Goal: Task Accomplishment & Management: Use online tool/utility

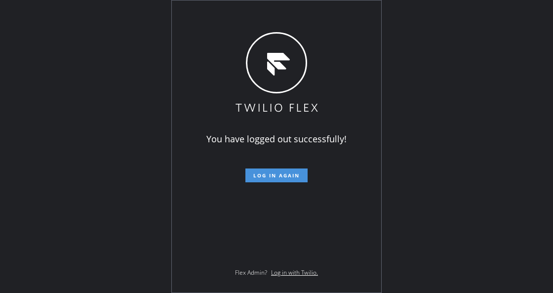
click at [281, 181] on button "Log in again" at bounding box center [276, 175] width 62 height 14
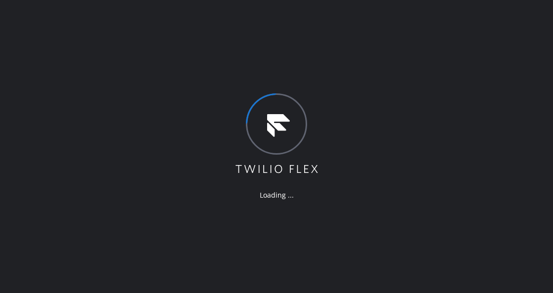
click at [131, 177] on div "Loading ..." at bounding box center [276, 146] width 553 height 293
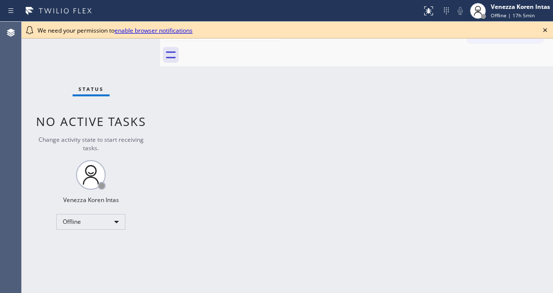
click at [201, 169] on div "Back to Dashboard Change Sender ID Customers Technicians Select a contact Outbo…" at bounding box center [356, 157] width 393 height 271
click at [544, 30] on icon at bounding box center [545, 30] width 12 height 12
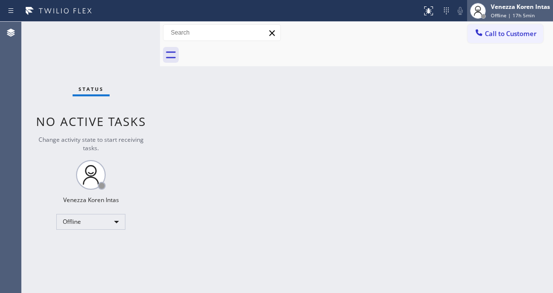
click at [488, 16] on div at bounding box center [478, 11] width 22 height 22
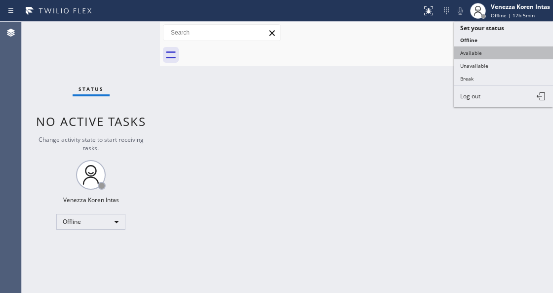
click at [475, 49] on button "Available" at bounding box center [503, 52] width 99 height 13
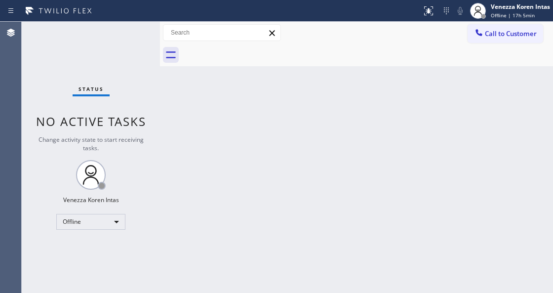
drag, startPoint x: 483, startPoint y: 100, endPoint x: 84, endPoint y: 106, distance: 399.0
click at [483, 101] on div "Back to Dashboard Change Sender ID Customers Technicians Select a contact Outbo…" at bounding box center [356, 157] width 393 height 271
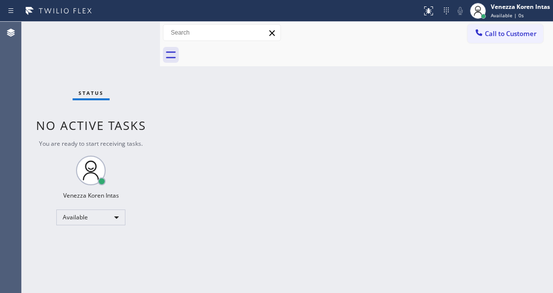
click at [223, 125] on div "Back to Dashboard Change Sender ID Customers Technicians Select a contact Outbo…" at bounding box center [356, 157] width 393 height 271
click at [206, 219] on div "Back to Dashboard Change Sender ID Customers Technicians Select a contact Outbo…" at bounding box center [356, 157] width 393 height 271
drag, startPoint x: 129, startPoint y: 96, endPoint x: 136, endPoint y: 106, distance: 12.2
click at [129, 96] on div "Status No active tasks You are ready to start receiving tasks. Venezza Koren In…" at bounding box center [91, 157] width 138 height 271
click at [111, 46] on div "Status No active tasks You are ready to start receiving tasks. Venezza Koren In…" at bounding box center [91, 157] width 138 height 271
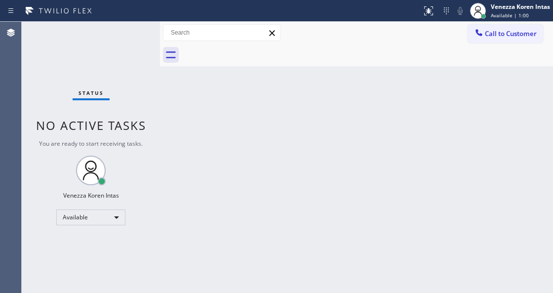
click at [112, 45] on div "Status No active tasks You are ready to start receiving tasks. Venezza Koren In…" at bounding box center [91, 157] width 138 height 271
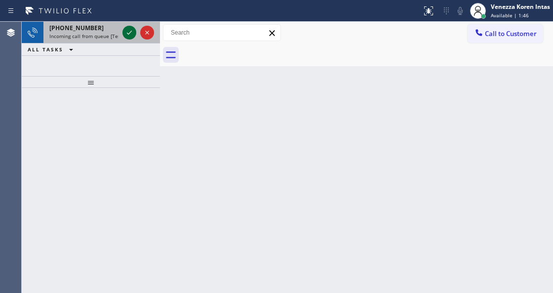
click at [130, 32] on icon at bounding box center [129, 33] width 5 height 4
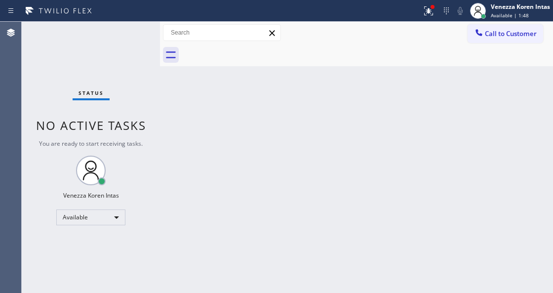
drag, startPoint x: 134, startPoint y: 94, endPoint x: 99, endPoint y: 48, distance: 57.8
click at [133, 93] on div "Status No active tasks You are ready to start receiving tasks. Venezza Koren In…" at bounding box center [91, 157] width 138 height 271
click at [98, 45] on div "Status No active tasks You are ready to start receiving tasks. Venezza Koren In…" at bounding box center [91, 157] width 138 height 271
click at [383, 102] on div "Back to Dashboard Change Sender ID Customers Technicians Select a contact Outbo…" at bounding box center [356, 157] width 393 height 271
click at [419, 11] on div at bounding box center [429, 11] width 22 height 12
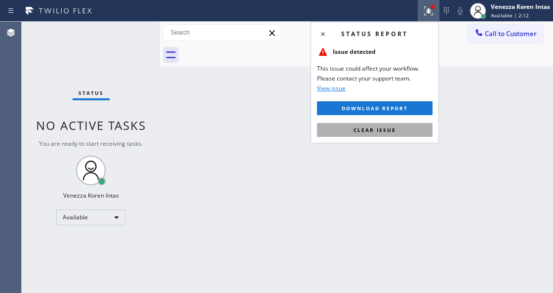
click at [386, 134] on button "Clear issue" at bounding box center [375, 130] width 116 height 14
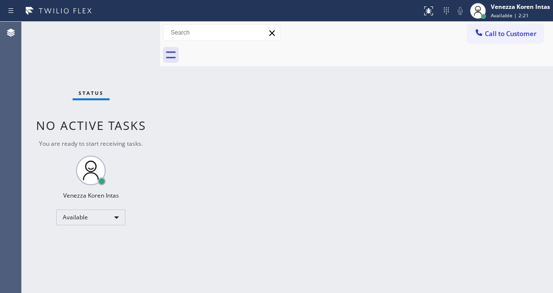
click at [245, 119] on div "Back to Dashboard Change Sender ID Customers Technicians Select a contact Outbo…" at bounding box center [356, 157] width 393 height 271
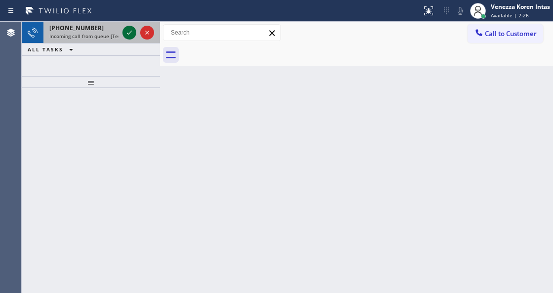
click at [132, 30] on icon at bounding box center [129, 33] width 12 height 12
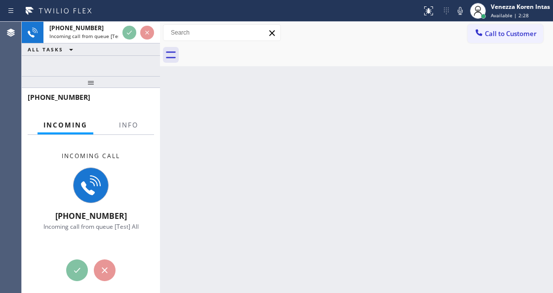
click at [126, 132] on div at bounding box center [128, 133] width 31 height 2
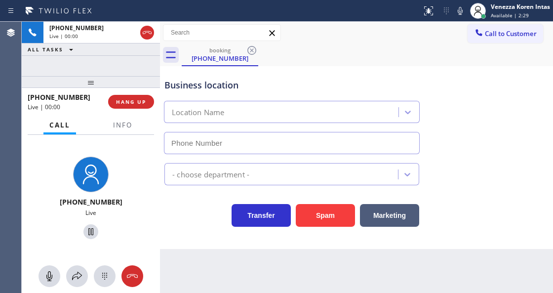
click at [103, 86] on div at bounding box center [91, 82] width 138 height 12
type input "[PHONE_NUMBER]"
click at [129, 129] on span "Info" at bounding box center [122, 124] width 19 height 9
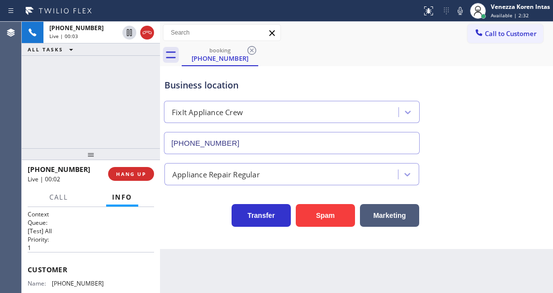
drag, startPoint x: 88, startPoint y: 84, endPoint x: 98, endPoint y: 156, distance: 72.8
click at [98, 156] on div at bounding box center [91, 154] width 138 height 12
drag, startPoint x: 91, startPoint y: 138, endPoint x: 14, endPoint y: 119, distance: 79.4
click at [87, 138] on div "[PHONE_NUMBER] Live | 00:03 ALL TASKS ALL TASKS ACTIVE TASKS TASKS IN WRAP UP" at bounding box center [91, 85] width 138 height 126
drag, startPoint x: 76, startPoint y: 89, endPoint x: 97, endPoint y: 121, distance: 38.5
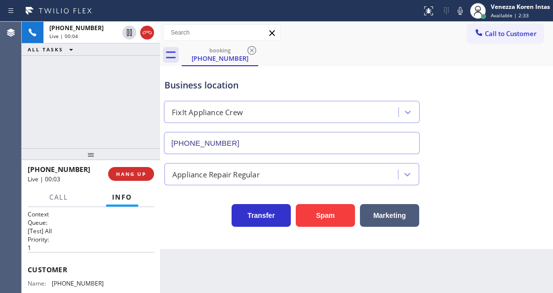
click at [76, 89] on div "[PHONE_NUMBER] Live | 00:04 ALL TASKS ALL TASKS ACTIVE TASKS TASKS IN WRAP UP" at bounding box center [91, 85] width 138 height 126
click at [200, 73] on div "Business location FixIt Appliance Crew [PHONE_NUMBER]" at bounding box center [291, 111] width 259 height 85
click at [458, 15] on icon at bounding box center [460, 11] width 12 height 12
click at [450, 51] on div "booking [PHONE_NUMBER]" at bounding box center [367, 55] width 371 height 22
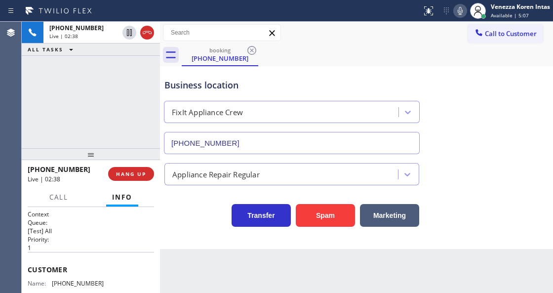
click at [458, 13] on icon at bounding box center [460, 11] width 5 height 8
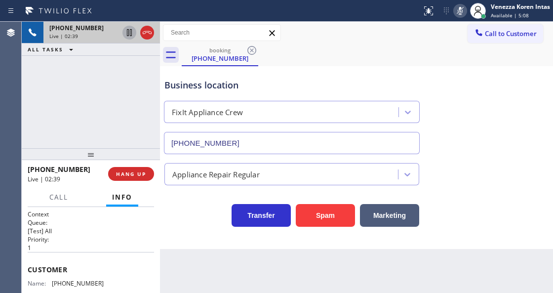
click at [131, 33] on icon at bounding box center [129, 32] width 5 height 7
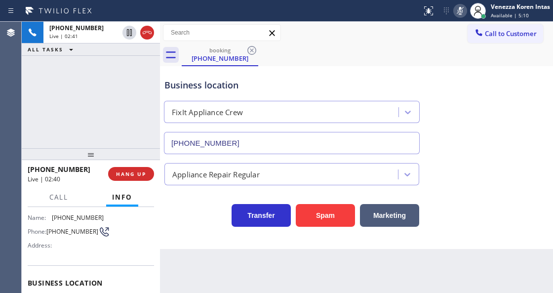
scroll to position [99, 0]
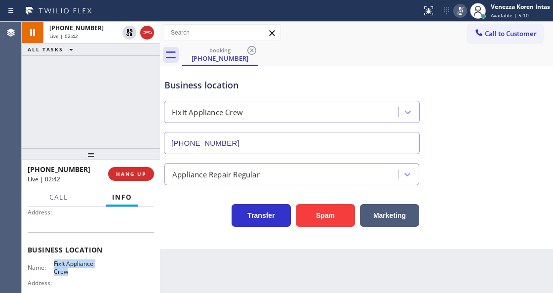
drag, startPoint x: 53, startPoint y: 263, endPoint x: 78, endPoint y: 274, distance: 26.5
click at [78, 274] on span "FixIt Appliance Crew" at bounding box center [78, 267] width 49 height 15
copy span "FixIt Appliance Crew"
click at [393, 59] on div "booking [PHONE_NUMBER]" at bounding box center [367, 55] width 371 height 22
click at [459, 11] on icon at bounding box center [460, 11] width 5 height 8
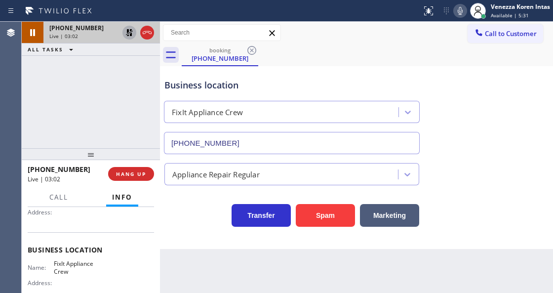
click at [127, 31] on icon at bounding box center [129, 32] width 7 height 7
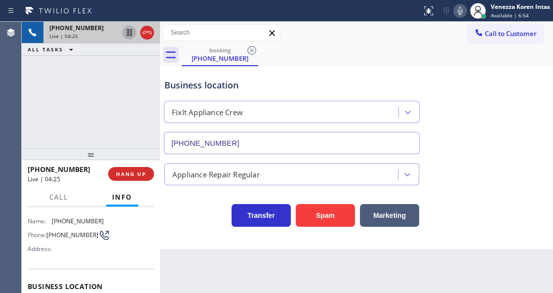
scroll to position [33, 0]
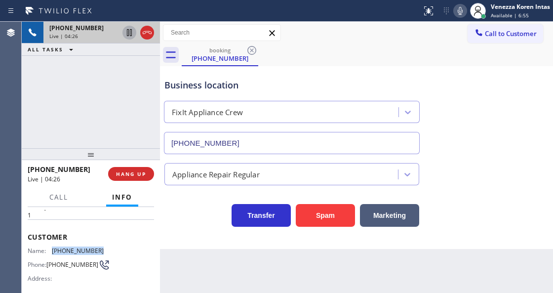
drag, startPoint x: 101, startPoint y: 246, endPoint x: 53, endPoint y: 248, distance: 47.5
click at [53, 248] on div "Name: [PHONE_NUMBER] Phone: [PHONE_NUMBER] Address:" at bounding box center [91, 266] width 126 height 39
copy span "[PHONE_NUMBER]"
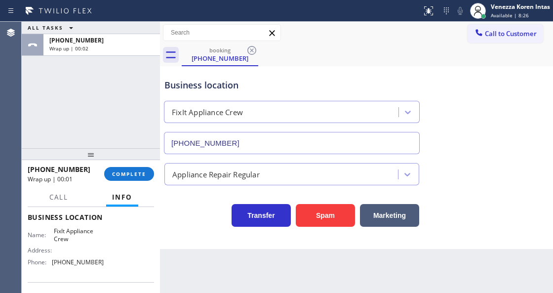
scroll to position [164, 0]
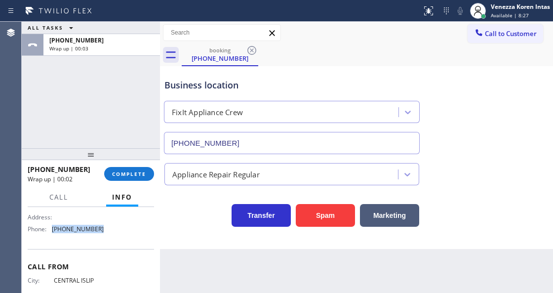
drag, startPoint x: 86, startPoint y: 230, endPoint x: 49, endPoint y: 233, distance: 37.1
click at [49, 233] on div "Name: FixIt Appliance Crew Address: Phone: [PHONE_NUMBER]" at bounding box center [66, 215] width 76 height 42
copy div "[PHONE_NUMBER]"
click at [135, 165] on div "[PHONE_NUMBER] Wrap up | 00:40 COMPLETE" at bounding box center [91, 174] width 126 height 26
click at [148, 174] on button "COMPLETE" at bounding box center [129, 174] width 50 height 14
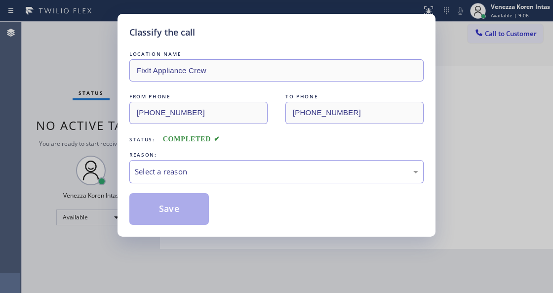
click at [197, 182] on div "Select a reason" at bounding box center [276, 171] width 294 height 23
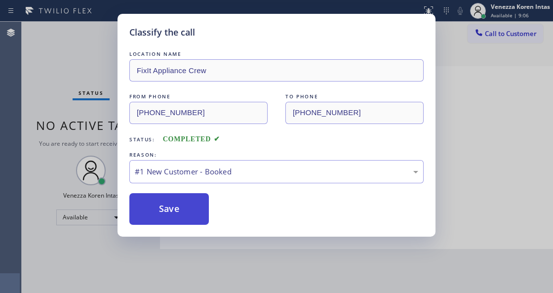
click at [189, 207] on button "Save" at bounding box center [168, 209] width 79 height 32
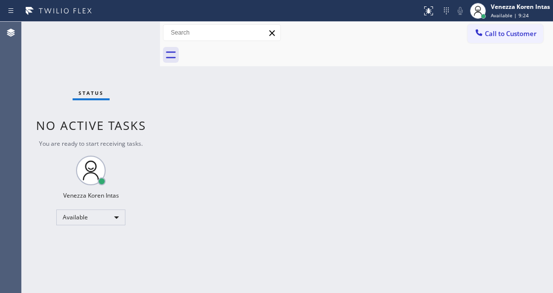
click at [127, 35] on div "Status No active tasks You are ready to start receiving tasks. Venezza Koren In…" at bounding box center [91, 157] width 138 height 271
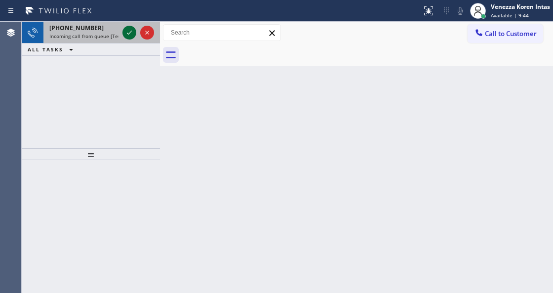
click at [130, 35] on icon at bounding box center [129, 33] width 12 height 12
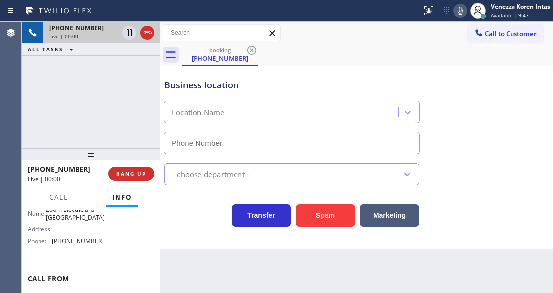
scroll to position [131, 0]
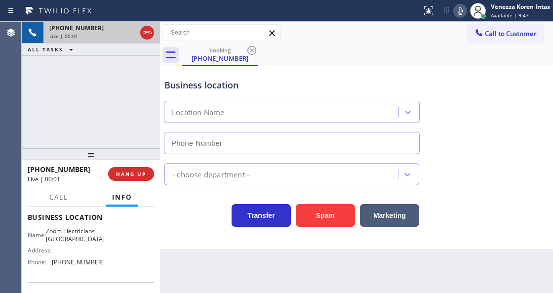
type input "[PHONE_NUMBER]"
click at [148, 33] on icon at bounding box center [147, 33] width 12 height 12
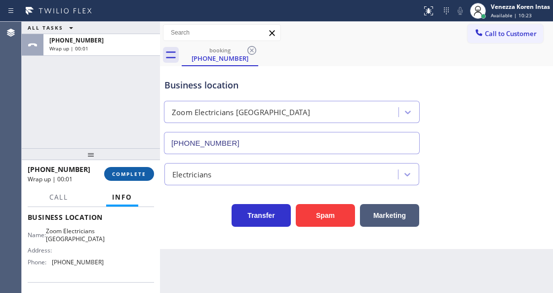
click at [125, 170] on span "COMPLETE" at bounding box center [129, 173] width 34 height 7
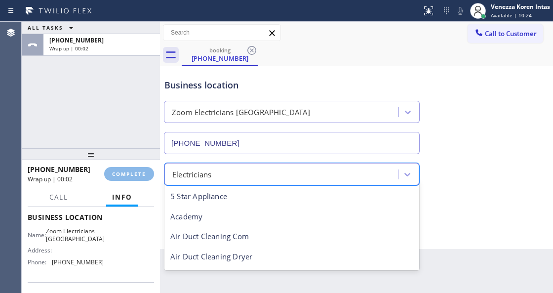
click at [210, 180] on div "Electricians" at bounding box center [191, 173] width 39 height 11
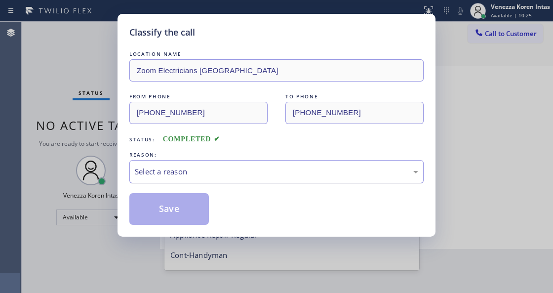
click at [187, 177] on div "Select a reason" at bounding box center [276, 171] width 283 height 11
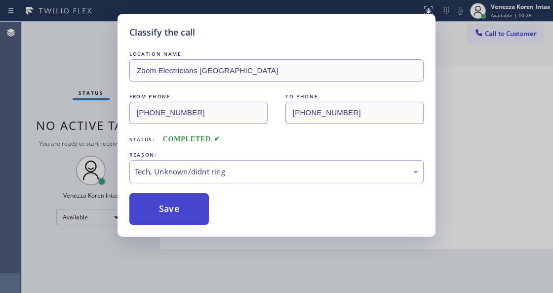
click at [189, 214] on button "Save" at bounding box center [168, 209] width 79 height 32
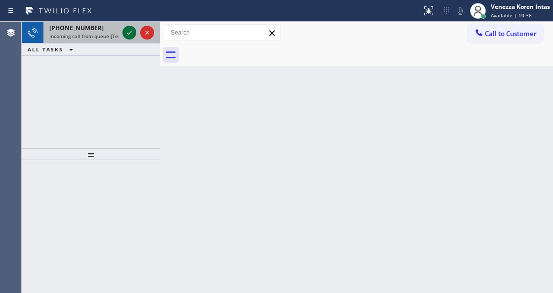
click at [129, 32] on icon at bounding box center [129, 33] width 12 height 12
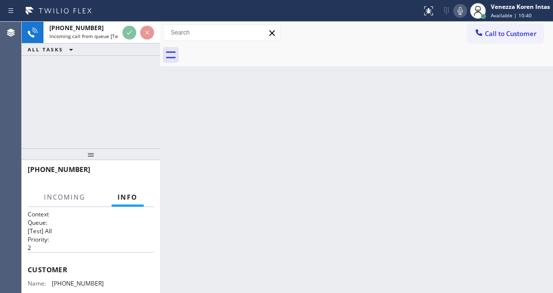
scroll to position [99, 0]
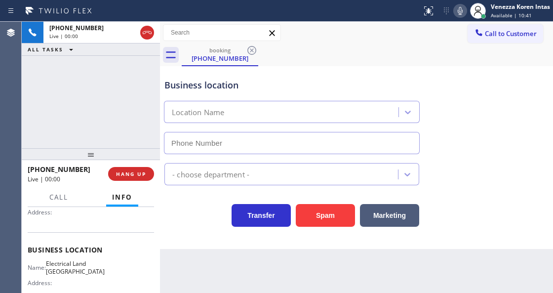
type input "[PHONE_NUMBER]"
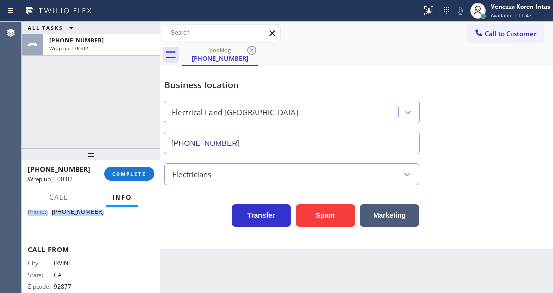
scroll to position [175, 0]
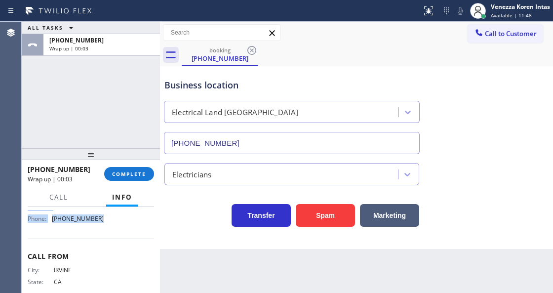
drag, startPoint x: 27, startPoint y: 229, endPoint x: 138, endPoint y: 225, distance: 111.7
click at [138, 225] on div "Context Queue: [Test] All Priority: 2 Customer Name: [PHONE_NUMBER] Phone: [PHO…" at bounding box center [91, 249] width 138 height 85
copy div "Customer Name: [PHONE_NUMBER] Phone: [PHONE_NUMBER] Address: Business location …"
drag, startPoint x: 128, startPoint y: 167, endPoint x: 157, endPoint y: 171, distance: 29.3
click at [128, 167] on button "COMPLETE" at bounding box center [129, 174] width 50 height 14
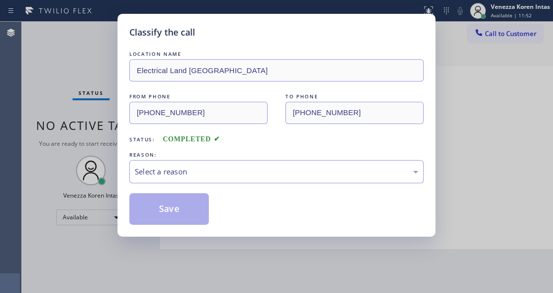
click at [230, 183] on div "Select a reason" at bounding box center [276, 171] width 294 height 23
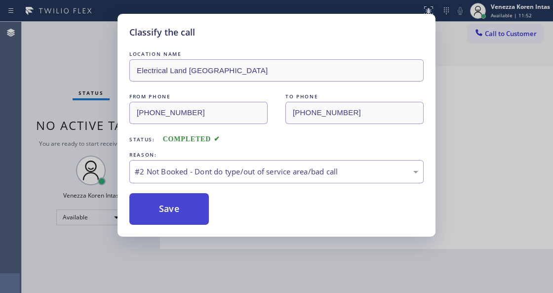
click at [196, 206] on button "Save" at bounding box center [168, 209] width 79 height 32
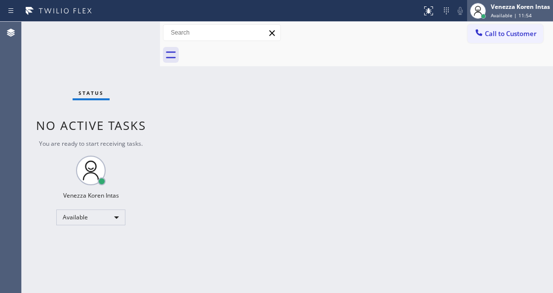
click at [496, 13] on span "Available | 11:54" at bounding box center [511, 15] width 41 height 7
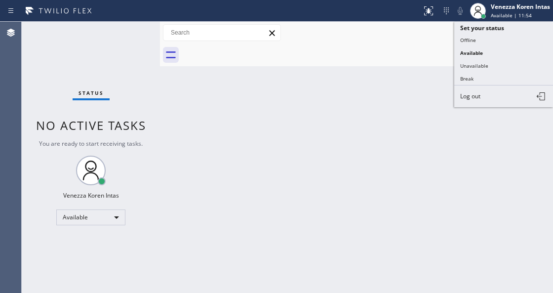
drag, startPoint x: 478, startPoint y: 62, endPoint x: 490, endPoint y: 44, distance: 21.4
click at [478, 62] on button "Unavailable" at bounding box center [503, 65] width 99 height 13
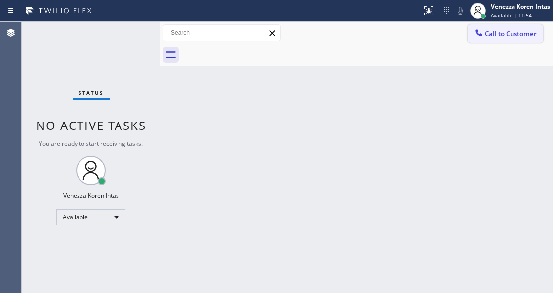
click at [491, 36] on span "Call to Customer" at bounding box center [511, 33] width 52 height 9
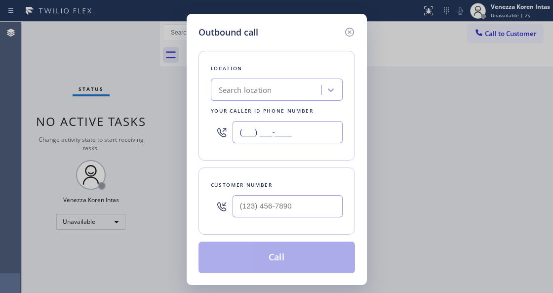
click at [269, 135] on input "(___) ___-____" at bounding box center [288, 132] width 110 height 22
paste input "949) 334-2797"
type input "[PHONE_NUMBER]"
click at [270, 203] on input "(___) ___-____" at bounding box center [288, 206] width 110 height 22
paste input "949) 795-8500"
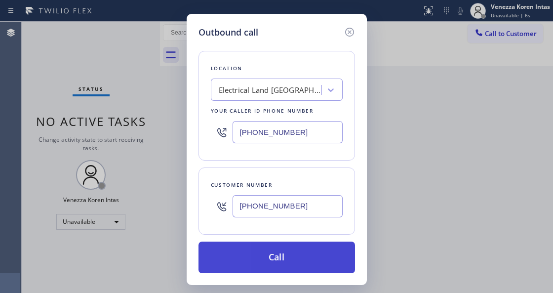
type input "[PHONE_NUMBER]"
click at [276, 255] on button "Call" at bounding box center [276, 257] width 157 height 32
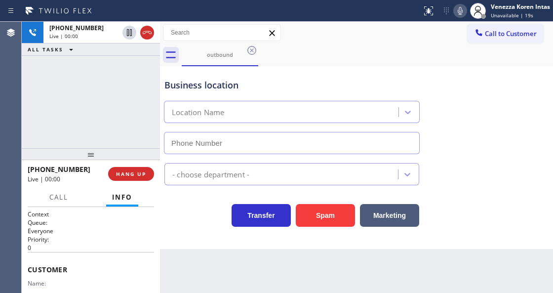
type input "[PHONE_NUMBER]"
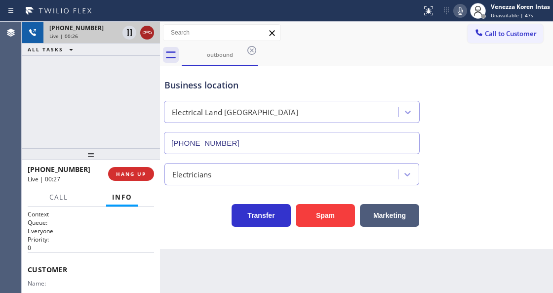
click at [144, 36] on icon at bounding box center [147, 33] width 12 height 12
click at [146, 177] on button "HANG UP" at bounding box center [131, 174] width 46 height 14
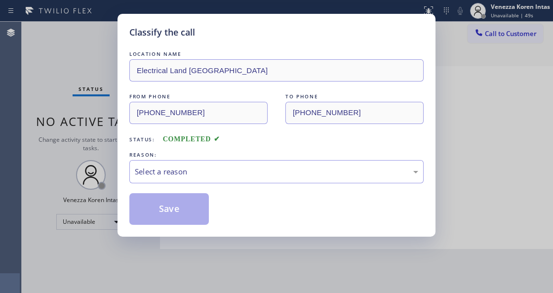
click at [204, 185] on div "LOCATION NAME Electrical Land [GEOGRAPHIC_DATA] FROM PHONE [PHONE_NUMBER] TO PH…" at bounding box center [276, 137] width 294 height 176
click at [204, 182] on div "Select a reason" at bounding box center [276, 171] width 294 height 23
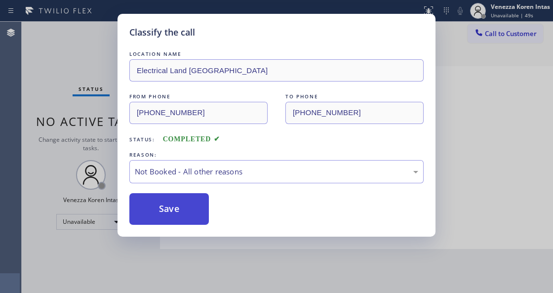
click at [186, 204] on button "Save" at bounding box center [168, 209] width 79 height 32
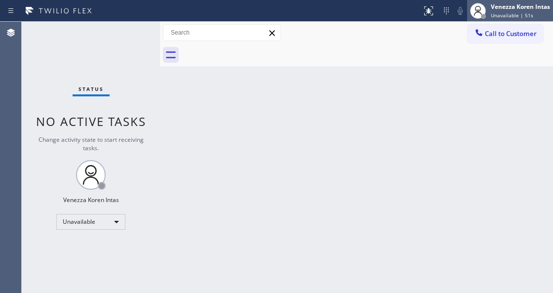
drag, startPoint x: 498, startPoint y: 14, endPoint x: 497, endPoint y: 39, distance: 25.7
click at [499, 14] on span "Unavailable | 51s" at bounding box center [512, 15] width 42 height 7
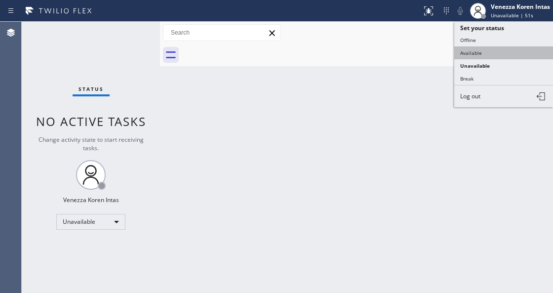
click at [496, 46] on button "Available" at bounding box center [503, 52] width 99 height 13
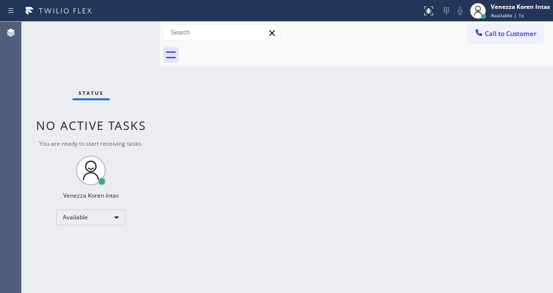
click at [247, 138] on div "Back to Dashboard Change Sender ID Customers Technicians Select a contact Outbo…" at bounding box center [356, 157] width 393 height 271
drag, startPoint x: 168, startPoint y: 140, endPoint x: 21, endPoint y: 104, distance: 151.5
click at [164, 140] on div "Back to Dashboard Change Sender ID Customers Technicians Select a contact Outbo…" at bounding box center [356, 157] width 393 height 271
drag, startPoint x: 126, startPoint y: 78, endPoint x: 204, endPoint y: 197, distance: 141.9
click at [126, 78] on div "Status No active tasks You are ready to start receiving tasks. Venezza Koren In…" at bounding box center [91, 157] width 138 height 271
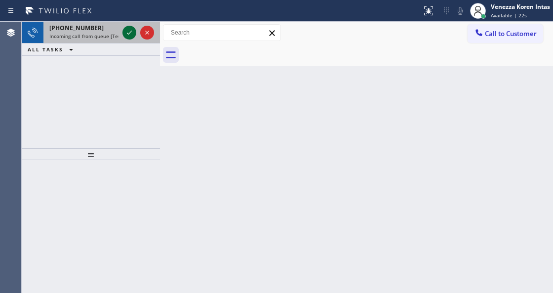
click at [127, 37] on icon at bounding box center [129, 33] width 12 height 12
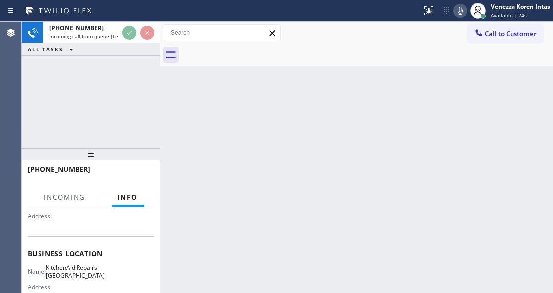
scroll to position [131, 0]
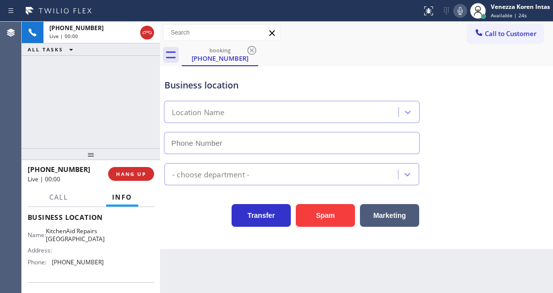
type input "[PHONE_NUMBER]"
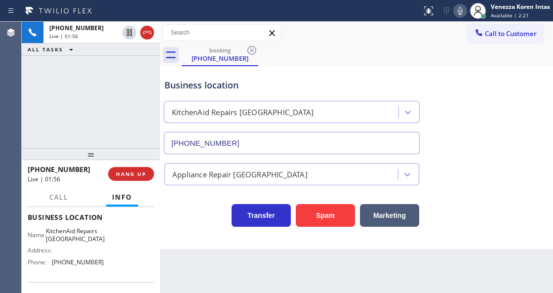
click at [454, 14] on icon at bounding box center [460, 11] width 12 height 12
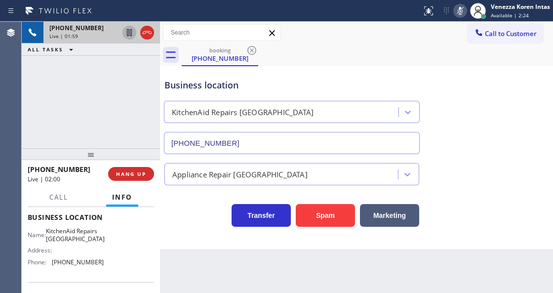
click at [127, 35] on icon at bounding box center [129, 33] width 12 height 12
click at [462, 13] on icon at bounding box center [460, 11] width 12 height 12
click at [131, 35] on icon at bounding box center [129, 32] width 7 height 7
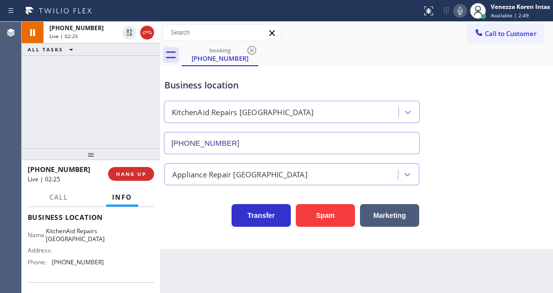
click at [327, 79] on div "Business location" at bounding box center [291, 85] width 255 height 13
drag, startPoint x: 50, startPoint y: 228, endPoint x: 101, endPoint y: 238, distance: 51.8
click at [101, 238] on div "Name: KitchenAid Repairs [GEOGRAPHIC_DATA] Address: Phone: [PHONE_NUMBER]" at bounding box center [91, 248] width 126 height 42
copy span "KitchenAid Repairs [GEOGRAPHIC_DATA]"
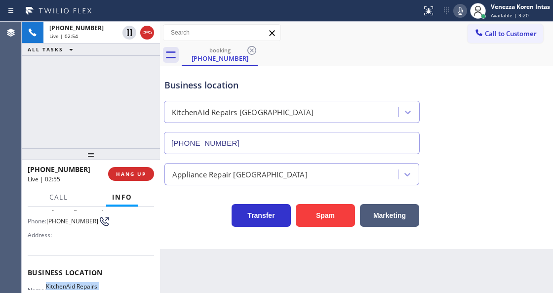
scroll to position [33, 0]
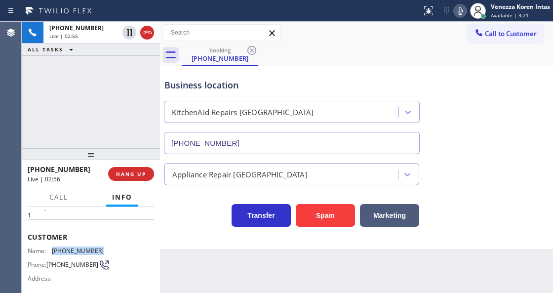
drag, startPoint x: 95, startPoint y: 249, endPoint x: 51, endPoint y: 245, distance: 44.1
click at [51, 247] on div "Name: [PHONE_NUMBER]" at bounding box center [66, 250] width 76 height 7
copy div "[PHONE_NUMBER]"
click at [461, 9] on icon at bounding box center [460, 11] width 12 height 12
click at [460, 9] on rect at bounding box center [460, 9] width 7 height 7
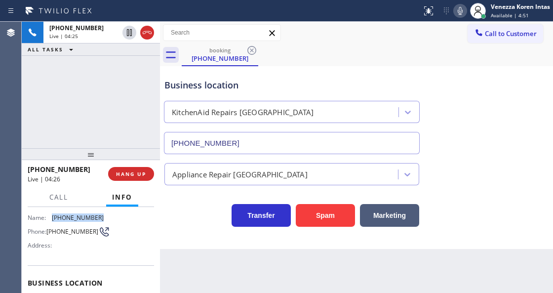
scroll to position [0, 0]
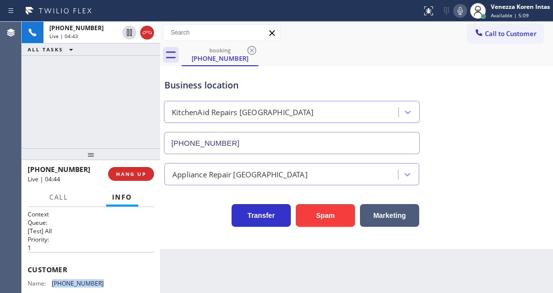
copy div "[PHONE_NUMBER]"
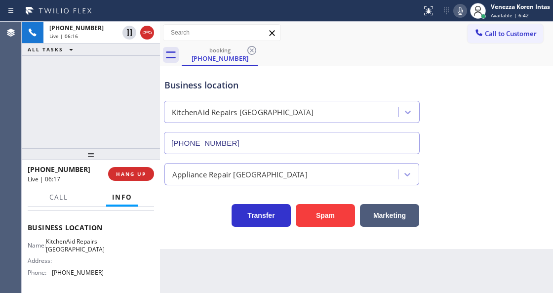
scroll to position [164, 0]
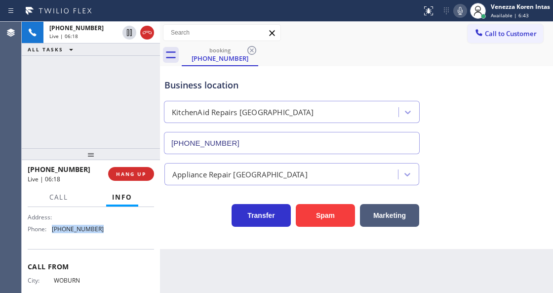
drag, startPoint x: 105, startPoint y: 234, endPoint x: 49, endPoint y: 232, distance: 55.3
click at [49, 232] on div "Name: KitchenAid Repairs [GEOGRAPHIC_DATA] Address: Phone: [PHONE_NUMBER]" at bounding box center [91, 215] width 126 height 42
copy div "[PHONE_NUMBER]"
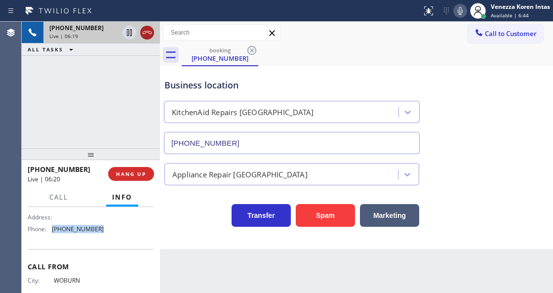
click at [144, 35] on icon at bounding box center [147, 33] width 12 height 12
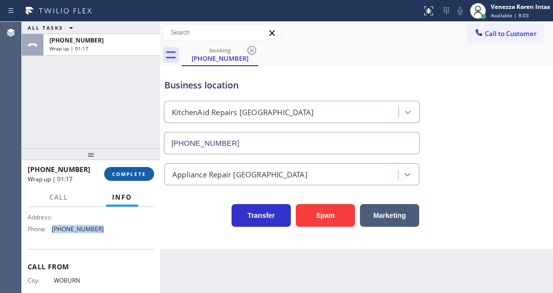
click at [144, 167] on button "COMPLETE" at bounding box center [129, 174] width 50 height 14
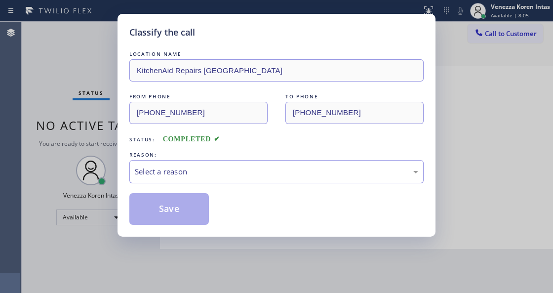
click at [223, 177] on div "Select a reason" at bounding box center [276, 171] width 283 height 11
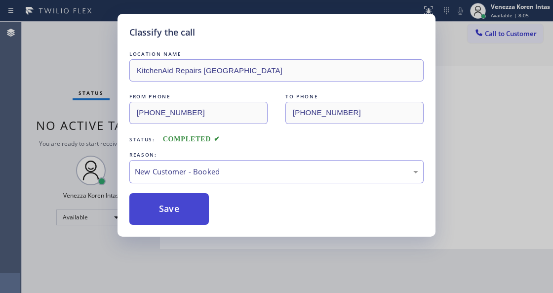
click at [192, 208] on button "Save" at bounding box center [168, 209] width 79 height 32
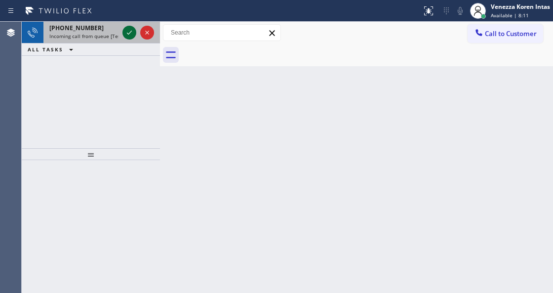
click at [129, 31] on icon at bounding box center [129, 33] width 12 height 12
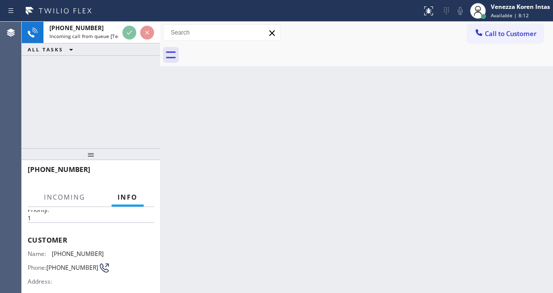
scroll to position [99, 0]
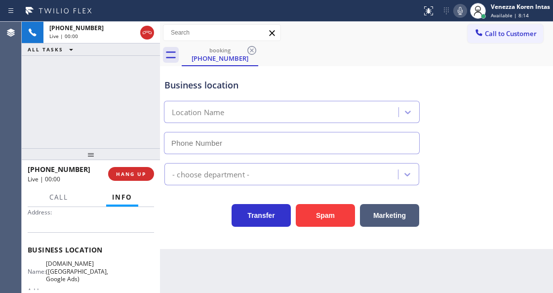
type input "[PHONE_NUMBER]"
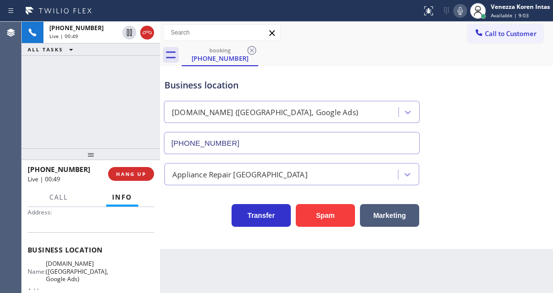
click at [323, 22] on div "Call to Customer Outbound call Location Electrical Land [GEOGRAPHIC_DATA] Your …" at bounding box center [356, 33] width 393 height 22
click at [379, 58] on div "booking [PHONE_NUMBER]" at bounding box center [367, 55] width 371 height 22
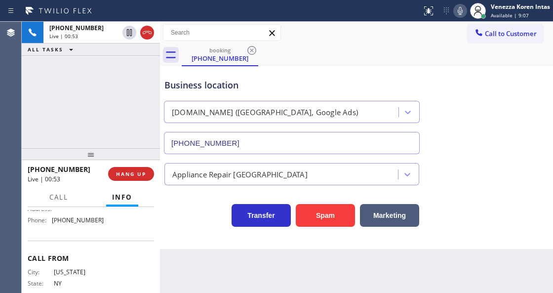
scroll to position [140, 0]
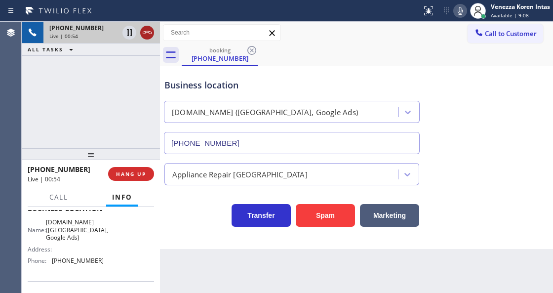
click at [147, 33] on icon at bounding box center [147, 33] width 12 height 12
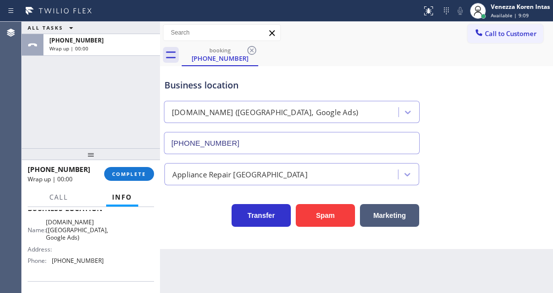
click at [313, 56] on div "booking [PHONE_NUMBER]" at bounding box center [367, 55] width 371 height 22
click at [137, 172] on span "COMPLETE" at bounding box center [129, 173] width 34 height 7
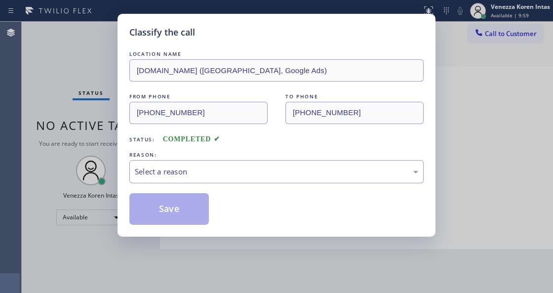
click at [208, 189] on div "LOCATION NAME [DOMAIN_NAME] ([GEOGRAPHIC_DATA], Google Ads) FROM PHONE [PHONE_N…" at bounding box center [276, 137] width 294 height 176
click at [214, 175] on div "Select a reason" at bounding box center [276, 171] width 283 height 11
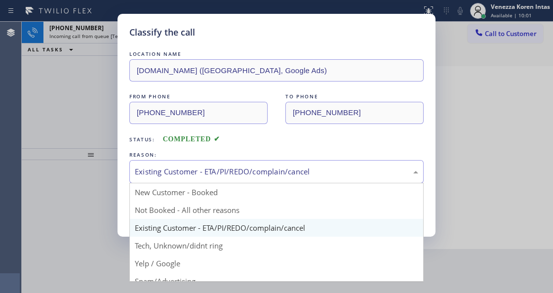
click at [199, 183] on div "Existing Customer - ETA/PI/REDO/complain/cancel" at bounding box center [276, 171] width 294 height 23
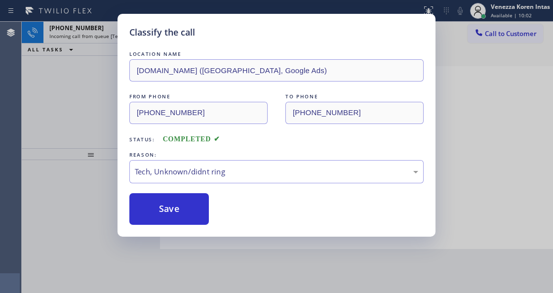
drag, startPoint x: 199, startPoint y: 248, endPoint x: 190, endPoint y: 204, distance: 44.5
click at [190, 204] on button "Save" at bounding box center [168, 209] width 79 height 32
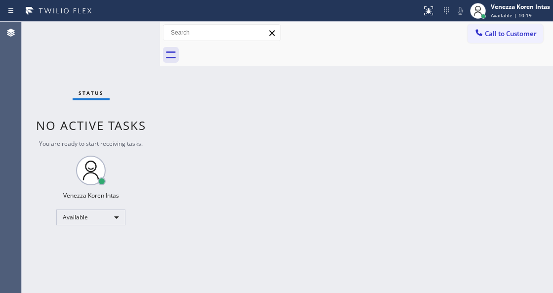
drag, startPoint x: 239, startPoint y: 143, endPoint x: 304, endPoint y: 3, distance: 154.2
click at [246, 139] on div "Back to Dashboard Change Sender ID Customers Technicians Select a contact Outbo…" at bounding box center [356, 157] width 393 height 271
click at [280, 105] on div "Back to Dashboard Change Sender ID Customers Technicians Select a contact Outbo…" at bounding box center [356, 157] width 393 height 271
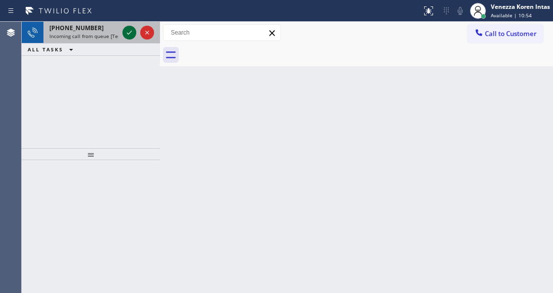
click at [122, 34] on div at bounding box center [129, 33] width 14 height 12
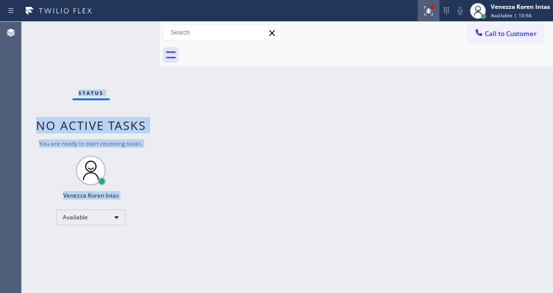
drag, startPoint x: 427, startPoint y: 6, endPoint x: 432, endPoint y: 29, distance: 22.7
click at [427, 7] on icon at bounding box center [429, 11] width 12 height 12
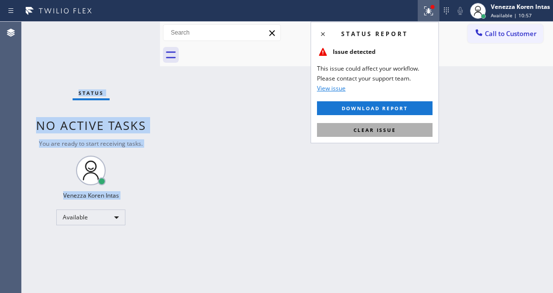
click at [404, 126] on button "Clear issue" at bounding box center [375, 130] width 116 height 14
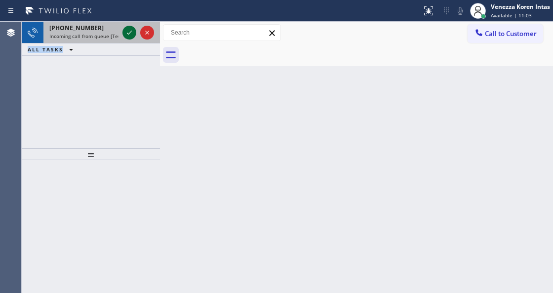
drag, startPoint x: 125, startPoint y: 30, endPoint x: 131, endPoint y: 35, distance: 7.3
click at [126, 31] on icon at bounding box center [129, 33] width 12 height 12
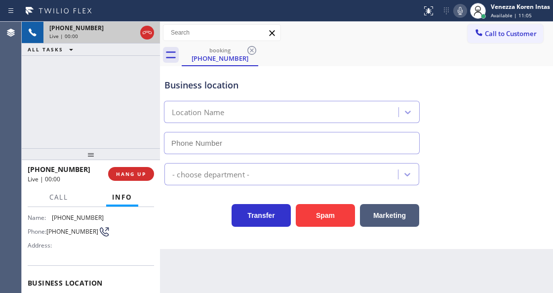
scroll to position [99, 0]
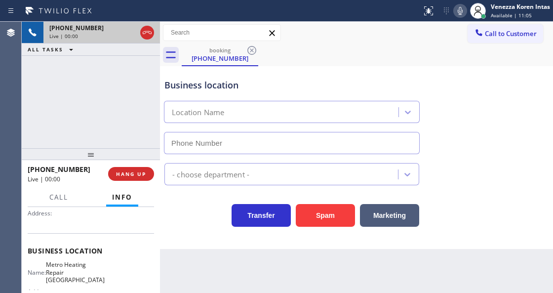
type input "[PHONE_NUMBER]"
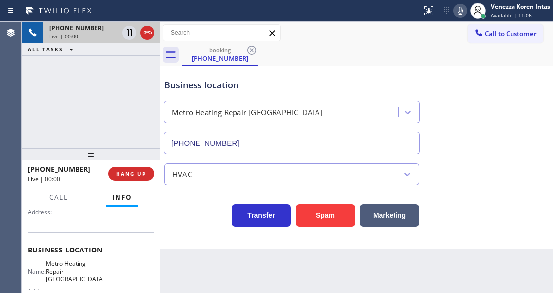
click at [114, 108] on div "[PHONE_NUMBER] Live | 00:00 ALL TASKS ALL TASKS ACTIVE TASKS TASKS IN WRAP UP" at bounding box center [91, 85] width 138 height 126
click at [39, 114] on div "[PHONE_NUMBER] Live | 00:01 ALL TASKS ALL TASKS ACTIVE TASKS TASKS IN WRAP UP" at bounding box center [91, 85] width 138 height 126
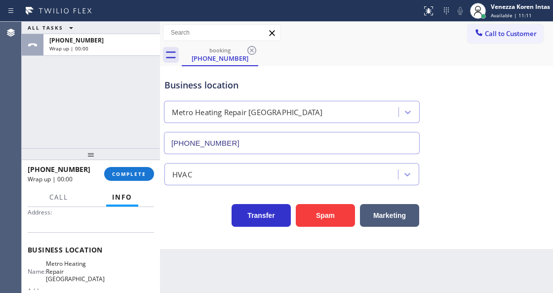
drag, startPoint x: 123, startPoint y: 106, endPoint x: 166, endPoint y: 173, distance: 79.7
click at [124, 108] on div "ALL TASKS ALL TASKS ACTIVE TASKS TASKS IN WRAP UP [PHONE_NUMBER] Wrap up | 00:00" at bounding box center [91, 85] width 138 height 126
drag, startPoint x: 148, startPoint y: 169, endPoint x: 165, endPoint y: 179, distance: 19.7
click at [148, 170] on button "COMPLETE" at bounding box center [129, 174] width 50 height 14
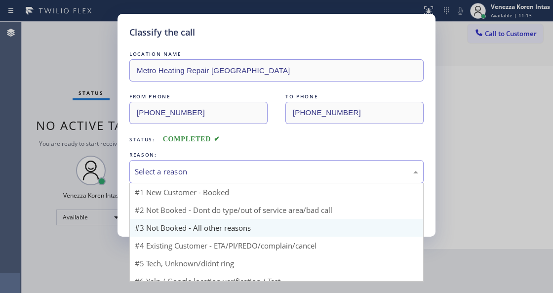
drag, startPoint x: 218, startPoint y: 176, endPoint x: 214, endPoint y: 225, distance: 49.5
click at [218, 183] on div "Select a reason" at bounding box center [276, 171] width 294 height 23
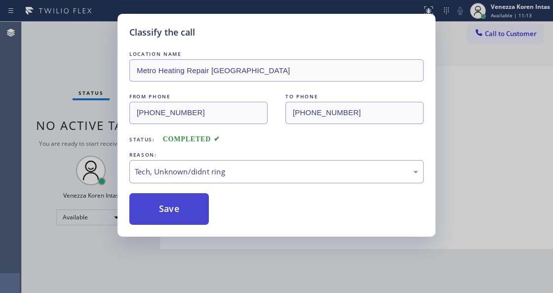
click at [197, 207] on button "Save" at bounding box center [168, 209] width 79 height 32
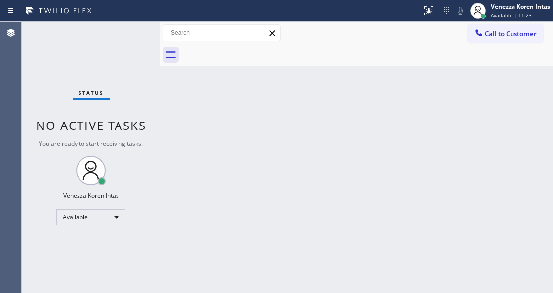
click at [265, 120] on div "Back to Dashboard Change Sender ID Customers Technicians Select a contact Outbo…" at bounding box center [356, 157] width 393 height 271
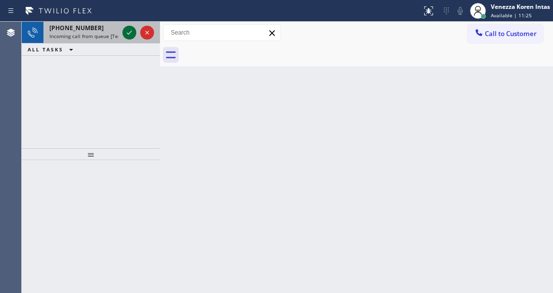
click at [129, 34] on icon at bounding box center [129, 33] width 12 height 12
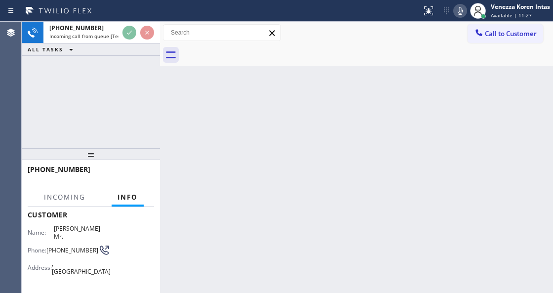
scroll to position [99, 0]
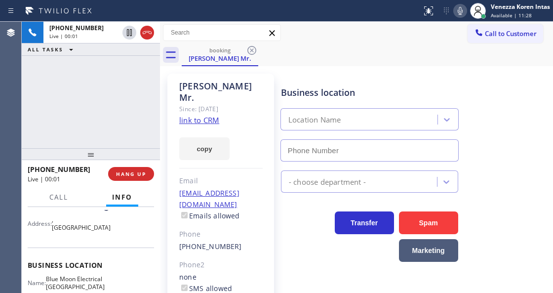
type input "[PHONE_NUMBER]"
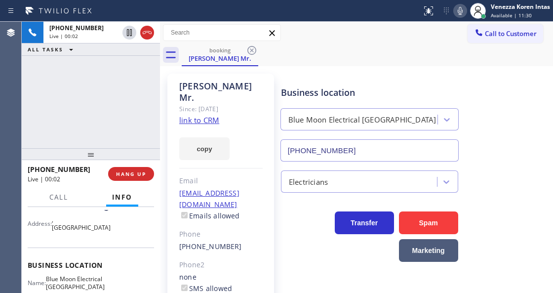
click at [208, 115] on link "link to CRM" at bounding box center [199, 120] width 40 height 10
click at [460, 4] on button at bounding box center [460, 11] width 14 height 14
click at [454, 8] on icon at bounding box center [460, 11] width 12 height 12
click at [62, 196] on span "Call" at bounding box center [58, 197] width 19 height 9
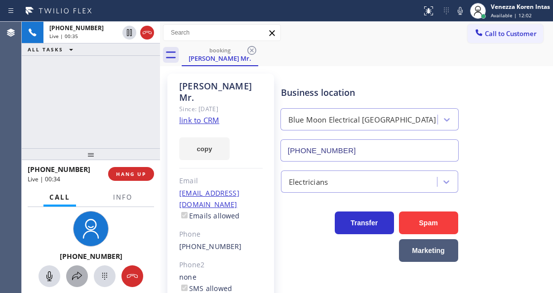
click at [83, 275] on div at bounding box center [77, 276] width 22 height 12
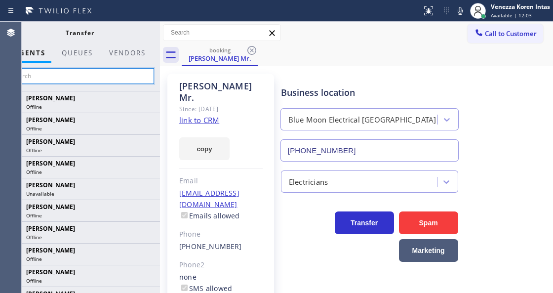
click at [136, 74] on input "text" at bounding box center [79, 76] width 149 height 16
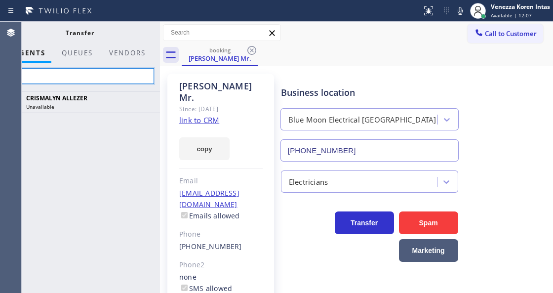
type input "A"
type input "ALLEZE"
click at [0, 0] on icon at bounding box center [0, 0] width 0 height 0
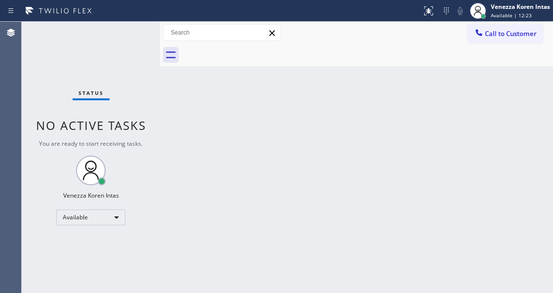
drag, startPoint x: 177, startPoint y: 135, endPoint x: 228, endPoint y: 78, distance: 76.3
click at [177, 135] on div "Back to Dashboard Change Sender ID Customers Technicians Select a contact Outbo…" at bounding box center [356, 157] width 393 height 271
drag, startPoint x: 255, startPoint y: 86, endPoint x: 244, endPoint y: 110, distance: 25.9
click at [255, 87] on div "Back to Dashboard Change Sender ID Customers Technicians Select a contact Outbo…" at bounding box center [356, 157] width 393 height 271
click at [168, 70] on div "Back to Dashboard Change Sender ID Customers Technicians Select a contact Outbo…" at bounding box center [356, 157] width 393 height 271
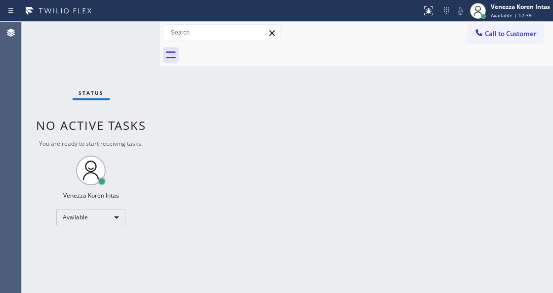
click at [190, 117] on div "Back to Dashboard Change Sender ID Customers Technicians Select a contact Outbo…" at bounding box center [356, 157] width 393 height 271
drag, startPoint x: 137, startPoint y: 71, endPoint x: 134, endPoint y: 59, distance: 11.9
click at [136, 67] on div "Status No active tasks You are ready to start receiving tasks. Venezza Koren In…" at bounding box center [91, 157] width 138 height 271
click at [134, 59] on div "Status No active tasks You are ready to start receiving tasks. Venezza Koren In…" at bounding box center [91, 157] width 138 height 271
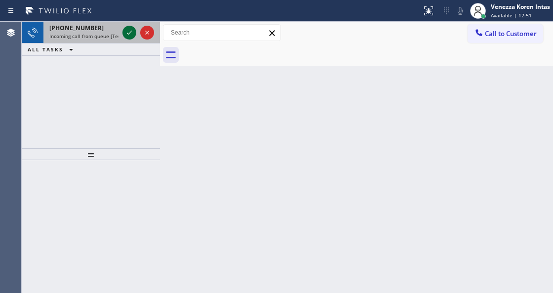
click at [125, 31] on icon at bounding box center [129, 33] width 12 height 12
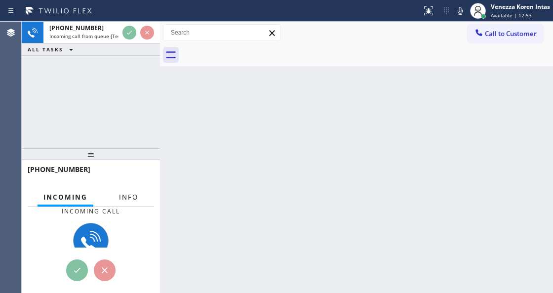
click at [120, 191] on button "Info" at bounding box center [128, 197] width 31 height 19
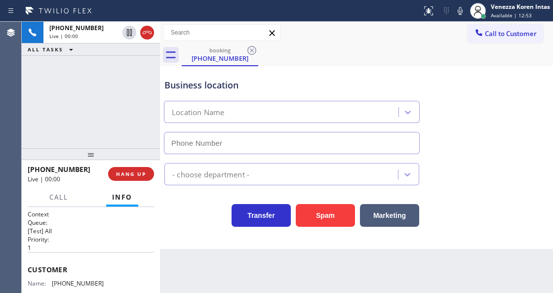
type input "[PHONE_NUMBER]"
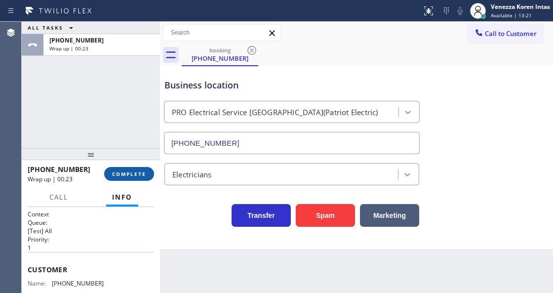
click at [117, 171] on span "COMPLETE" at bounding box center [129, 173] width 34 height 7
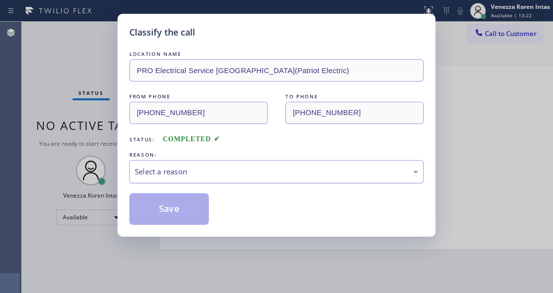
click at [239, 177] on div "Select a reason" at bounding box center [276, 171] width 283 height 11
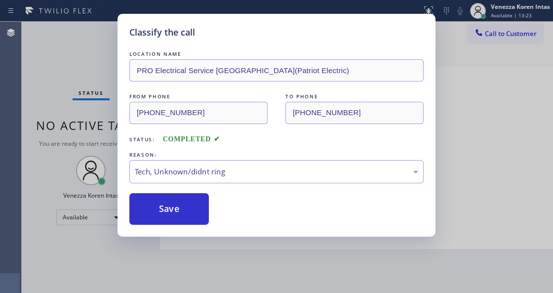
click at [198, 229] on div "Classify the call LOCATION NAME PRO Electrical Service [GEOGRAPHIC_DATA](Patrio…" at bounding box center [277, 125] width 318 height 223
click at [199, 220] on button "Save" at bounding box center [168, 209] width 79 height 32
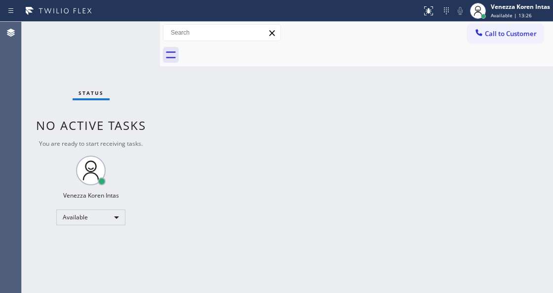
click at [142, 56] on div "Status No active tasks You are ready to start receiving tasks. Venezza Koren In…" at bounding box center [91, 157] width 138 height 271
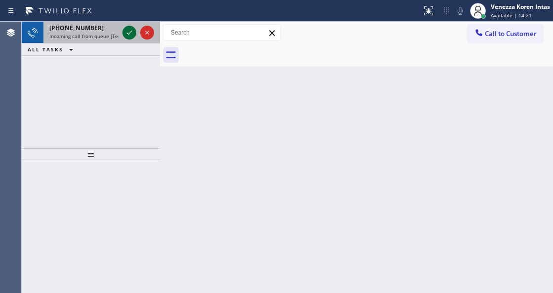
click at [132, 37] on icon at bounding box center [129, 33] width 12 height 12
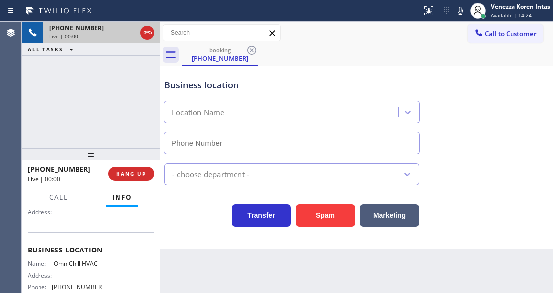
scroll to position [131, 0]
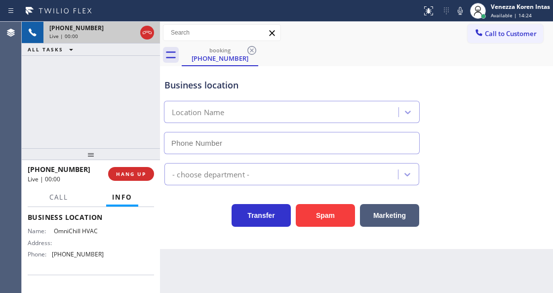
type input "[PHONE_NUMBER]"
click at [460, 11] on icon at bounding box center [460, 11] width 5 height 8
click at [129, 33] on icon at bounding box center [129, 33] width 12 height 12
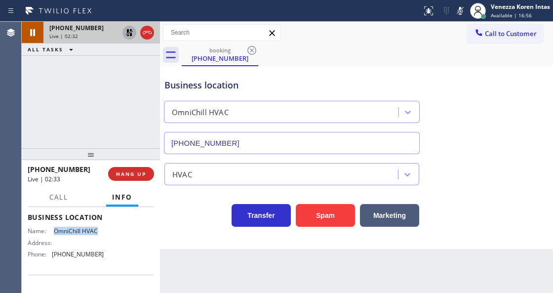
drag, startPoint x: 52, startPoint y: 230, endPoint x: 102, endPoint y: 233, distance: 49.4
click at [102, 233] on div "Name: OmniChill HVAC Address: Phone: [PHONE_NUMBER]" at bounding box center [91, 244] width 126 height 35
copy div "OmniChill HVAC"
click at [321, 24] on div "Call to Customer Outbound call Location Electrical Land [GEOGRAPHIC_DATA] Your …" at bounding box center [356, 33] width 393 height 22
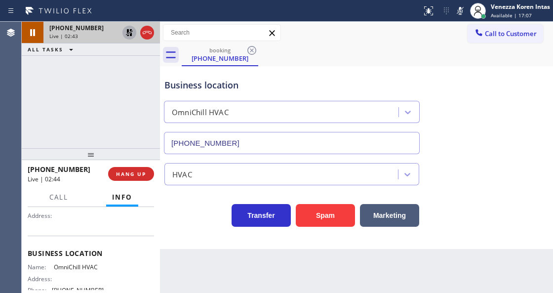
scroll to position [33, 0]
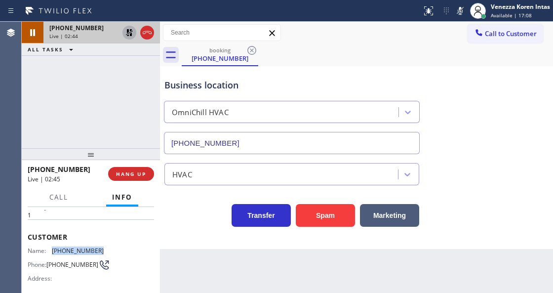
drag, startPoint x: 106, startPoint y: 250, endPoint x: 51, endPoint y: 248, distance: 54.8
click at [51, 248] on div "Name: [PHONE_NUMBER] Phone: [PHONE_NUMBER] Address:" at bounding box center [91, 266] width 126 height 39
copy div "[PHONE_NUMBER]"
drag, startPoint x: 460, startPoint y: 6, endPoint x: 276, endPoint y: 58, distance: 191.0
click at [460, 7] on icon at bounding box center [460, 11] width 12 height 12
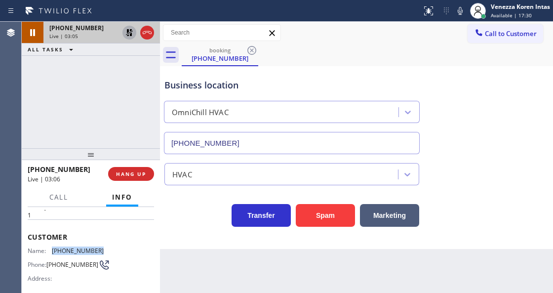
click at [126, 34] on icon at bounding box center [129, 33] width 12 height 12
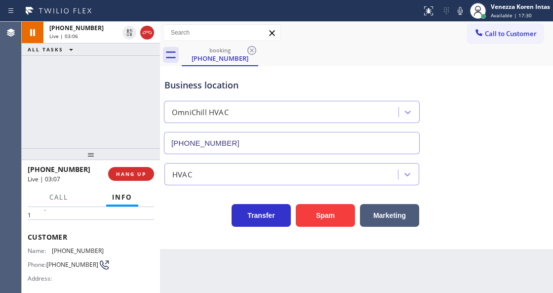
click at [311, 51] on div "booking [PHONE_NUMBER]" at bounding box center [367, 55] width 371 height 22
click at [326, 93] on div "Business location [GEOGRAPHIC_DATA] HVAC [PHONE_NUMBER]" at bounding box center [291, 111] width 259 height 85
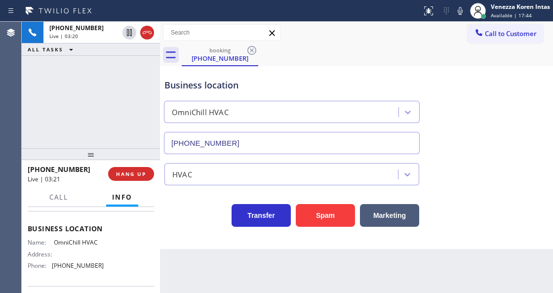
scroll to position [131, 0]
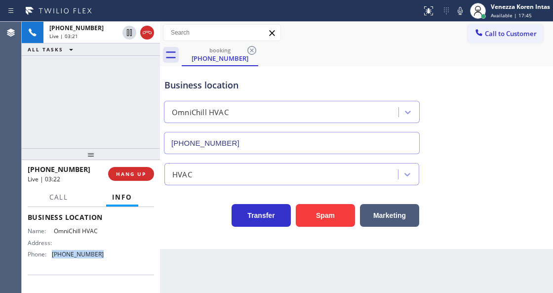
drag, startPoint x: 101, startPoint y: 257, endPoint x: 51, endPoint y: 253, distance: 49.5
click at [51, 253] on div "Name: OmniChill HVAC Address: Phone: [PHONE_NUMBER]" at bounding box center [91, 244] width 126 height 35
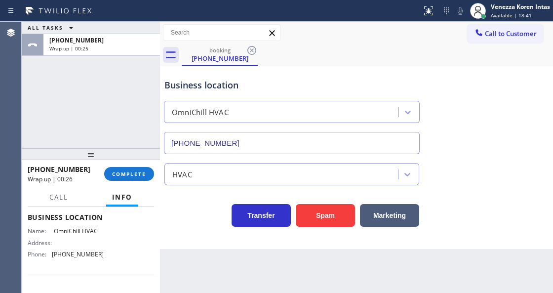
drag, startPoint x: 117, startPoint y: 184, endPoint x: 142, endPoint y: 181, distance: 24.9
click at [118, 184] on div "[PHONE_NUMBER] Wrap up | 00:26 COMPLETE" at bounding box center [91, 174] width 126 height 26
click at [144, 178] on button "COMPLETE" at bounding box center [129, 174] width 50 height 14
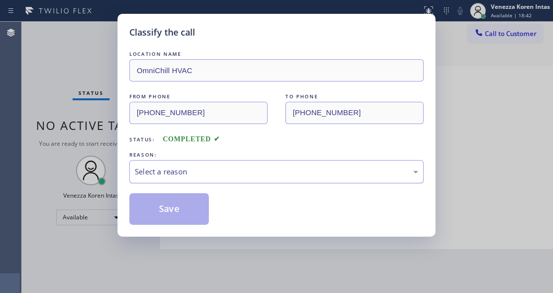
click at [190, 177] on div "Select a reason" at bounding box center [276, 171] width 283 height 11
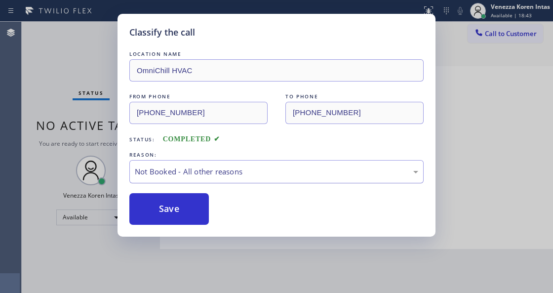
click at [190, 210] on button "Save" at bounding box center [168, 209] width 79 height 32
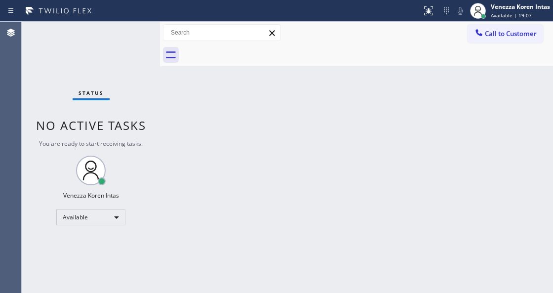
drag, startPoint x: 248, startPoint y: 113, endPoint x: 144, endPoint y: 123, distance: 104.7
click at [247, 115] on div "Back to Dashboard Change Sender ID Customers Technicians Select a contact Outbo…" at bounding box center [356, 157] width 393 height 271
click at [119, 49] on div "Status No active tasks You are ready to start receiving tasks. Venezza Koren In…" at bounding box center [91, 157] width 138 height 271
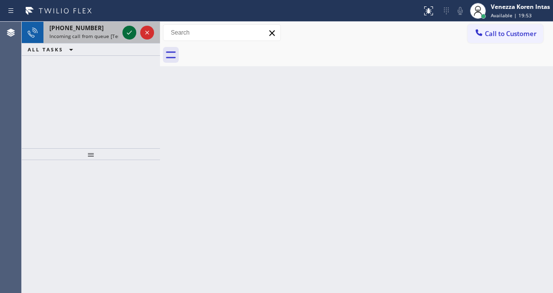
click at [126, 35] on icon at bounding box center [129, 33] width 12 height 12
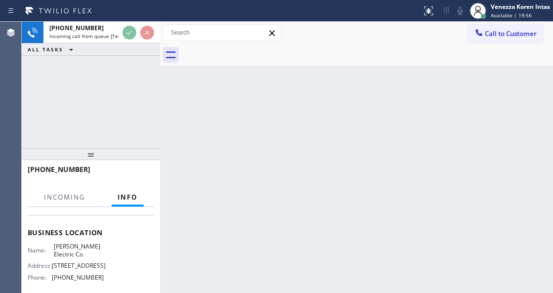
scroll to position [131, 0]
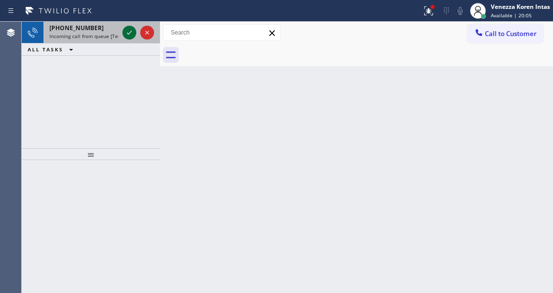
click at [126, 28] on icon at bounding box center [129, 33] width 12 height 12
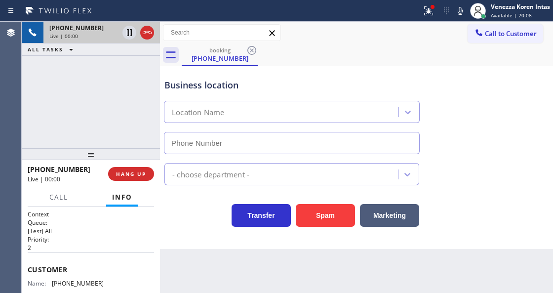
scroll to position [131, 0]
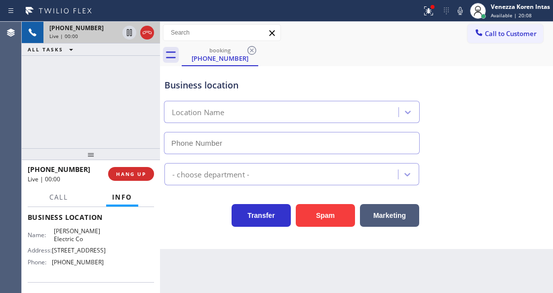
type input "[PHONE_NUMBER]"
click at [437, 10] on div at bounding box center [429, 11] width 22 height 12
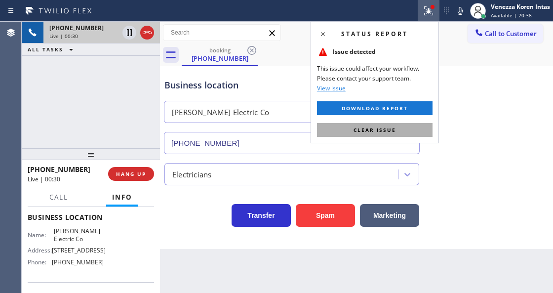
click at [403, 136] on button "Clear issue" at bounding box center [375, 130] width 116 height 14
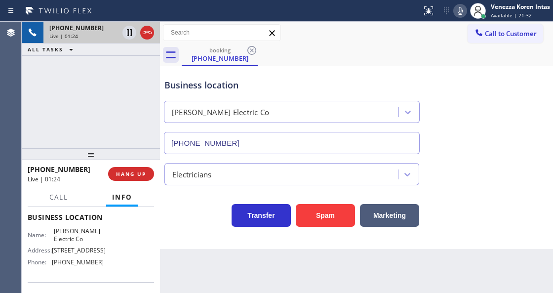
click at [466, 6] on div at bounding box center [460, 11] width 14 height 12
click at [129, 33] on icon at bounding box center [129, 33] width 12 height 12
drag, startPoint x: 52, startPoint y: 231, endPoint x: 69, endPoint y: 236, distance: 18.1
click at [69, 236] on div "Name: [PERSON_NAME] Electric Co" at bounding box center [66, 234] width 76 height 15
click at [455, 8] on icon at bounding box center [460, 11] width 12 height 12
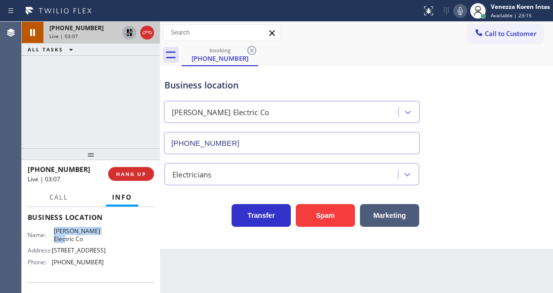
click at [131, 31] on icon at bounding box center [129, 33] width 12 height 12
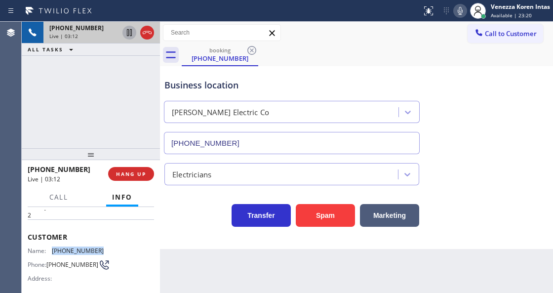
drag, startPoint x: 101, startPoint y: 248, endPoint x: 49, endPoint y: 246, distance: 51.4
click at [49, 247] on div "Name: [PHONE_NUMBER] Phone: [PHONE_NUMBER] Address:" at bounding box center [91, 266] width 126 height 39
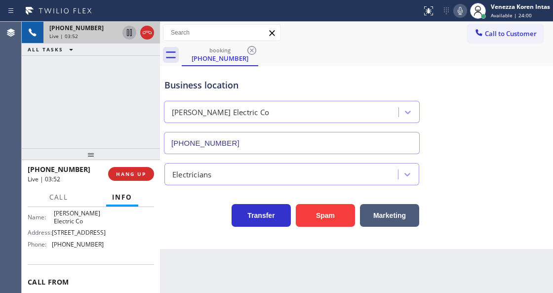
scroll to position [164, 0]
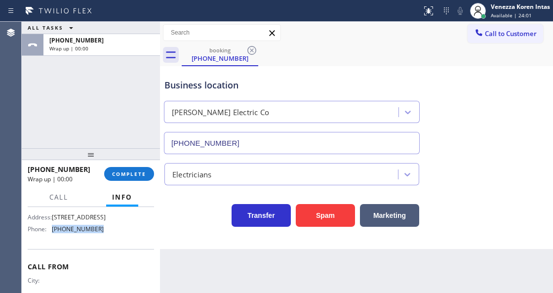
drag, startPoint x: 101, startPoint y: 251, endPoint x: 49, endPoint y: 250, distance: 51.9
click at [49, 237] on div "Name: [PERSON_NAME] Electric Co Address: [STREET_ADDRESS] Phone: [PHONE_NUMBER]" at bounding box center [91, 215] width 126 height 42
click at [144, 173] on span "COMPLETE" at bounding box center [129, 173] width 34 height 7
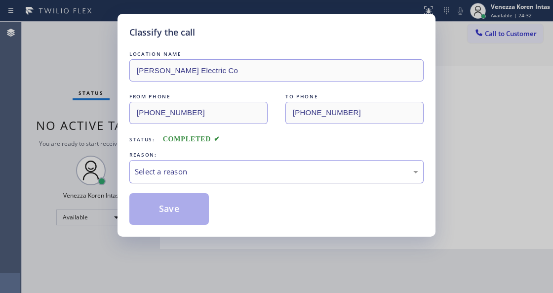
click at [219, 169] on div "Select a reason" at bounding box center [276, 171] width 283 height 11
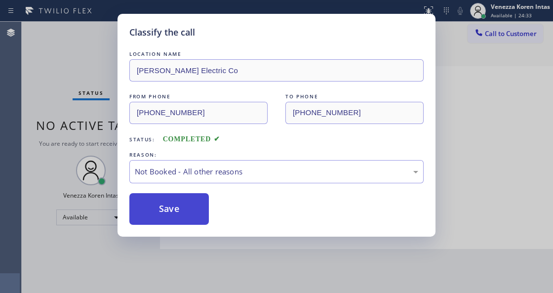
click at [191, 208] on button "Save" at bounding box center [168, 209] width 79 height 32
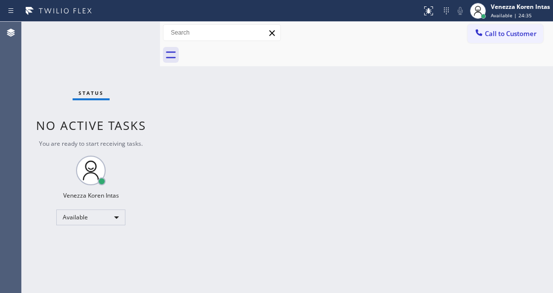
click at [72, 61] on div "Status No active tasks You are ready to start receiving tasks. Venezza Koren In…" at bounding box center [91, 157] width 138 height 271
click at [118, 34] on div "Status No active tasks You are ready to start receiving tasks. Venezza Koren In…" at bounding box center [91, 157] width 138 height 271
drag, startPoint x: 144, startPoint y: 39, endPoint x: 140, endPoint y: 35, distance: 5.6
click at [144, 39] on div "Status No active tasks You are ready to start receiving tasks. Venezza Koren In…" at bounding box center [91, 157] width 138 height 271
click at [126, 39] on div "Status No active tasks You are ready to start receiving tasks. Venezza Koren In…" at bounding box center [91, 157] width 138 height 271
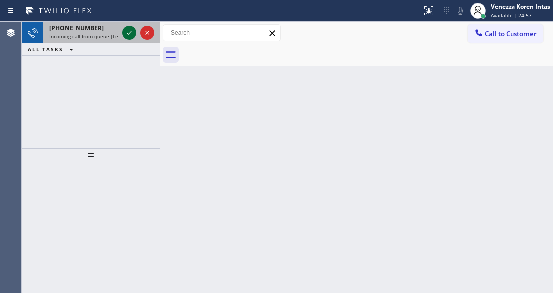
click at [127, 33] on icon at bounding box center [129, 33] width 5 height 4
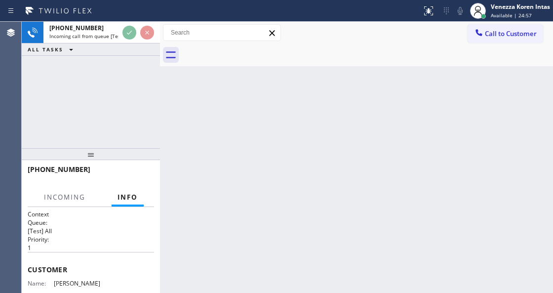
click at [125, 39] on div at bounding box center [138, 33] width 36 height 22
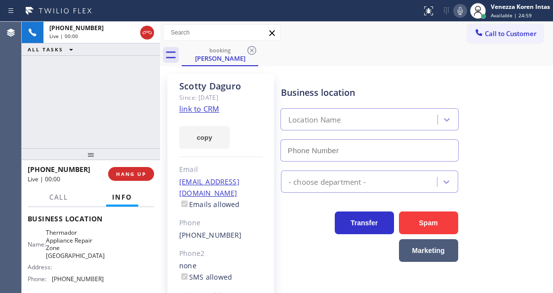
scroll to position [131, 0]
type input "[PHONE_NUMBER]"
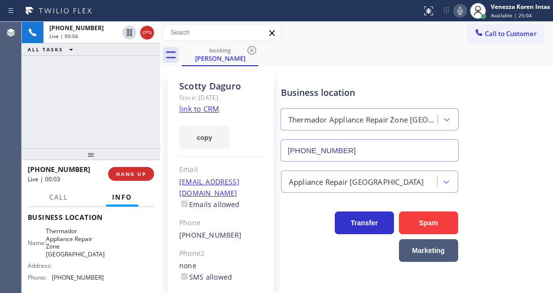
click at [207, 106] on link "link to CRM" at bounding box center [199, 109] width 40 height 10
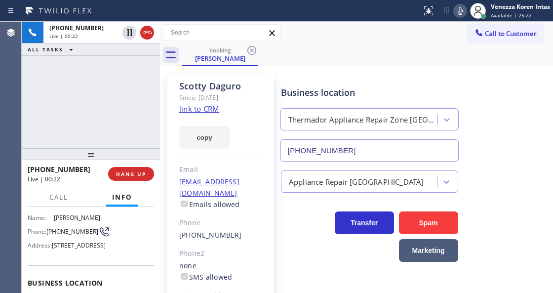
scroll to position [33, 0]
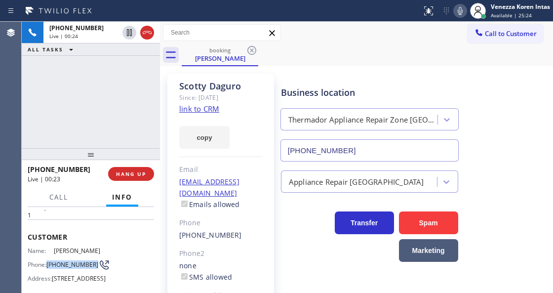
drag, startPoint x: 61, startPoint y: 266, endPoint x: 49, endPoint y: 257, distance: 14.4
click at [49, 261] on span "[PHONE_NUMBER]" at bounding box center [72, 264] width 52 height 7
click at [468, 15] on div at bounding box center [478, 11] width 22 height 22
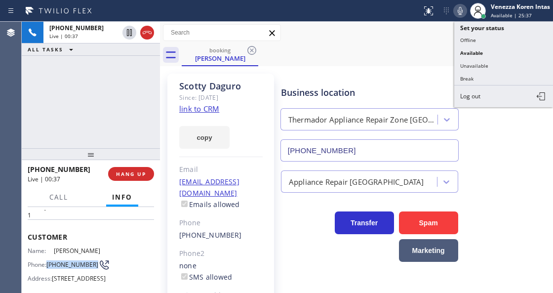
click at [460, 15] on icon at bounding box center [460, 11] width 12 height 12
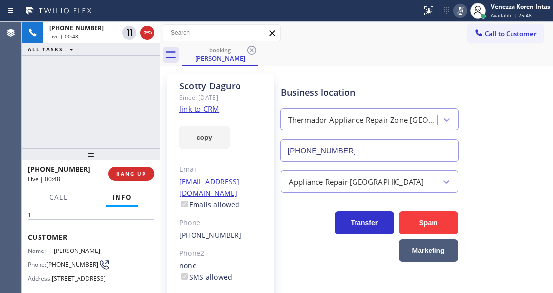
click at [376, 82] on div "Business location Thermador Appliance Repair Zone [GEOGRAPHIC_DATA] [PHONE_NUMB…" at bounding box center [369, 118] width 181 height 85
click at [462, 11] on icon at bounding box center [460, 11] width 12 height 12
click at [67, 196] on span "Call" at bounding box center [58, 197] width 19 height 9
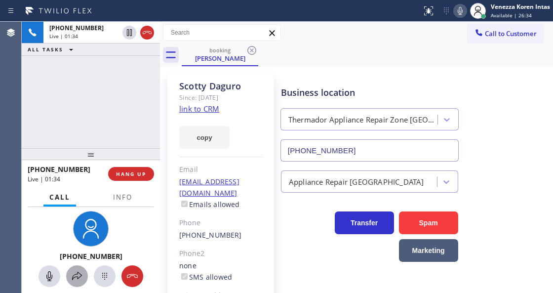
click at [77, 273] on icon at bounding box center [77, 276] width 10 height 8
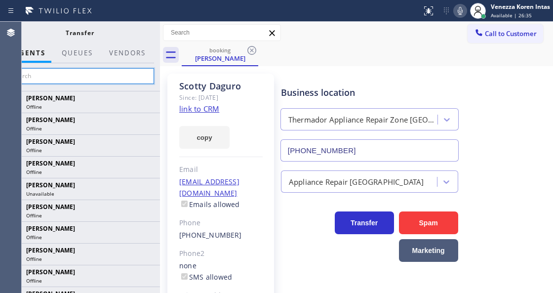
click at [117, 79] on input "text" at bounding box center [79, 76] width 149 height 16
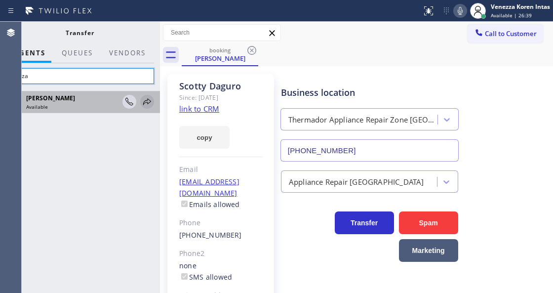
type input "jeniza"
click at [147, 102] on icon at bounding box center [147, 102] width 12 height 12
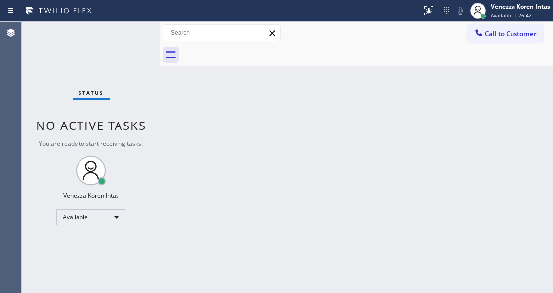
click at [141, 31] on div "Status No active tasks You are ready to start receiving tasks. Venezza Koren In…" at bounding box center [91, 157] width 138 height 271
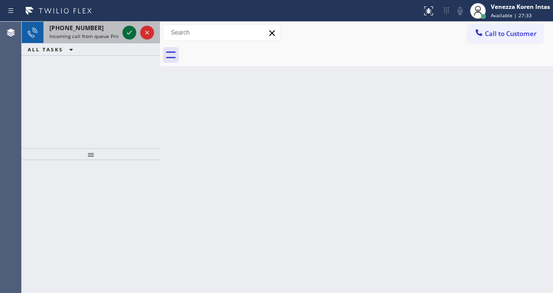
click at [129, 33] on icon at bounding box center [129, 33] width 5 height 4
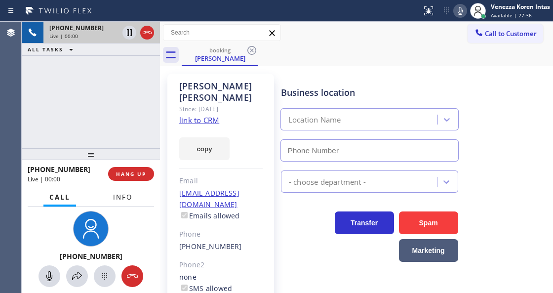
type input "[PHONE_NUMBER]"
click at [127, 202] on button "Info" at bounding box center [122, 197] width 31 height 19
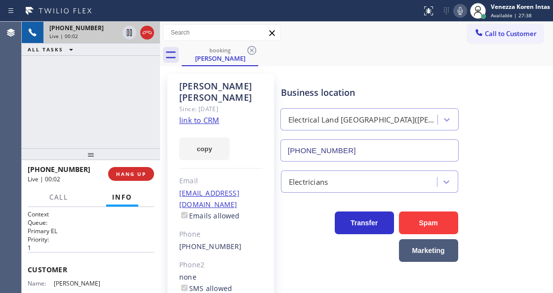
click at [204, 115] on link "link to CRM" at bounding box center [199, 120] width 40 height 10
click at [456, 13] on icon at bounding box center [460, 11] width 12 height 12
click at [127, 32] on icon at bounding box center [129, 32] width 5 height 7
click at [456, 16] on button at bounding box center [460, 11] width 14 height 14
click at [126, 31] on icon at bounding box center [129, 33] width 12 height 12
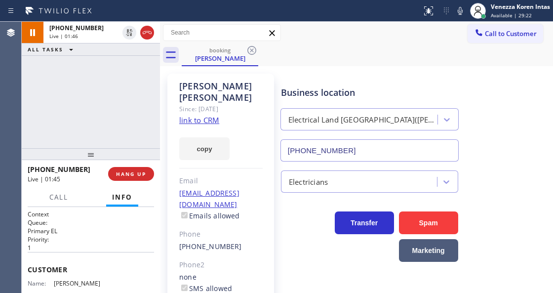
click at [331, 64] on div "booking [PERSON_NAME]" at bounding box center [367, 55] width 371 height 22
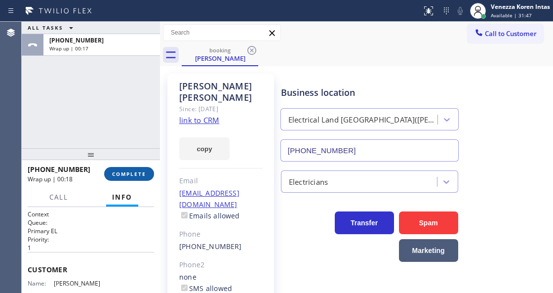
click at [148, 168] on button "COMPLETE" at bounding box center [129, 174] width 50 height 14
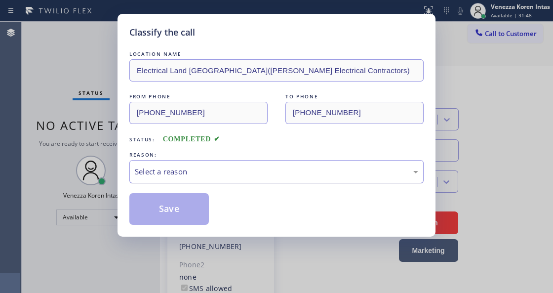
click at [233, 177] on div "Select a reason" at bounding box center [276, 171] width 283 height 11
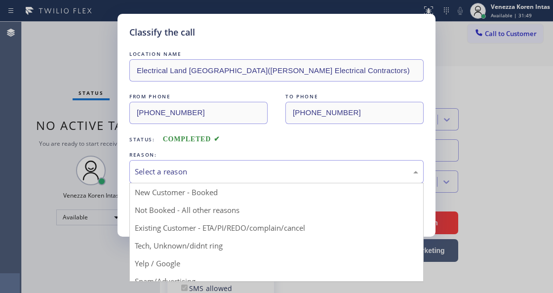
drag, startPoint x: 254, startPoint y: 226, endPoint x: 204, endPoint y: 216, distance: 51.3
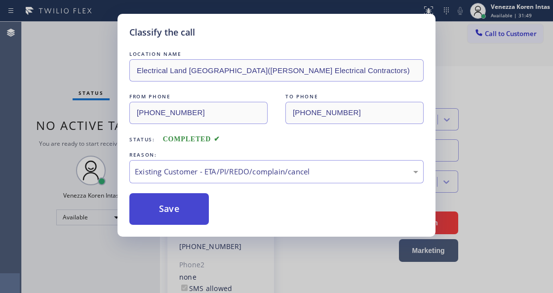
click at [191, 210] on button "Save" at bounding box center [168, 209] width 79 height 32
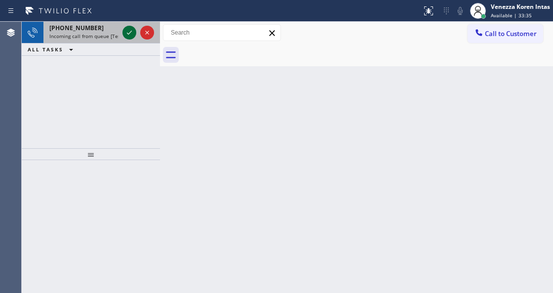
click at [127, 30] on icon at bounding box center [129, 33] width 12 height 12
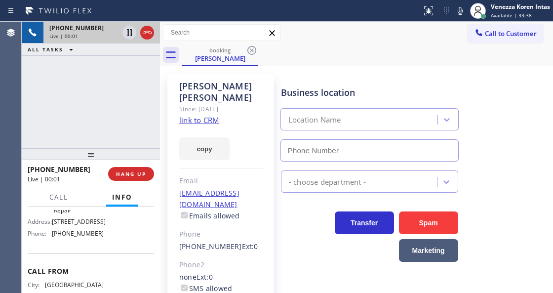
scroll to position [164, 0]
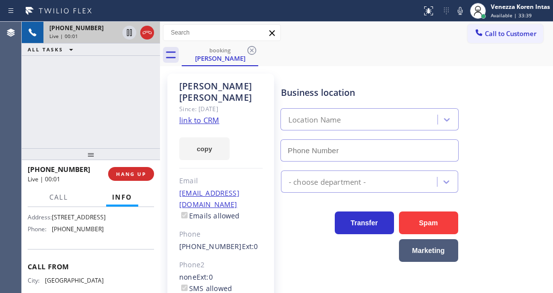
type input "[PHONE_NUMBER]"
click at [214, 115] on link "link to CRM" at bounding box center [199, 120] width 40 height 10
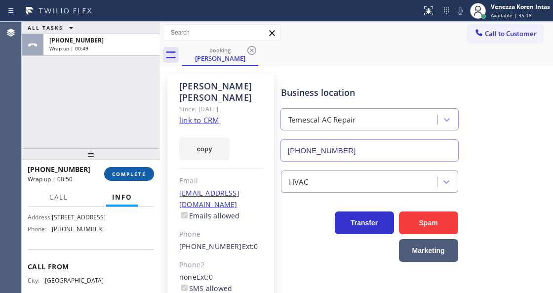
click at [143, 171] on span "COMPLETE" at bounding box center [129, 173] width 34 height 7
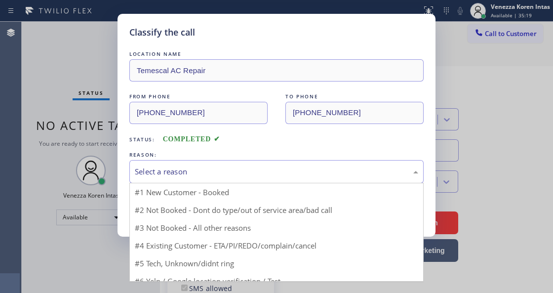
click at [239, 174] on div "Select a reason" at bounding box center [276, 171] width 283 height 11
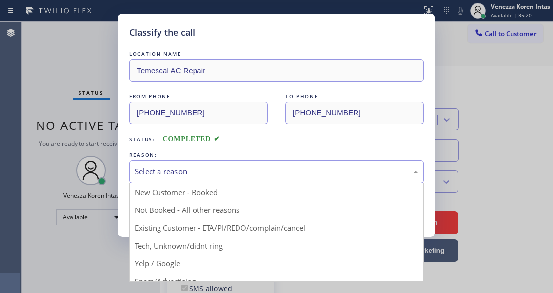
drag, startPoint x: 248, startPoint y: 230, endPoint x: 203, endPoint y: 217, distance: 46.6
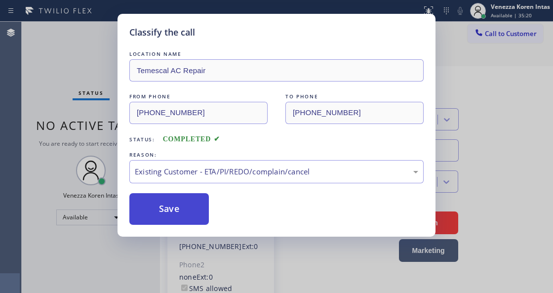
click at [203, 217] on button "Save" at bounding box center [168, 209] width 79 height 32
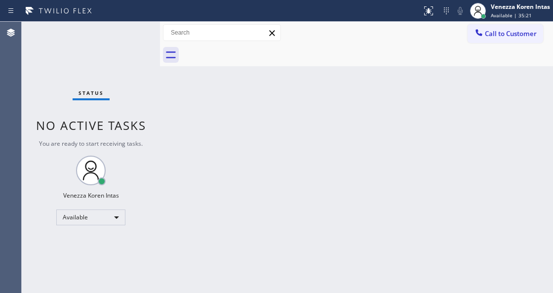
click at [125, 39] on div "Status No active tasks You are ready to start receiving tasks. Venezza Koren In…" at bounding box center [91, 157] width 138 height 271
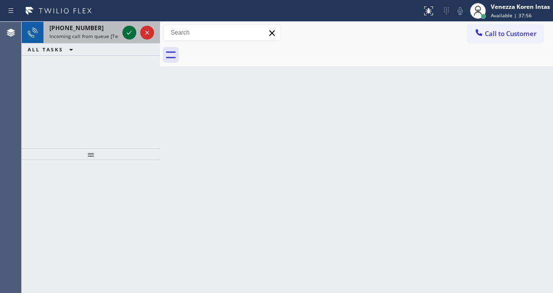
click at [130, 34] on icon at bounding box center [129, 33] width 12 height 12
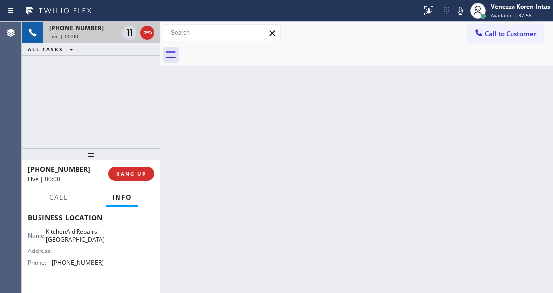
scroll to position [131, 0]
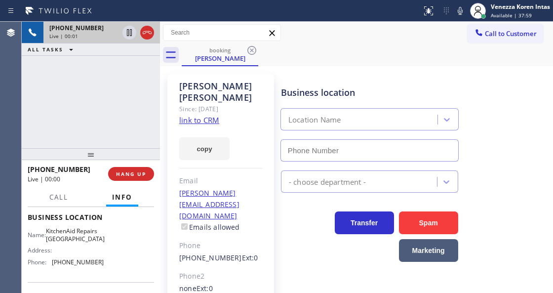
type input "[PHONE_NUMBER]"
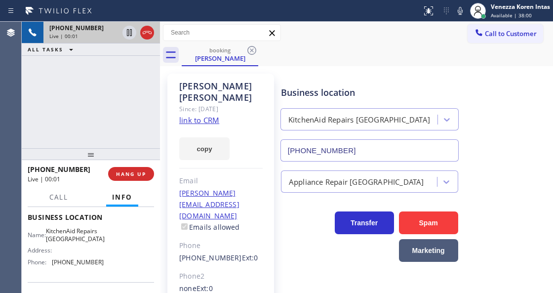
click at [208, 115] on link "link to CRM" at bounding box center [199, 120] width 40 height 10
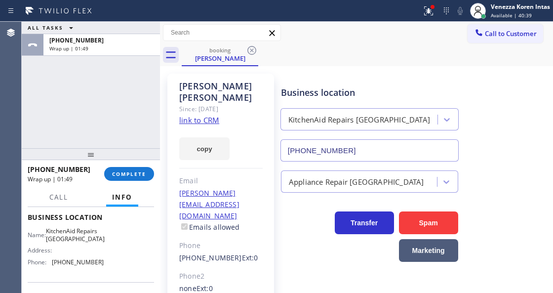
click at [134, 160] on div at bounding box center [91, 154] width 138 height 12
click at [136, 169] on button "COMPLETE" at bounding box center [129, 174] width 50 height 14
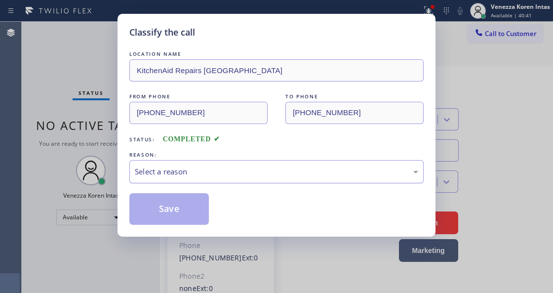
click at [222, 175] on div "Select a reason" at bounding box center [276, 171] width 283 height 11
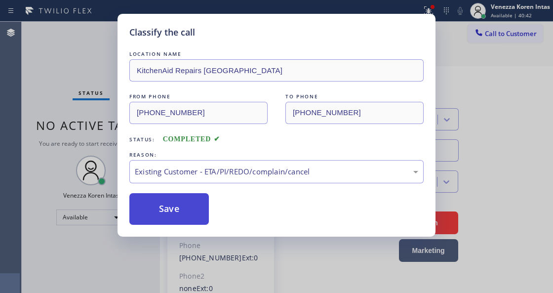
click at [194, 210] on button "Save" at bounding box center [168, 209] width 79 height 32
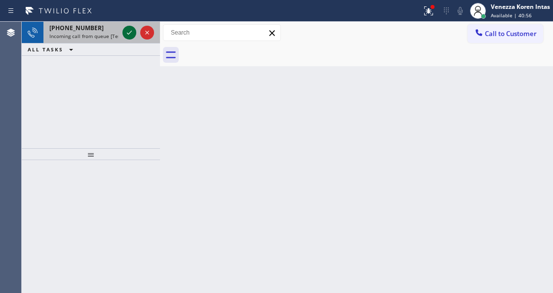
click at [130, 33] on icon at bounding box center [129, 33] width 12 height 12
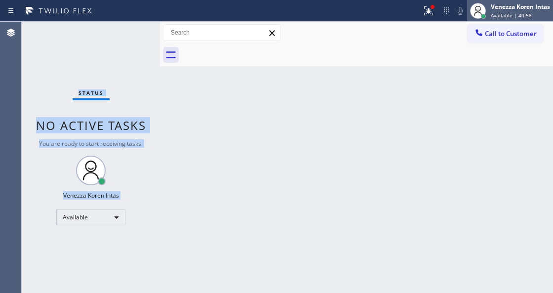
click at [492, 15] on span "Available | 40:58" at bounding box center [511, 15] width 41 height 7
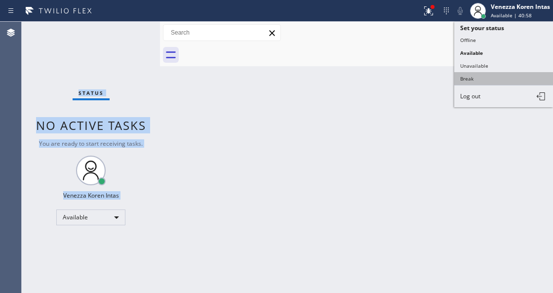
click at [492, 72] on button "Break" at bounding box center [503, 78] width 99 height 13
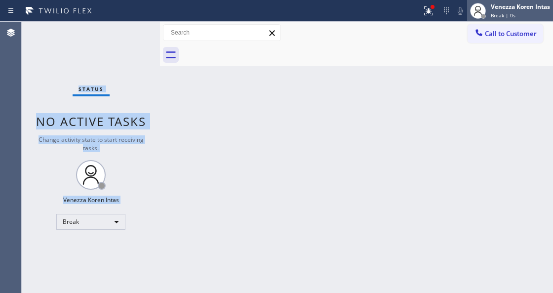
click at [498, 14] on span "Break | 0s" at bounding box center [503, 15] width 25 height 7
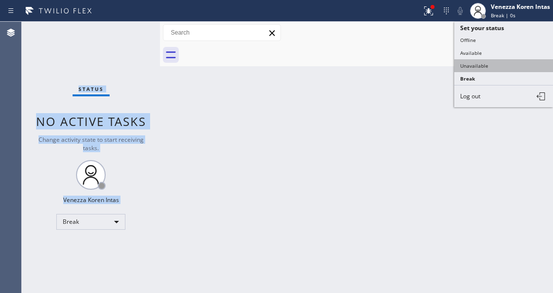
click at [497, 64] on button "Unavailable" at bounding box center [503, 65] width 99 height 13
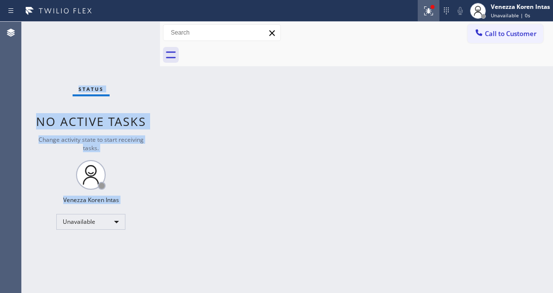
click at [434, 15] on div at bounding box center [429, 11] width 22 height 12
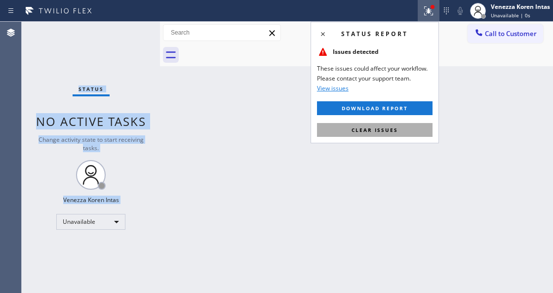
click at [415, 129] on button "Clear issues" at bounding box center [375, 130] width 116 height 14
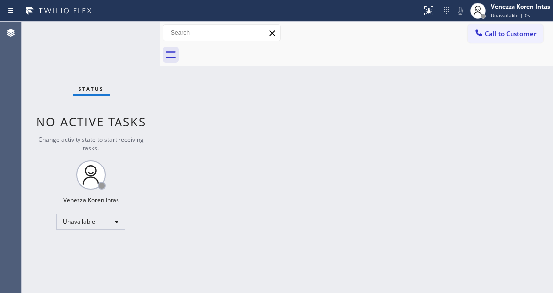
click at [469, 126] on div "Back to Dashboard Change Sender ID Customers Technicians Select a contact Outbo…" at bounding box center [356, 157] width 393 height 271
drag, startPoint x: 248, startPoint y: 118, endPoint x: 221, endPoint y: 134, distance: 31.2
click at [245, 123] on div "Back to Dashboard Change Sender ID Customers Technicians Select a contact Outbo…" at bounding box center [356, 157] width 393 height 271
click at [98, 49] on div "Status No active tasks Change activity state to start receiving tasks. Venezza …" at bounding box center [91, 157] width 138 height 271
click at [534, 4] on div "Venezza Koren Intas" at bounding box center [520, 6] width 59 height 8
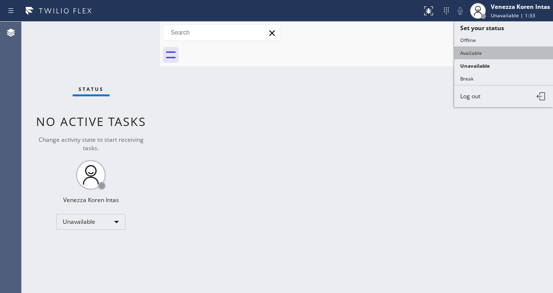
click at [493, 50] on button "Available" at bounding box center [503, 52] width 99 height 13
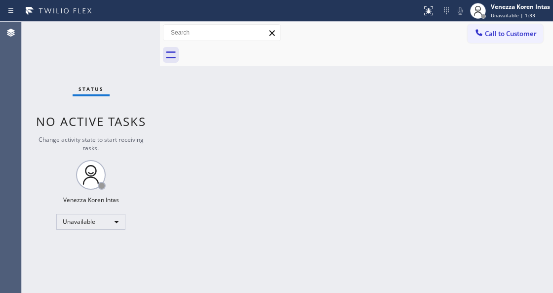
click at [144, 35] on div "Status No active tasks Change activity state to start receiving tasks. Venezza …" at bounding box center [91, 157] width 138 height 271
click at [138, 34] on div "Status No active tasks Change activity state to start receiving tasks. Venezza …" at bounding box center [91, 157] width 138 height 271
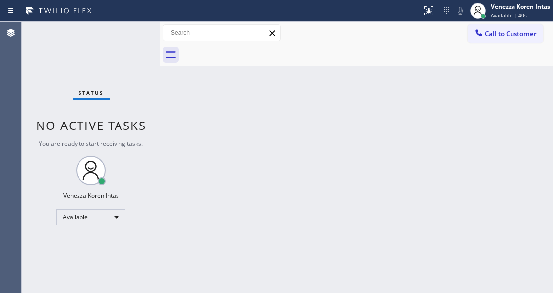
click at [132, 36] on div "Status No active tasks You are ready to start receiving tasks. Venezza Koren In…" at bounding box center [91, 157] width 138 height 271
click at [126, 34] on div "Status No active tasks You are ready to start receiving tasks. Venezza Koren In…" at bounding box center [91, 157] width 138 height 271
click at [125, 36] on div "Status No active tasks You are ready to start receiving tasks. Venezza Koren In…" at bounding box center [91, 157] width 138 height 271
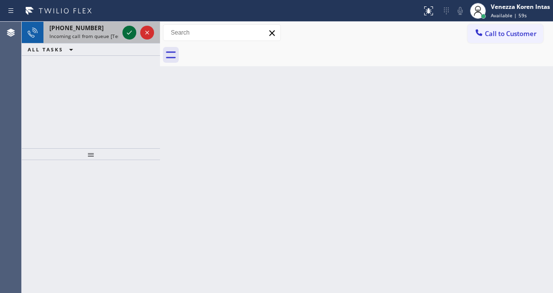
click at [130, 31] on icon at bounding box center [129, 33] width 12 height 12
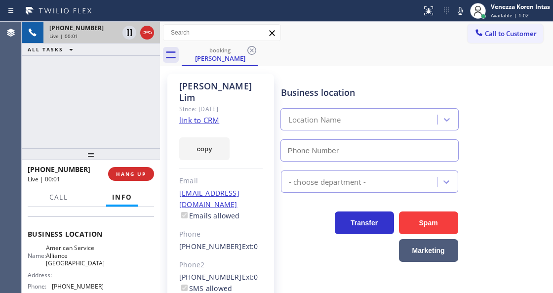
scroll to position [164, 0]
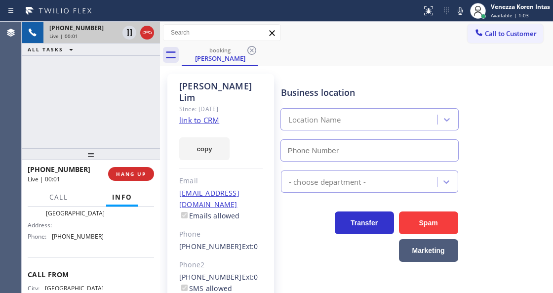
type input "[PHONE_NUMBER]"
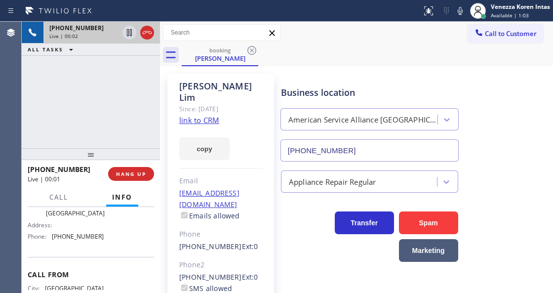
click at [207, 115] on link "link to CRM" at bounding box center [199, 120] width 40 height 10
click at [456, 14] on icon at bounding box center [460, 11] width 12 height 12
click at [457, 12] on rect at bounding box center [460, 9] width 7 height 7
click at [64, 201] on button "Call" at bounding box center [58, 197] width 31 height 19
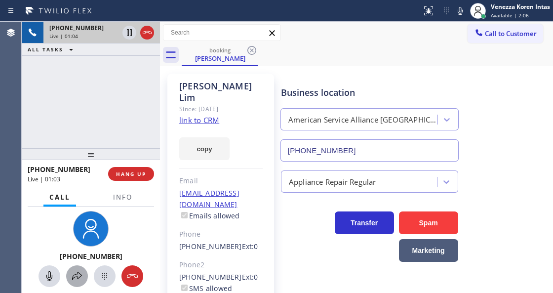
click at [79, 281] on button at bounding box center [77, 276] width 22 height 22
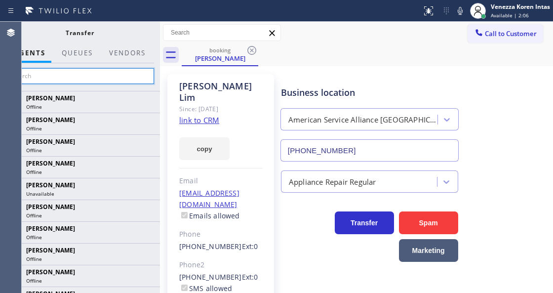
click at [105, 72] on input "text" at bounding box center [79, 76] width 149 height 16
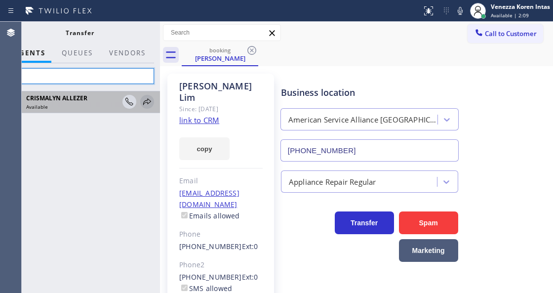
type input "alle"
click at [146, 100] on icon at bounding box center [147, 101] width 8 height 6
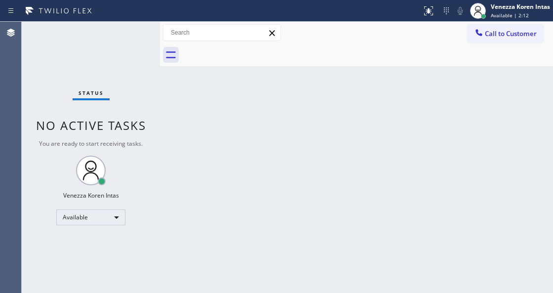
click at [121, 76] on div "Status No active tasks You are ready to start receiving tasks. Venezza Koren In…" at bounding box center [91, 157] width 138 height 271
click at [118, 34] on div "Status No active tasks You are ready to start receiving tasks. Venezza Koren In…" at bounding box center [91, 157] width 138 height 271
click at [146, 47] on div "Status No active tasks You are ready to start receiving tasks. Venezza Koren In…" at bounding box center [91, 157] width 138 height 271
click at [115, 34] on div "Status No active tasks You are ready to start receiving tasks. Venezza Koren In…" at bounding box center [91, 157] width 138 height 271
click at [133, 38] on div "Status No active tasks You are ready to start receiving tasks. Venezza Koren In…" at bounding box center [91, 157] width 138 height 271
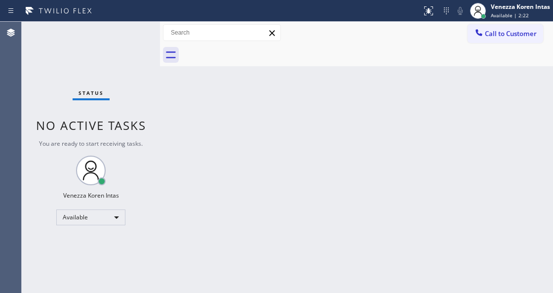
click at [133, 38] on div "Status No active tasks You are ready to start receiving tasks. Venezza Koren In…" at bounding box center [91, 157] width 138 height 271
drag, startPoint x: 130, startPoint y: 105, endPoint x: 130, endPoint y: 70, distance: 35.5
click at [130, 101] on div "Status No active tasks You are ready to start receiving tasks. Venezza Koren In…" at bounding box center [91, 157] width 138 height 271
click at [131, 52] on div "Status No active tasks You are ready to start receiving tasks. Venezza Koren In…" at bounding box center [91, 157] width 138 height 271
click at [140, 29] on div "Status No active tasks You are ready to start receiving tasks. Venezza Koren In…" at bounding box center [91, 157] width 138 height 271
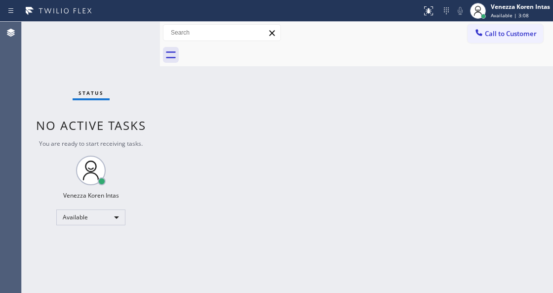
click at [140, 29] on div "Status No active tasks You are ready to start receiving tasks. Venezza Koren In…" at bounding box center [91, 157] width 138 height 271
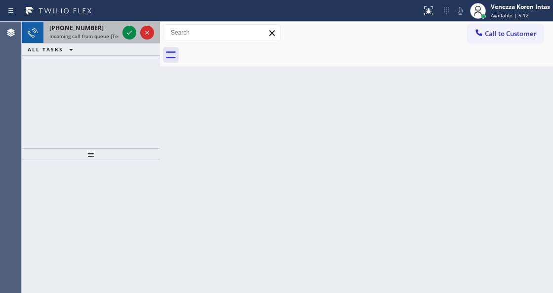
click at [100, 39] on div "[PHONE_NUMBER] Incoming call from queue [Test] All" at bounding box center [81, 33] width 77 height 22
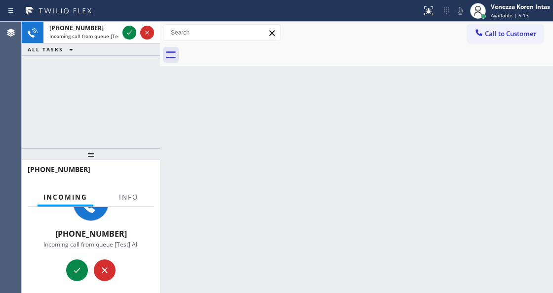
scroll to position [38, 0]
click at [132, 195] on span "Info" at bounding box center [128, 197] width 19 height 9
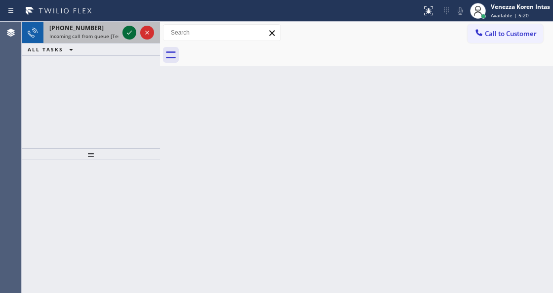
click at [130, 30] on icon at bounding box center [129, 33] width 12 height 12
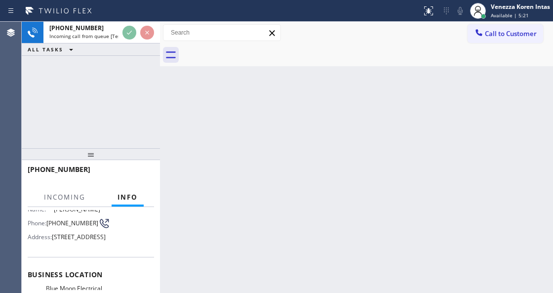
scroll to position [131, 0]
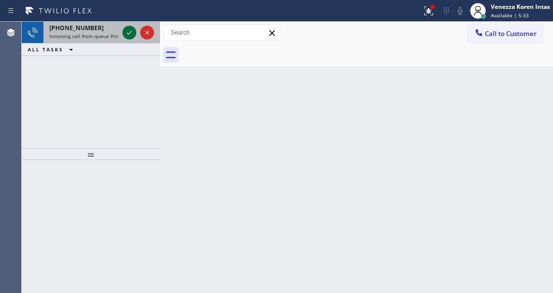
click at [130, 35] on icon at bounding box center [129, 33] width 12 height 12
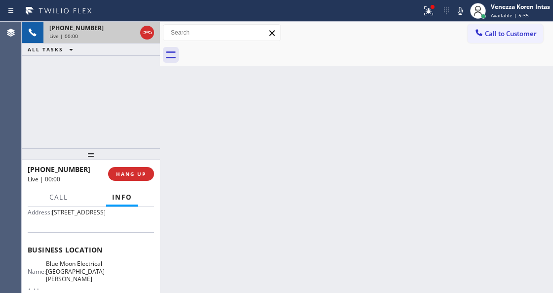
scroll to position [131, 0]
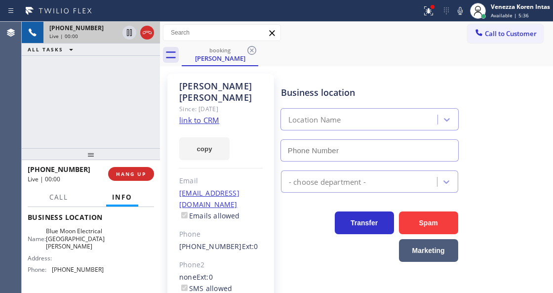
type input "[PHONE_NUMBER]"
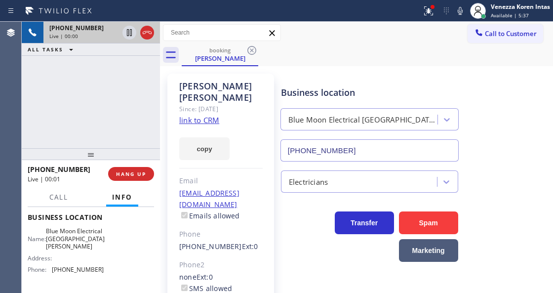
click at [203, 115] on link "link to CRM" at bounding box center [199, 120] width 40 height 10
drag, startPoint x: 434, startPoint y: 9, endPoint x: 424, endPoint y: 54, distance: 46.0
click at [434, 10] on icon at bounding box center [429, 11] width 12 height 12
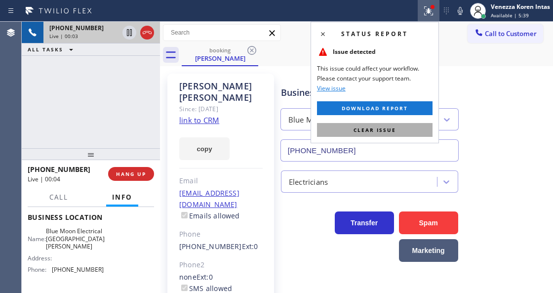
click at [406, 130] on button "Clear issue" at bounding box center [375, 130] width 116 height 14
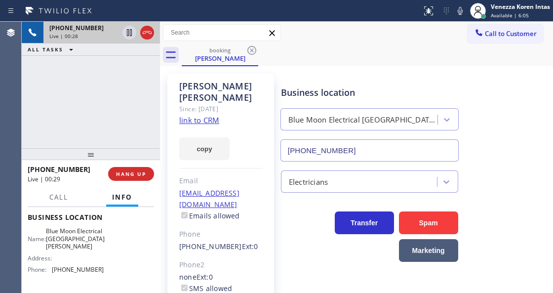
click at [465, 13] on icon at bounding box center [460, 11] width 12 height 12
click at [128, 32] on icon at bounding box center [129, 33] width 12 height 12
click at [459, 12] on icon at bounding box center [460, 11] width 12 height 12
click at [127, 33] on icon at bounding box center [129, 33] width 12 height 12
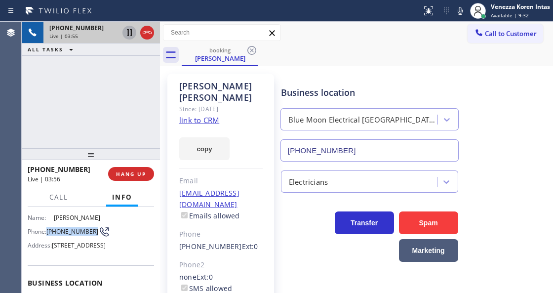
drag, startPoint x: 63, startPoint y: 235, endPoint x: 49, endPoint y: 226, distance: 16.9
click at [49, 228] on span "[PHONE_NUMBER]" at bounding box center [72, 231] width 52 height 7
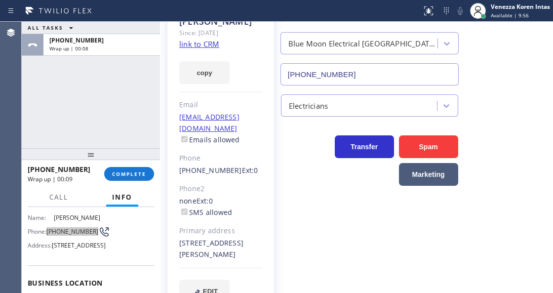
scroll to position [82, 0]
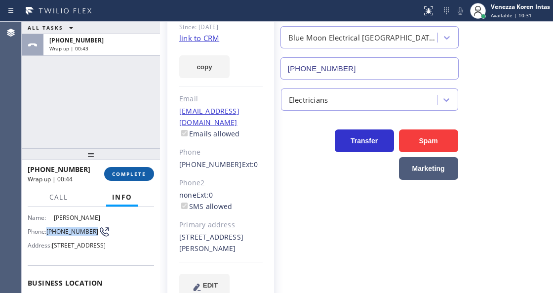
drag, startPoint x: 143, startPoint y: 173, endPoint x: 153, endPoint y: 176, distance: 10.9
click at [143, 173] on span "COMPLETE" at bounding box center [129, 173] width 34 height 7
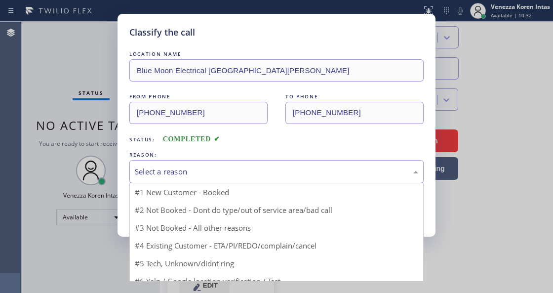
click at [230, 179] on div "Select a reason" at bounding box center [276, 171] width 294 height 23
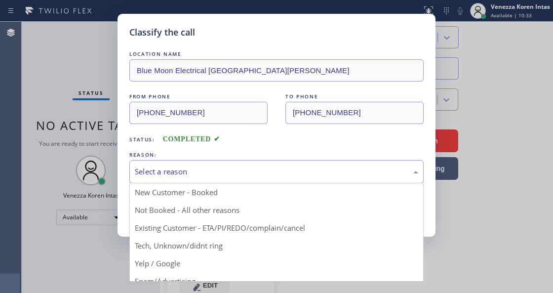
drag, startPoint x: 257, startPoint y: 228, endPoint x: 199, endPoint y: 206, distance: 61.3
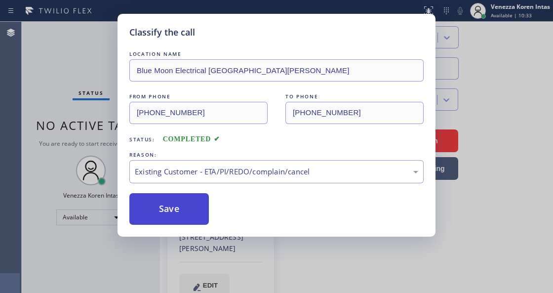
click at [197, 205] on button "Save" at bounding box center [168, 209] width 79 height 32
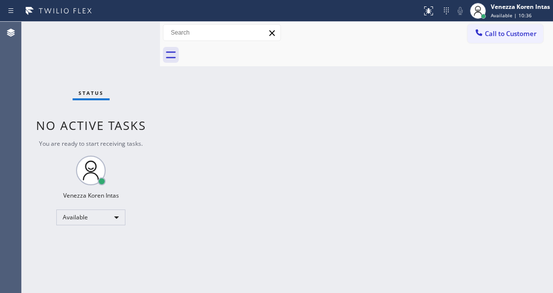
click at [85, 73] on div "Status No active tasks You are ready to start receiving tasks. Venezza Koren In…" at bounding box center [91, 157] width 138 height 271
click at [133, 38] on div "Status No active tasks You are ready to start receiving tasks. Venezza Koren In…" at bounding box center [91, 157] width 138 height 271
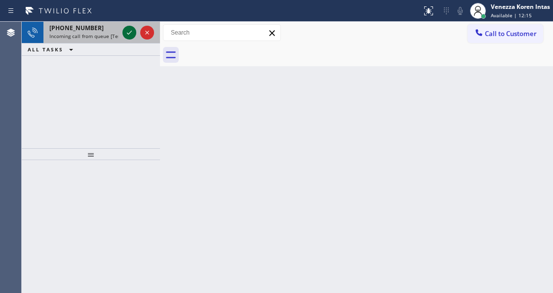
click at [127, 34] on icon at bounding box center [129, 33] width 5 height 4
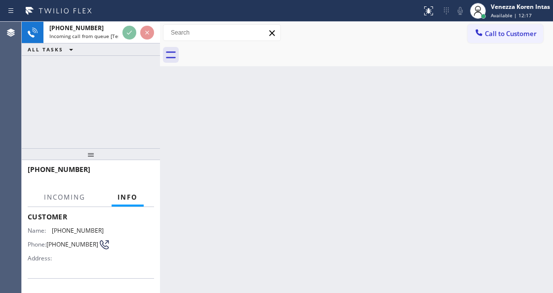
scroll to position [131, 0]
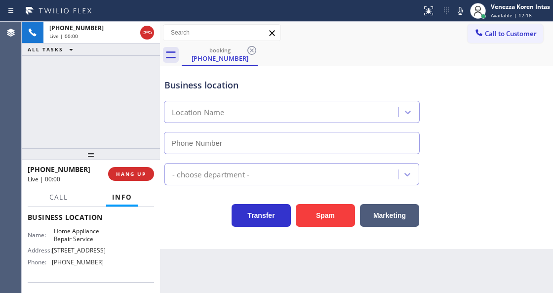
type input "[PHONE_NUMBER]"
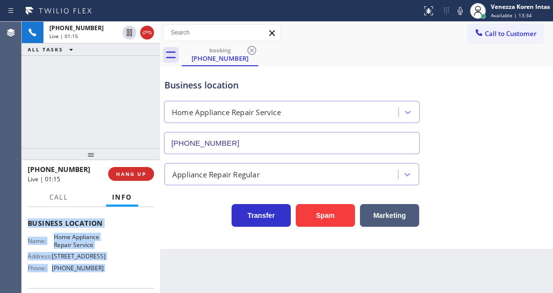
scroll to position [152, 0]
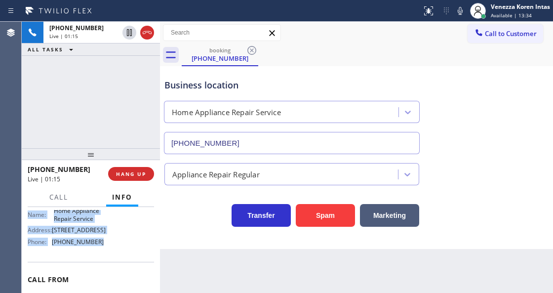
drag, startPoint x: 23, startPoint y: 266, endPoint x: 106, endPoint y: 248, distance: 84.8
click at [106, 248] on div "Context Queue: [Test] All Priority: 1 Customer Name: [PHONE_NUMBER] Phone: [PHO…" at bounding box center [91, 249] width 138 height 85
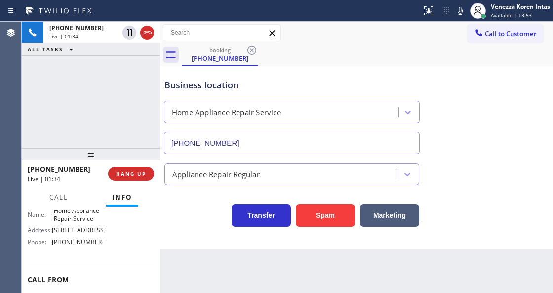
click at [136, 122] on div "[PHONE_NUMBER] Live | 01:34 ALL TASKS ALL TASKS ACTIVE TASKS TASKS IN WRAP UP" at bounding box center [91, 85] width 138 height 126
drag, startPoint x: 546, startPoint y: 87, endPoint x: 540, endPoint y: 90, distance: 6.2
click at [545, 87] on div "Business location Home Appliance Repair Service [PHONE_NUMBER]" at bounding box center [356, 109] width 388 height 89
click at [162, 106] on div "Home Appliance Repair Service" at bounding box center [292, 112] width 260 height 22
click at [303, 73] on div "Business location Home Appliance Repair Service [PHONE_NUMBER]" at bounding box center [291, 111] width 259 height 85
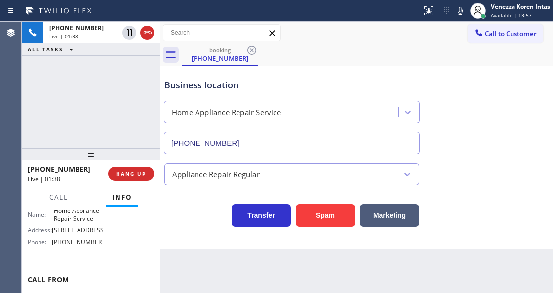
click at [407, 58] on div "booking [PHONE_NUMBER]" at bounding box center [367, 55] width 371 height 22
click at [39, 82] on div "[PHONE_NUMBER] Live | 01:38 ALL TASKS ALL TASKS ACTIVE TASKS TASKS IN WRAP UP" at bounding box center [91, 85] width 138 height 126
click at [106, 54] on div "ALL TASKS ALL TASKS ACTIVE TASKS TASKS IN WRAP UP" at bounding box center [91, 49] width 138 height 12
click at [346, 49] on div "booking [PHONE_NUMBER]" at bounding box center [367, 55] width 371 height 22
click at [104, 114] on div "[PHONE_NUMBER] Live | 01:50 ALL TASKS ALL TASKS ACTIVE TASKS TASKS IN WRAP UP" at bounding box center [91, 85] width 138 height 126
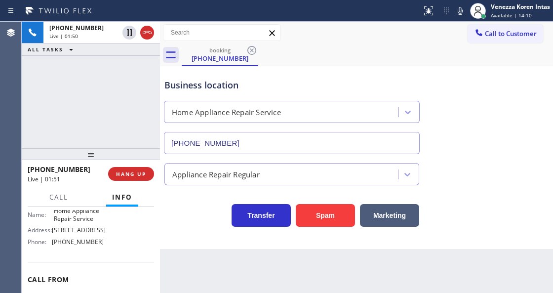
click at [101, 69] on div "[PHONE_NUMBER] Live | 01:50 ALL TASKS ALL TASKS ACTIVE TASKS TASKS IN WRAP UP" at bounding box center [91, 85] width 138 height 126
click at [347, 75] on div "Business location Home Appliance Repair Service [PHONE_NUMBER]" at bounding box center [291, 111] width 259 height 85
click at [450, 53] on div "booking [PHONE_NUMBER]" at bounding box center [367, 55] width 371 height 22
click at [400, 29] on div "Call to Customer Outbound call Location Electrical Land [GEOGRAPHIC_DATA] Your …" at bounding box center [356, 32] width 393 height 17
click at [458, 8] on icon at bounding box center [460, 11] width 5 height 8
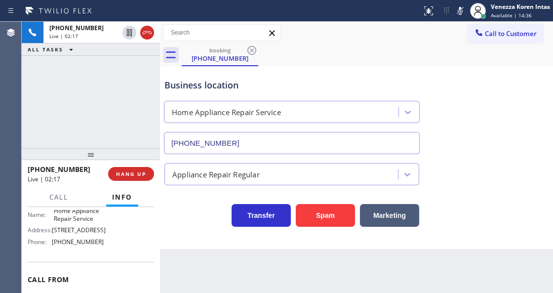
click at [458, 12] on rect at bounding box center [460, 9] width 7 height 7
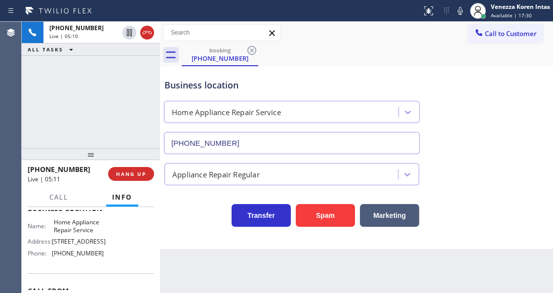
scroll to position [140, 0]
drag, startPoint x: 52, startPoint y: 219, endPoint x: 95, endPoint y: 232, distance: 44.4
click at [95, 232] on div "Name: Home Appliance Repair Service" at bounding box center [66, 225] width 76 height 15
click at [461, 11] on icon at bounding box center [460, 11] width 12 height 12
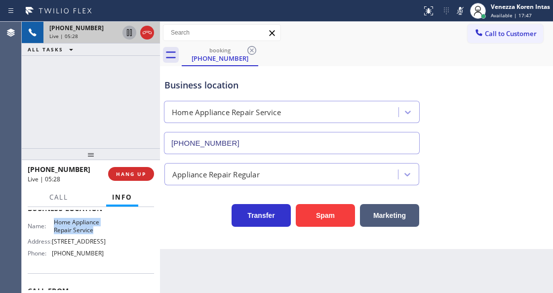
click at [127, 31] on icon at bounding box center [129, 33] width 12 height 12
click at [212, 260] on div "Back to Dashboard Change Sender ID Customers Technicians Select a contact Outbo…" at bounding box center [356, 157] width 393 height 271
click at [244, 274] on div "Back to Dashboard Change Sender ID Customers Technicians Select a contact Outbo…" at bounding box center [356, 157] width 393 height 271
click at [460, 16] on icon at bounding box center [460, 11] width 12 height 12
click at [132, 34] on icon at bounding box center [129, 33] width 12 height 12
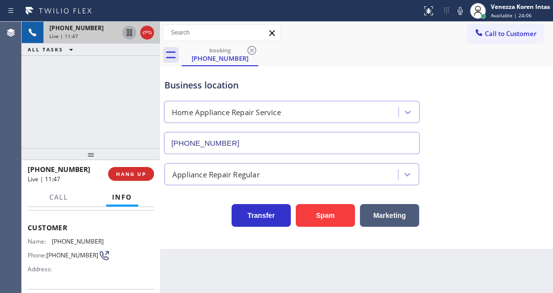
scroll to position [41, 0]
drag, startPoint x: 99, startPoint y: 240, endPoint x: 51, endPoint y: 241, distance: 47.9
click at [51, 241] on div "Name: [PHONE_NUMBER]" at bounding box center [66, 241] width 76 height 7
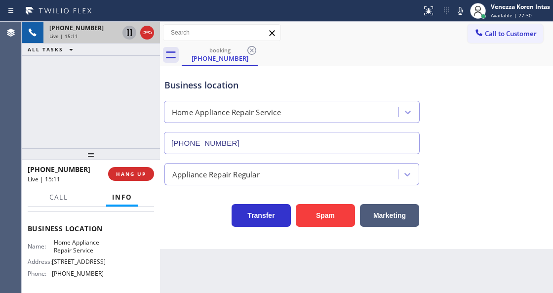
scroll to position [140, 0]
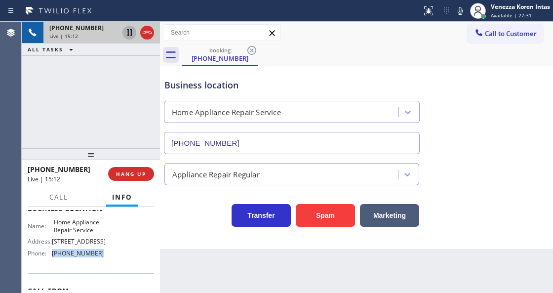
drag, startPoint x: 101, startPoint y: 260, endPoint x: 53, endPoint y: 262, distance: 48.0
click at [53, 261] on div "Name: Home Appliance Repair Service Address: [STREET_ADDRESS] Phone: [PHONE_NUM…" at bounding box center [91, 239] width 126 height 42
click at [146, 35] on icon at bounding box center [147, 33] width 12 height 12
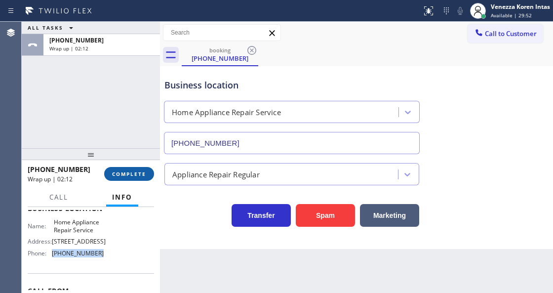
click at [126, 173] on span "COMPLETE" at bounding box center [129, 173] width 34 height 7
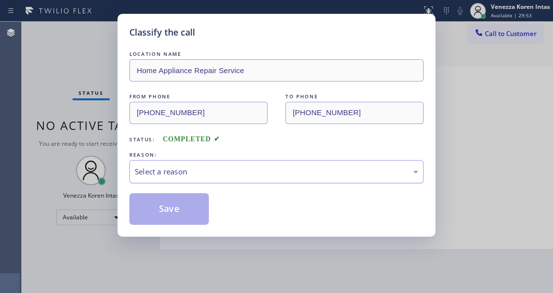
click at [213, 178] on div "Select a reason" at bounding box center [276, 171] width 294 height 23
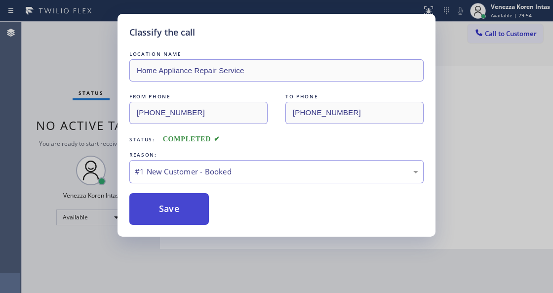
click at [190, 208] on button "Save" at bounding box center [168, 209] width 79 height 32
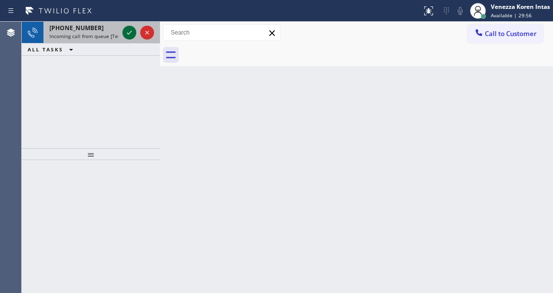
click at [126, 31] on icon at bounding box center [129, 33] width 12 height 12
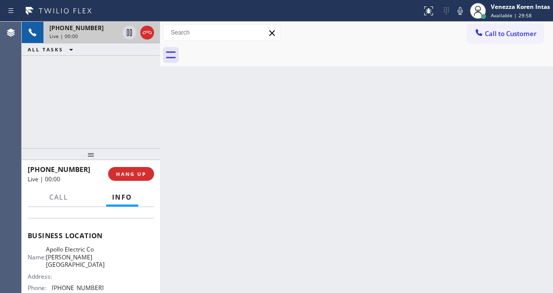
scroll to position [131, 0]
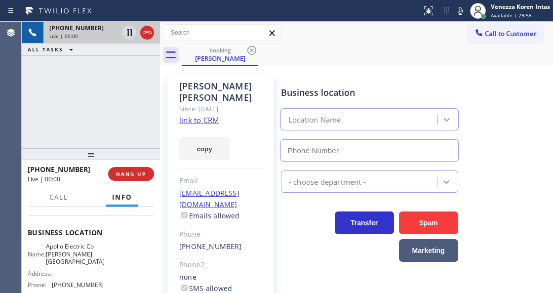
type input "[PHONE_NUMBER]"
click at [200, 115] on link "link to CRM" at bounding box center [199, 120] width 40 height 10
click at [342, 70] on div "[PERSON_NAME] Since: [DATE] link to CRM copy Email [EMAIL_ADDRESS][DOMAIN_NAME]…" at bounding box center [356, 238] width 388 height 338
click at [461, 13] on icon at bounding box center [460, 11] width 12 height 12
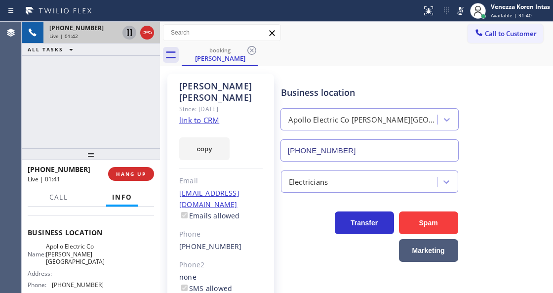
click at [132, 34] on icon at bounding box center [129, 33] width 12 height 12
drag, startPoint x: 345, startPoint y: 58, endPoint x: 333, endPoint y: 69, distance: 16.1
click at [345, 57] on div "booking [PERSON_NAME]" at bounding box center [367, 55] width 371 height 22
drag, startPoint x: 460, startPoint y: 13, endPoint x: 413, endPoint y: 55, distance: 63.6
click at [460, 13] on icon at bounding box center [460, 11] width 5 height 8
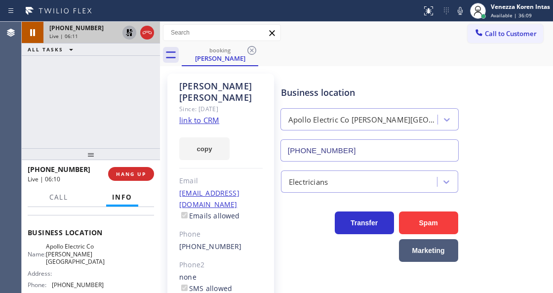
click at [122, 34] on div at bounding box center [129, 33] width 14 height 12
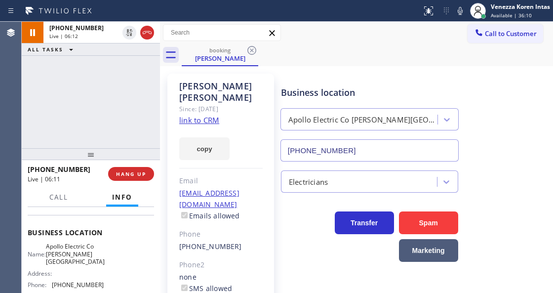
click at [39, 80] on div "[PHONE_NUMBER] Live | 06:12 ALL TASKS ALL TASKS ACTIVE TASKS TASKS IN WRAP UP" at bounding box center [91, 85] width 138 height 126
click at [339, 57] on div "booking [PERSON_NAME]" at bounding box center [367, 55] width 371 height 22
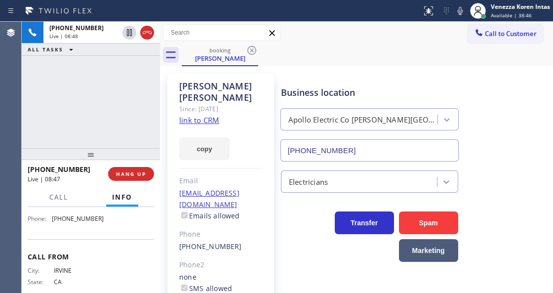
scroll to position [164, 0]
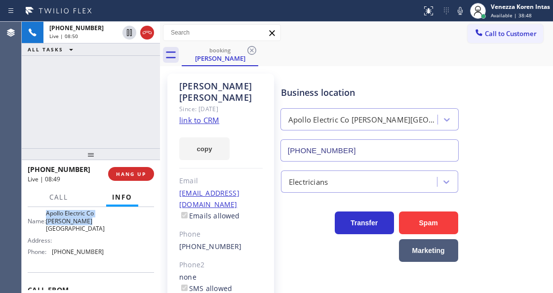
drag, startPoint x: 52, startPoint y: 221, endPoint x: 98, endPoint y: 231, distance: 47.1
click at [98, 231] on div "Name: Apollo Electric Co [PERSON_NAME][GEOGRAPHIC_DATA]" at bounding box center [66, 220] width 76 height 23
drag, startPoint x: 101, startPoint y: 252, endPoint x: 46, endPoint y: 247, distance: 54.5
click at [46, 247] on div "Name: Apollo Electric Co [PERSON_NAME][GEOGRAPHIC_DATA] Address: Phone: [PHONE_…" at bounding box center [91, 234] width 126 height 50
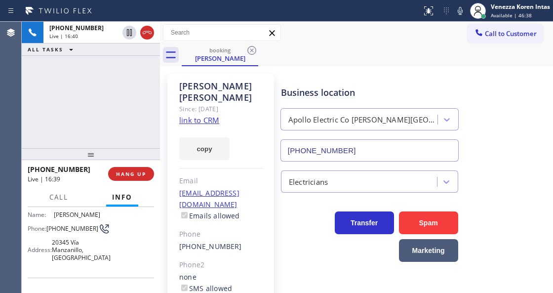
scroll to position [66, 0]
click at [340, 85] on div "Business location Apollo Electric Co [PERSON_NAME][GEOGRAPHIC_DATA] [PHONE_NUMB…" at bounding box center [369, 118] width 181 height 85
click at [351, 58] on div "booking [PERSON_NAME]" at bounding box center [367, 55] width 371 height 22
drag, startPoint x: 145, startPoint y: 35, endPoint x: 144, endPoint y: 55, distance: 20.3
click at [145, 35] on icon at bounding box center [147, 33] width 12 height 12
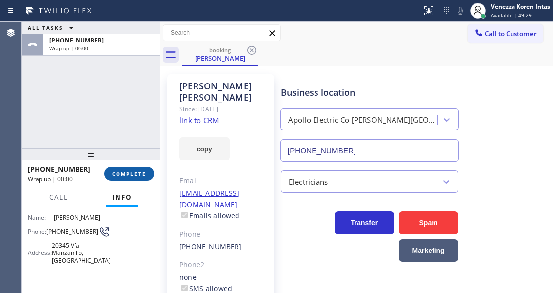
drag, startPoint x: 131, startPoint y: 173, endPoint x: 153, endPoint y: 176, distance: 21.4
click at [134, 173] on span "COMPLETE" at bounding box center [129, 173] width 34 height 7
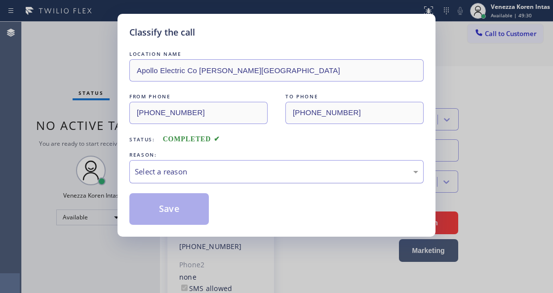
click at [222, 179] on div "Select a reason" at bounding box center [276, 171] width 294 height 23
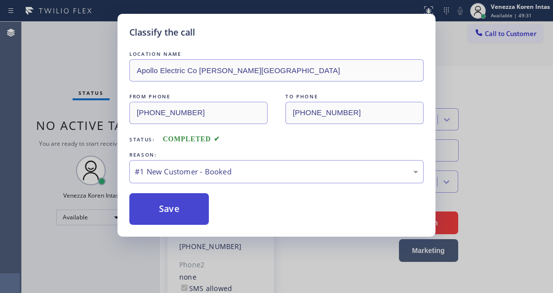
click at [193, 200] on button "Save" at bounding box center [168, 209] width 79 height 32
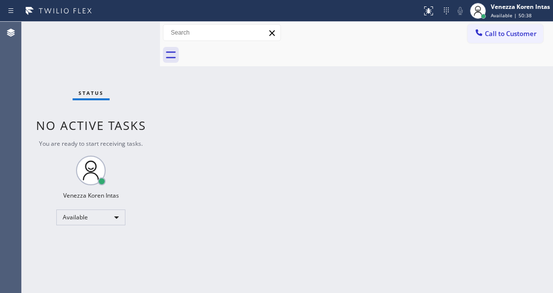
click at [235, 158] on div "Back to Dashboard Change Sender ID Customers Technicians Select a contact Outbo…" at bounding box center [356, 157] width 393 height 271
drag, startPoint x: 123, startPoint y: 40, endPoint x: 127, endPoint y: 45, distance: 6.3
click at [123, 40] on div "Status No active tasks You are ready to start receiving tasks. Venezza Koren In…" at bounding box center [91, 157] width 138 height 271
drag, startPoint x: 279, startPoint y: 100, endPoint x: 234, endPoint y: 244, distance: 150.8
click at [277, 108] on div "Back to Dashboard Change Sender ID Customers Technicians Select a contact Outbo…" at bounding box center [356, 157] width 393 height 271
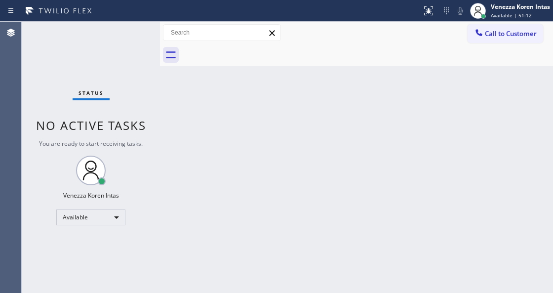
drag, startPoint x: 146, startPoint y: 97, endPoint x: 141, endPoint y: 91, distance: 7.4
click at [146, 97] on div "Status No active tasks You are ready to start receiving tasks. Venezza Koren In…" at bounding box center [91, 157] width 138 height 271
click at [108, 43] on div "Status No active tasks You are ready to start receiving tasks. Venezza Koren In…" at bounding box center [91, 157] width 138 height 271
click at [151, 40] on div "Status No active tasks You are ready to start receiving tasks. Venezza Koren In…" at bounding box center [91, 157] width 138 height 271
click at [131, 34] on div "Status No active tasks You are ready to start receiving tasks. Venezza Koren In…" at bounding box center [91, 157] width 138 height 271
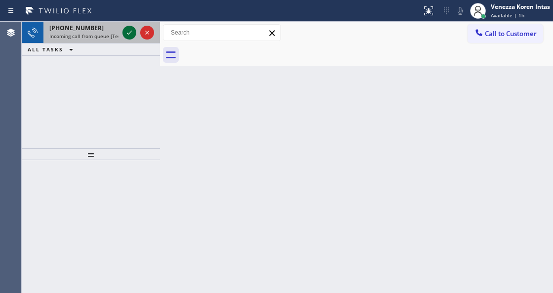
click at [128, 34] on icon at bounding box center [129, 33] width 5 height 4
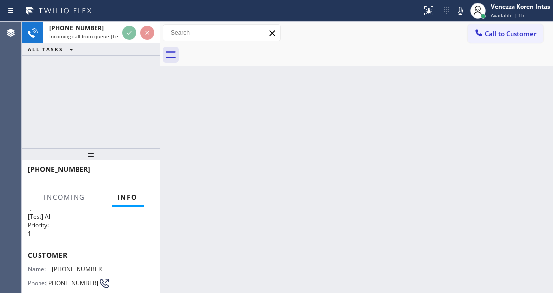
scroll to position [131, 0]
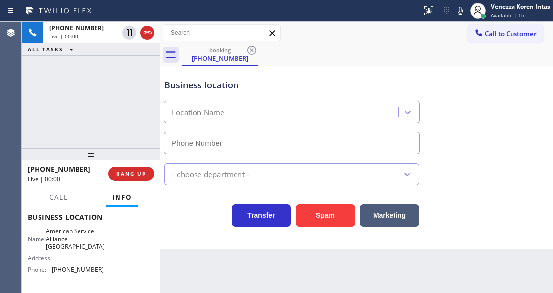
type input "[PHONE_NUMBER]"
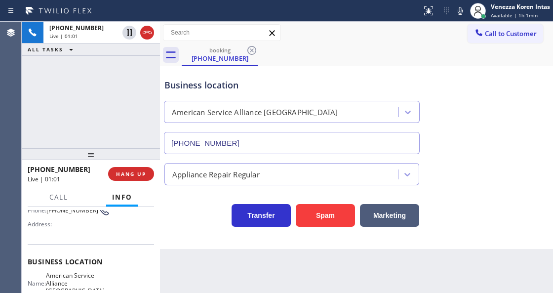
scroll to position [99, 0]
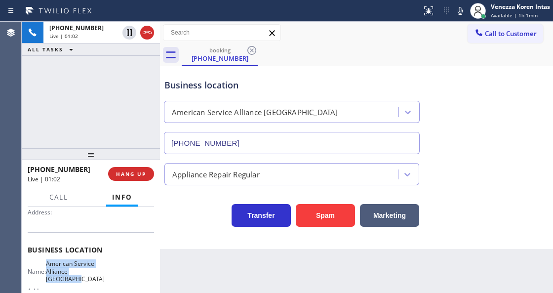
drag, startPoint x: 54, startPoint y: 261, endPoint x: 89, endPoint y: 280, distance: 39.6
click at [89, 280] on span "American Service Alliance [GEOGRAPHIC_DATA]" at bounding box center [75, 271] width 59 height 23
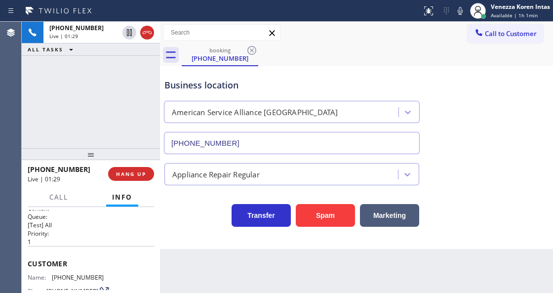
scroll to position [0, 0]
drag, startPoint x: 103, startPoint y: 281, endPoint x: 48, endPoint y: 281, distance: 54.3
click at [456, 4] on div "Status report No issues detected If you experience an issue, please download th…" at bounding box center [485, 11] width 135 height 22
click at [456, 13] on icon at bounding box center [460, 11] width 12 height 12
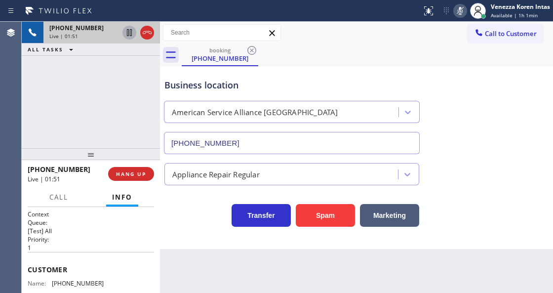
click at [130, 32] on icon at bounding box center [129, 32] width 5 height 7
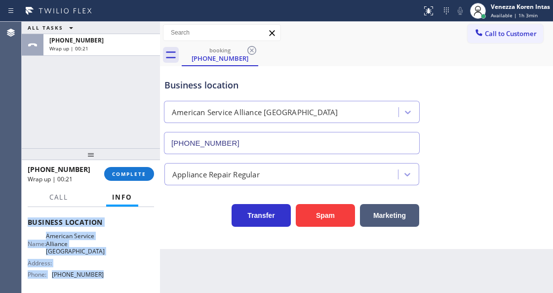
scroll to position [134, 0]
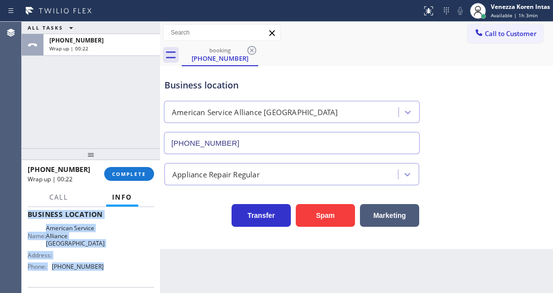
drag, startPoint x: 28, startPoint y: 261, endPoint x: 129, endPoint y: 272, distance: 102.3
click at [129, 272] on div "Context Queue: [Test] All Priority: 1 Customer Name: [PHONE_NUMBER] Phone: [PHO…" at bounding box center [91, 219] width 126 height 286
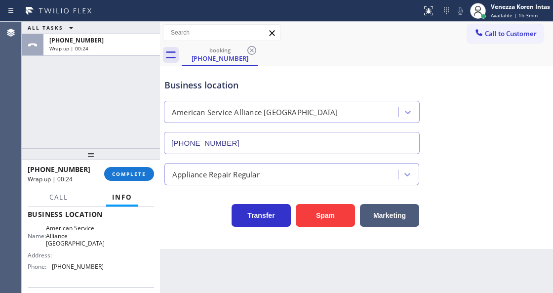
click at [129, 157] on div at bounding box center [91, 154] width 138 height 12
click at [136, 170] on button "COMPLETE" at bounding box center [129, 174] width 50 height 14
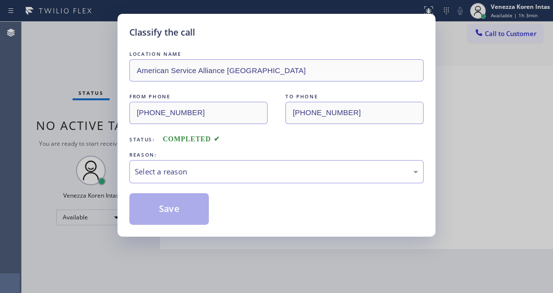
click at [192, 171] on div "Select a reason" at bounding box center [276, 171] width 283 height 11
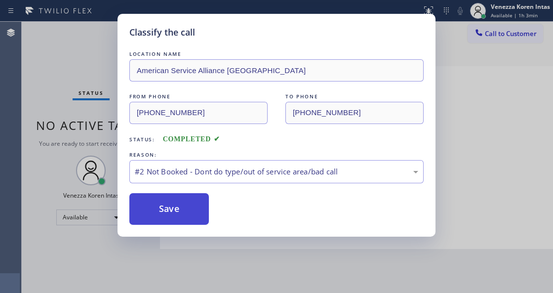
click at [188, 204] on button "Save" at bounding box center [168, 209] width 79 height 32
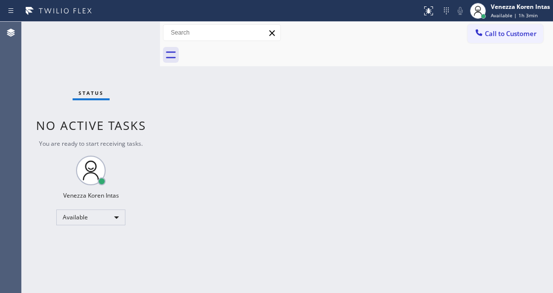
click at [509, 14] on span "Available | 1h 3min" at bounding box center [514, 15] width 47 height 7
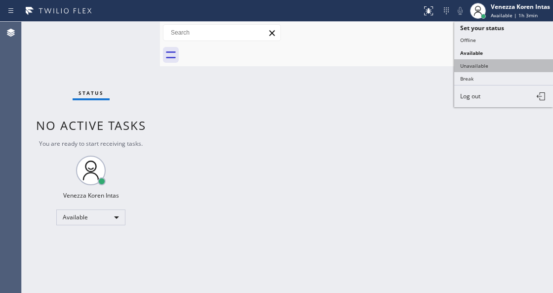
click at [498, 61] on button "Unavailable" at bounding box center [503, 65] width 99 height 13
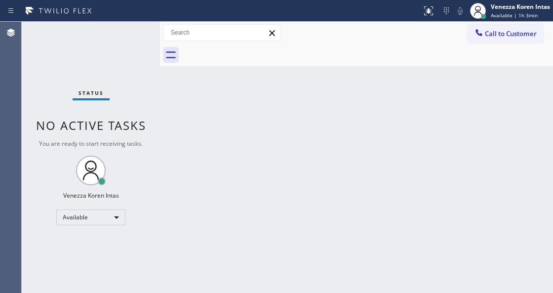
click at [495, 34] on span "Call to Customer" at bounding box center [511, 33] width 52 height 9
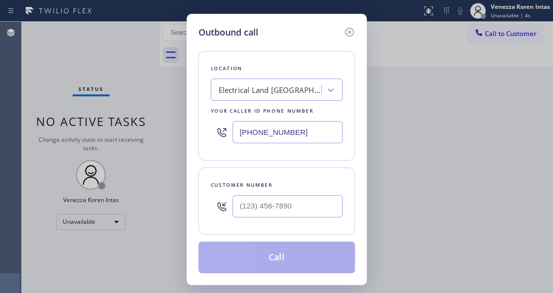
drag, startPoint x: 294, startPoint y: 133, endPoint x: 246, endPoint y: 159, distance: 54.8
click at [174, 133] on div "Outbound call Location Electrical Land [GEOGRAPHIC_DATA] Your caller id phone n…" at bounding box center [276, 146] width 553 height 293
paste input "708) 272-1363"
type input "[PHONE_NUMBER]"
click at [266, 208] on input "(___) ___-____" at bounding box center [288, 206] width 110 height 22
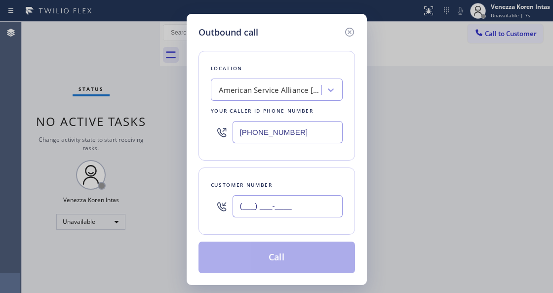
paste input "331) 300-9111"
type input "[PHONE_NUMBER]"
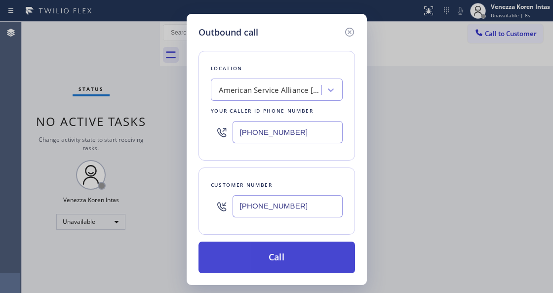
click at [294, 248] on button "Call" at bounding box center [276, 257] width 157 height 32
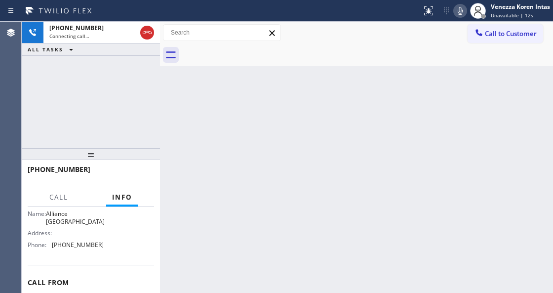
scroll to position [164, 0]
drag, startPoint x: 101, startPoint y: 236, endPoint x: 52, endPoint y: 239, distance: 48.5
click at [52, 239] on div "Name: American Service Alliance Schaumburg Address: Phone: [PHONE_NUMBER]" at bounding box center [91, 227] width 126 height 50
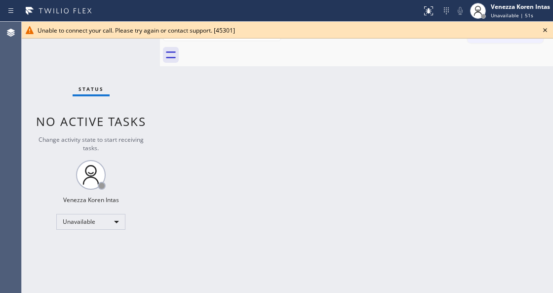
click at [542, 30] on icon at bounding box center [545, 30] width 12 height 12
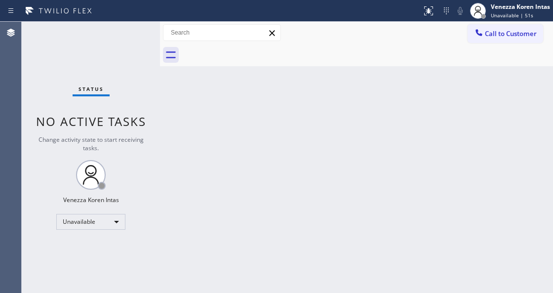
click at [385, 115] on div "Back to Dashboard Change Sender ID Customers Technicians Select a contact Outbo…" at bounding box center [356, 157] width 393 height 271
click at [112, 222] on div "Unavailable" at bounding box center [90, 222] width 69 height 16
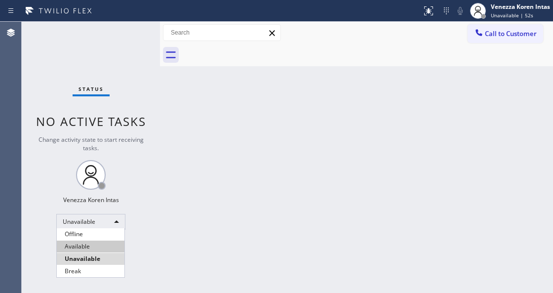
click at [98, 246] on li "Available" at bounding box center [91, 246] width 68 height 12
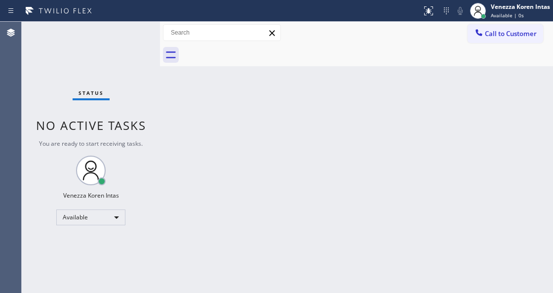
click at [105, 61] on div "Status No active tasks You are ready to start receiving tasks. Venezza Koren In…" at bounding box center [91, 157] width 138 height 271
drag, startPoint x: 150, startPoint y: 30, endPoint x: 138, endPoint y: 37, distance: 13.0
click at [146, 33] on div "Status No active tasks You are ready to start receiving tasks. Venezza Koren In…" at bounding box center [91, 157] width 138 height 271
click at [135, 37] on div "Status No active tasks You are ready to start receiving tasks. Venezza Koren In…" at bounding box center [91, 157] width 138 height 271
drag, startPoint x: 135, startPoint y: 37, endPoint x: 129, endPoint y: 40, distance: 6.6
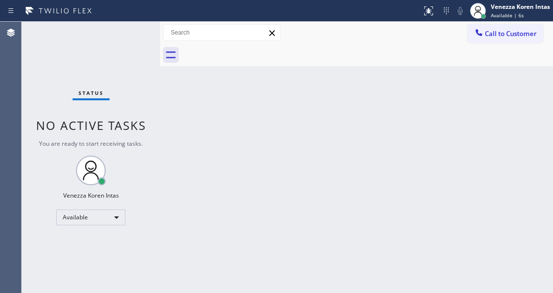
click at [132, 39] on div "Status No active tasks You are ready to start receiving tasks. Venezza Koren In…" at bounding box center [91, 157] width 138 height 271
drag, startPoint x: 276, startPoint y: 115, endPoint x: 255, endPoint y: 256, distance: 142.9
click at [276, 126] on div "Back to Dashboard Change Sender ID Customers Technicians Select a contact Outbo…" at bounding box center [356, 157] width 393 height 271
click at [123, 49] on div "Status No active tasks You are ready to start receiving tasks. Venezza Koren In…" at bounding box center [91, 157] width 138 height 271
click at [127, 44] on div "Status No active tasks You are ready to start receiving tasks. Venezza Koren In…" at bounding box center [91, 157] width 138 height 271
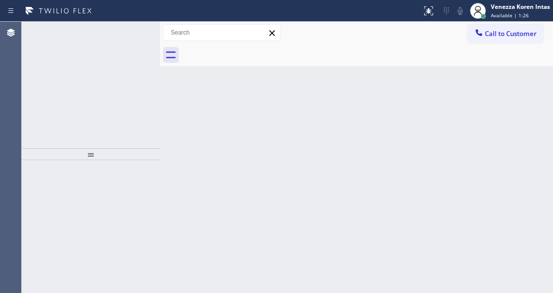
click at [127, 32] on icon at bounding box center [129, 33] width 12 height 12
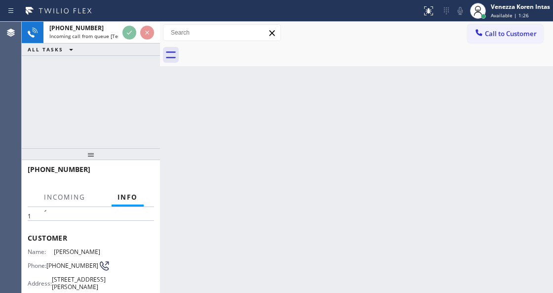
scroll to position [131, 0]
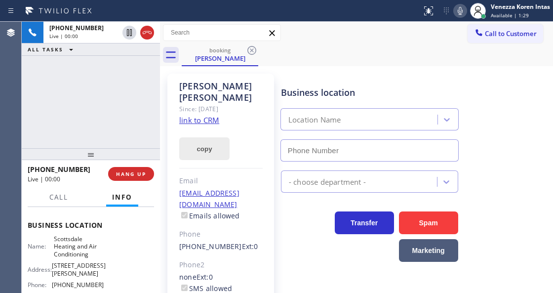
type input "[PHONE_NUMBER]"
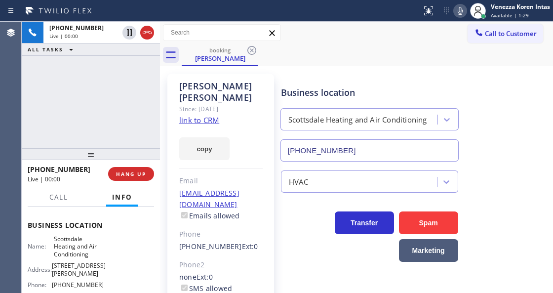
click at [201, 115] on link "link to CRM" at bounding box center [199, 120] width 40 height 10
click at [461, 8] on icon at bounding box center [460, 11] width 5 height 8
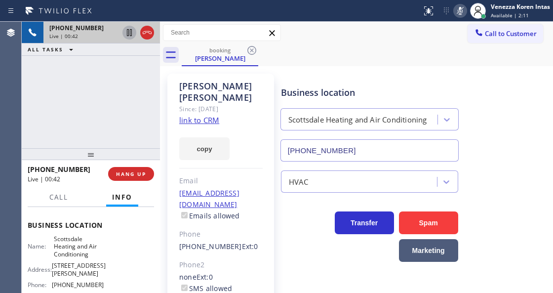
click at [131, 33] on icon at bounding box center [129, 32] width 5 height 7
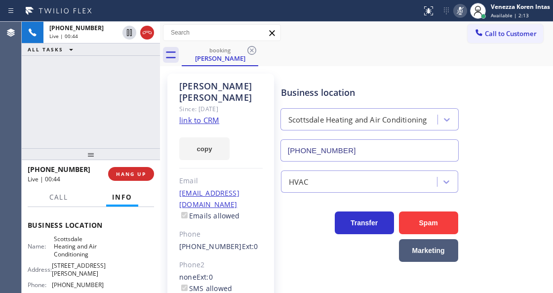
click at [381, 54] on div "booking [PERSON_NAME]" at bounding box center [367, 55] width 371 height 22
click at [454, 19] on div "Status report No issues detected If you experience an issue, please download th…" at bounding box center [485, 11] width 135 height 22
click at [458, 8] on icon at bounding box center [460, 11] width 12 height 12
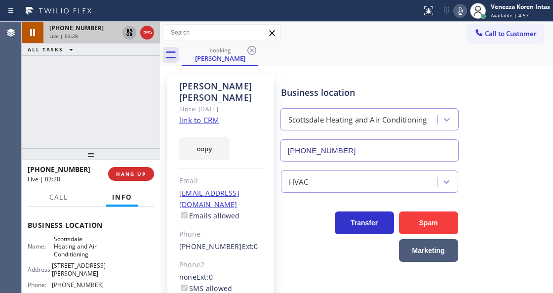
click at [125, 32] on icon at bounding box center [129, 33] width 12 height 12
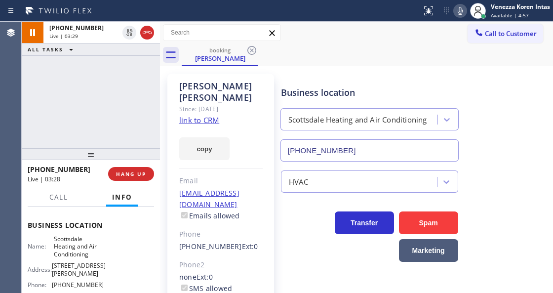
click at [310, 37] on div "Call to Customer Outbound call Location American Service Alliance [GEOGRAPHIC_D…" at bounding box center [356, 32] width 393 height 17
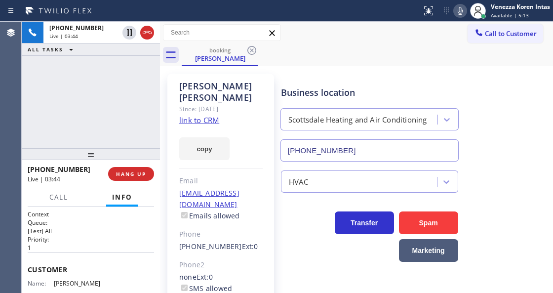
scroll to position [33, 0]
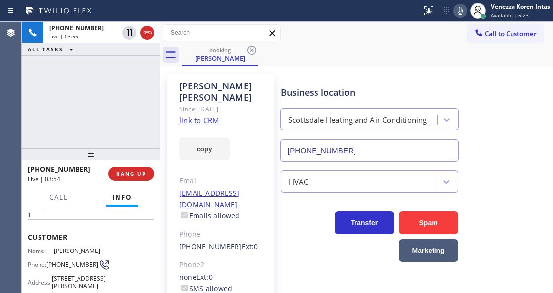
click at [230, 103] on div "Since: [DATE]" at bounding box center [220, 108] width 83 height 11
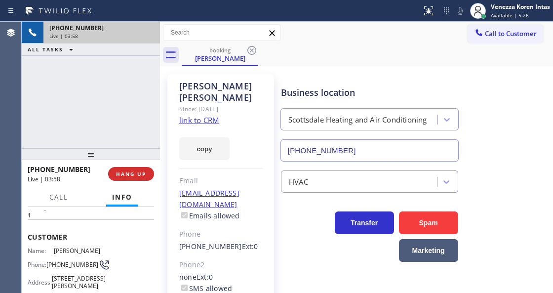
click at [149, 34] on div "Live | 03:58" at bounding box center [101, 36] width 105 height 7
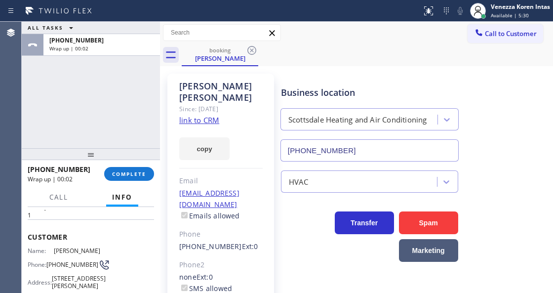
click at [96, 113] on div "ALL TASKS ALL TASKS ACTIVE TASKS TASKS IN WRAP UP [PHONE_NUMBER] Wrap up | 00:02" at bounding box center [91, 85] width 138 height 126
click at [125, 173] on span "COMPLETE" at bounding box center [129, 173] width 34 height 7
click at [145, 172] on span "COMPLETE" at bounding box center [129, 173] width 34 height 7
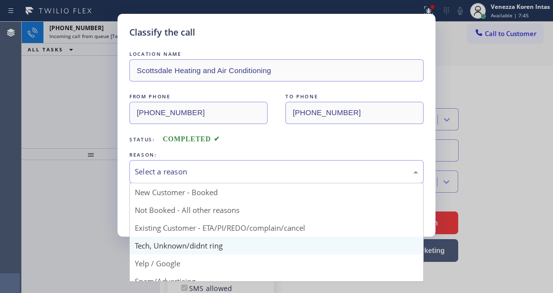
drag, startPoint x: 228, startPoint y: 171, endPoint x: 228, endPoint y: 245, distance: 74.1
click at [228, 172] on div "Select a reason" at bounding box center [276, 171] width 283 height 11
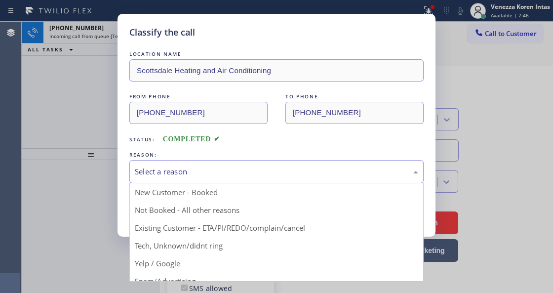
drag, startPoint x: 228, startPoint y: 228, endPoint x: 198, endPoint y: 212, distance: 33.6
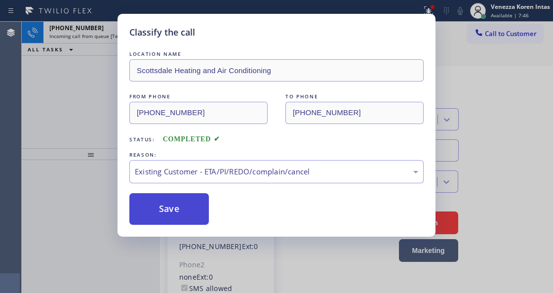
click at [198, 212] on button "Save" at bounding box center [168, 209] width 79 height 32
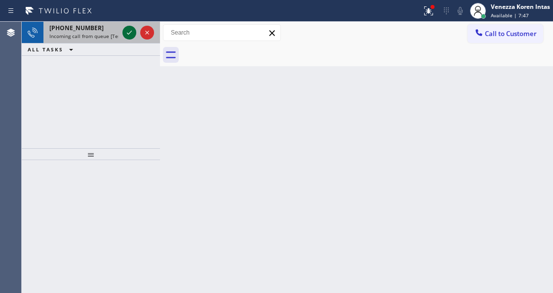
click at [129, 30] on icon at bounding box center [129, 33] width 12 height 12
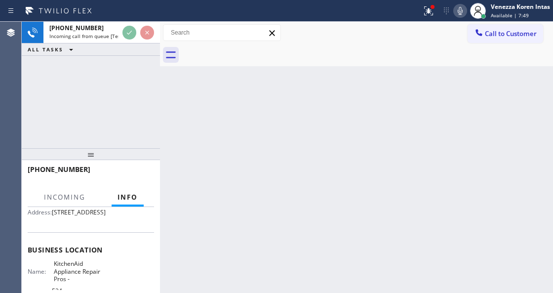
scroll to position [164, 0]
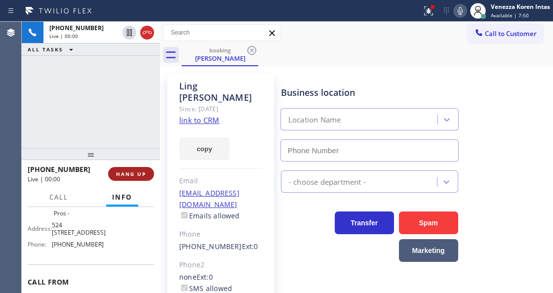
type input "[PHONE_NUMBER]"
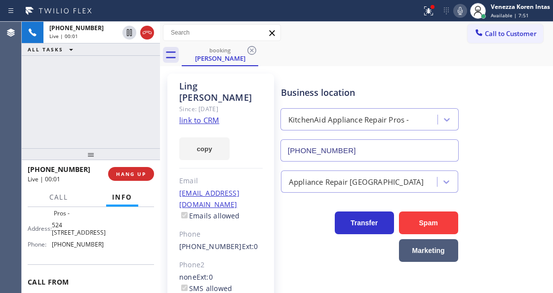
click at [196, 115] on link "link to CRM" at bounding box center [199, 120] width 40 height 10
click at [431, 13] on icon at bounding box center [429, 11] width 12 height 12
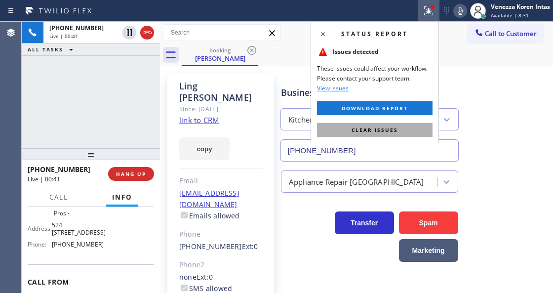
click at [384, 130] on span "Clear issues" at bounding box center [375, 129] width 46 height 7
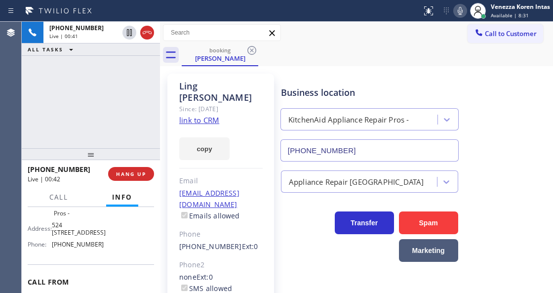
click at [443, 74] on div "Business location KitchenAid Appliance Repair Pros - [PHONE_NUMBER]" at bounding box center [415, 116] width 272 height 89
click at [338, 41] on div "Call to Customer Outbound call Location American Service Alliance [GEOGRAPHIC_D…" at bounding box center [356, 32] width 393 height 17
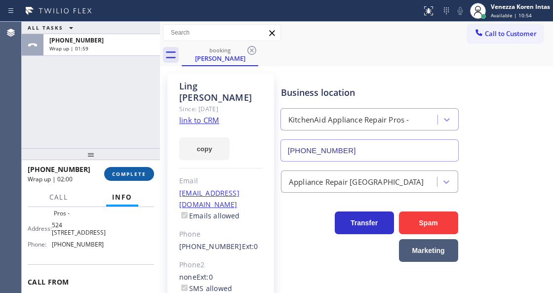
click at [119, 171] on span "COMPLETE" at bounding box center [129, 173] width 34 height 7
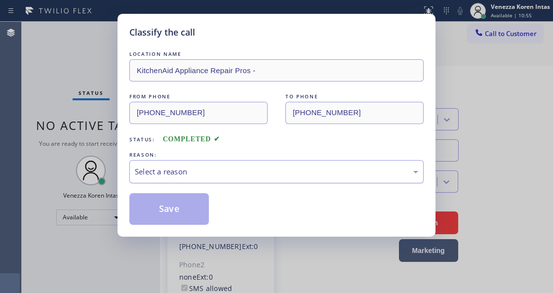
click at [266, 179] on div "Select a reason" at bounding box center [276, 171] width 294 height 23
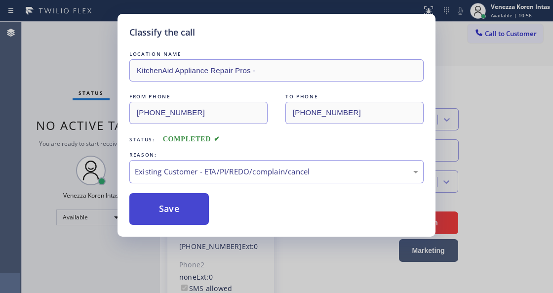
click at [207, 218] on button "Save" at bounding box center [168, 209] width 79 height 32
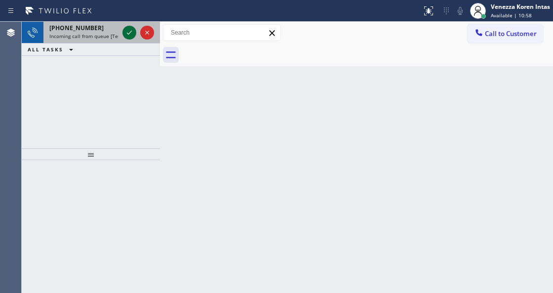
click at [131, 30] on icon at bounding box center [129, 33] width 12 height 12
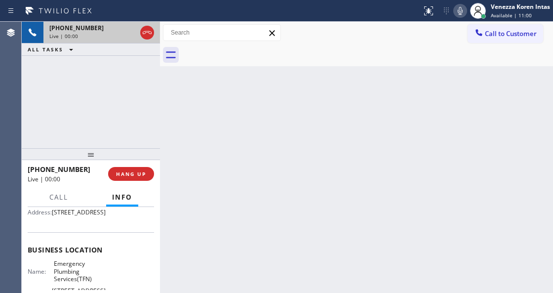
scroll to position [131, 0]
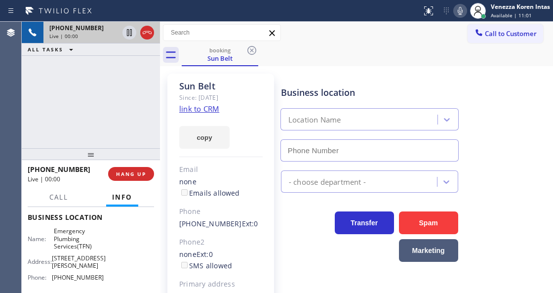
type input "[PHONE_NUMBER]"
click at [210, 108] on link "link to CRM" at bounding box center [199, 109] width 40 height 10
click at [300, 54] on div "booking Sun Belt" at bounding box center [367, 55] width 371 height 22
click at [458, 13] on icon at bounding box center [460, 11] width 5 height 8
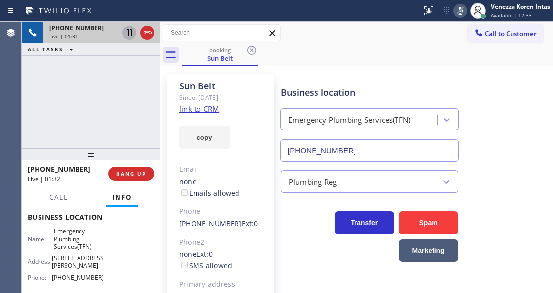
click at [125, 33] on icon at bounding box center [129, 33] width 12 height 12
click at [460, 12] on icon at bounding box center [460, 11] width 12 height 12
click at [130, 32] on icon at bounding box center [129, 33] width 12 height 12
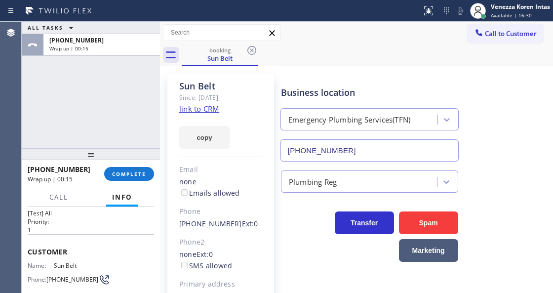
scroll to position [33, 0]
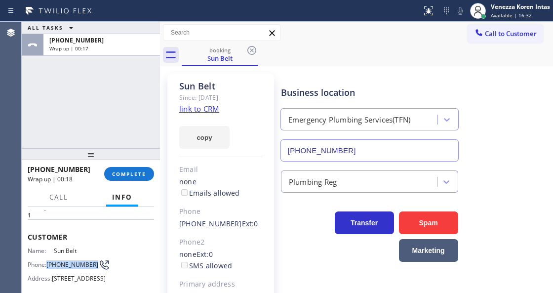
drag, startPoint x: 65, startPoint y: 269, endPoint x: 48, endPoint y: 257, distance: 20.5
click at [48, 259] on div "Phone: [PHONE_NUMBER]" at bounding box center [66, 265] width 76 height 12
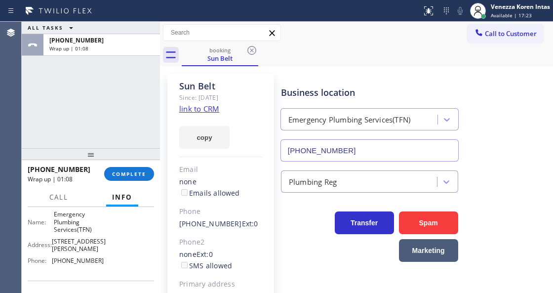
scroll to position [164, 0]
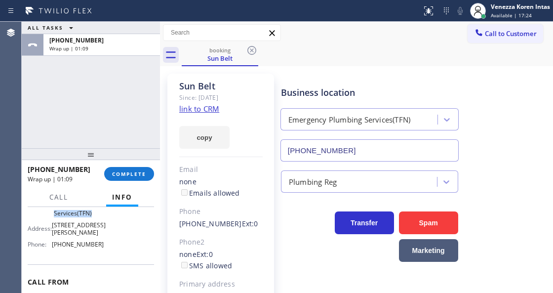
drag, startPoint x: 57, startPoint y: 219, endPoint x: 92, endPoint y: 238, distance: 39.8
click at [92, 217] on div "Name: Emergency Plumbing Services(TFN)" at bounding box center [66, 205] width 76 height 23
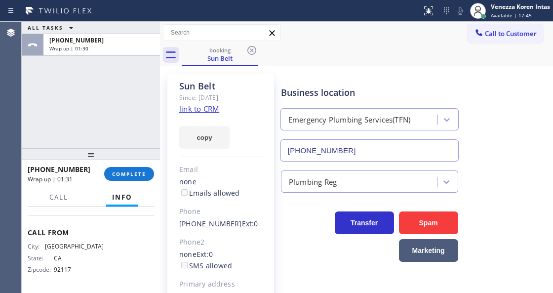
scroll to position [163, 0]
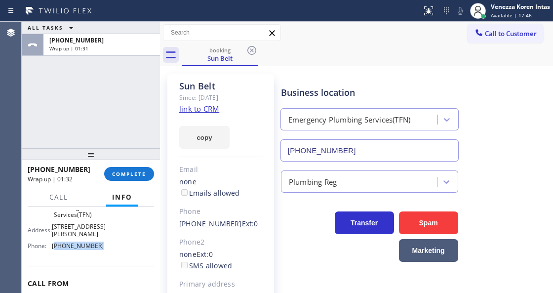
drag, startPoint x: 98, startPoint y: 261, endPoint x: 55, endPoint y: 260, distance: 43.0
click at [55, 253] on div "Name: Emergency Plumbing Services(TFN) Address: [STREET_ADDRESS][PERSON_NAME] P…" at bounding box center [91, 225] width 126 height 58
click at [129, 173] on span "COMPLETE" at bounding box center [129, 173] width 34 height 7
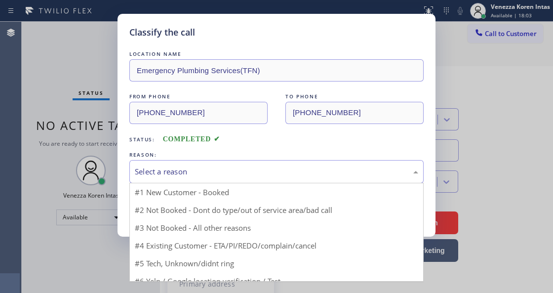
click at [207, 177] on div "Select a reason" at bounding box center [276, 171] width 283 height 11
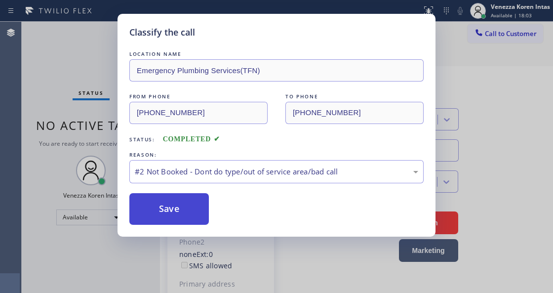
click at [197, 205] on button "Save" at bounding box center [168, 209] width 79 height 32
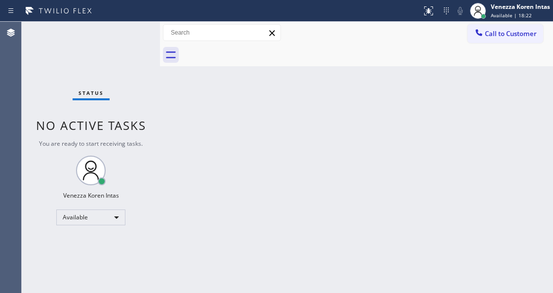
click at [143, 228] on div "Status No active tasks You are ready to start receiving tasks. Venezza Koren In…" at bounding box center [91, 157] width 138 height 271
drag, startPoint x: 66, startPoint y: 90, endPoint x: 13, endPoint y: 75, distance: 54.9
click at [62, 91] on div "Status No active tasks You are ready to start receiving tasks. Venezza Koren In…" at bounding box center [91, 157] width 138 height 271
drag, startPoint x: 115, startPoint y: 52, endPoint x: 122, endPoint y: 51, distance: 8.0
click at [115, 52] on div "Status No active tasks You are ready to start receiving tasks. Venezza Koren In…" at bounding box center [91, 157] width 138 height 271
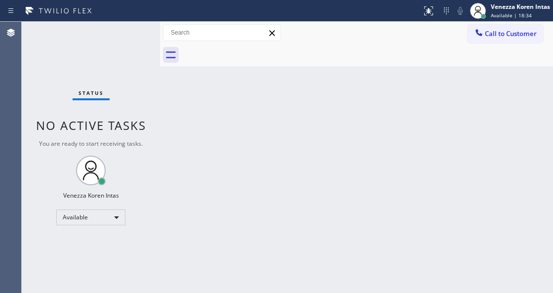
click at [131, 50] on div "Status No active tasks You are ready to start receiving tasks. Venezza Koren In…" at bounding box center [91, 157] width 138 height 271
click at [247, 255] on div "Back to Dashboard Change Sender ID Customers Technicians Select a contact Outbo…" at bounding box center [356, 157] width 393 height 271
click at [248, 254] on div "Back to Dashboard Change Sender ID Customers Technicians Select a contact Outbo…" at bounding box center [356, 157] width 393 height 271
click at [173, 133] on div "Back to Dashboard Change Sender ID Customers Technicians Select a contact Outbo…" at bounding box center [356, 157] width 393 height 271
click at [49, 42] on div "Status No active tasks You are ready to start receiving tasks. Venezza Koren In…" at bounding box center [91, 157] width 138 height 271
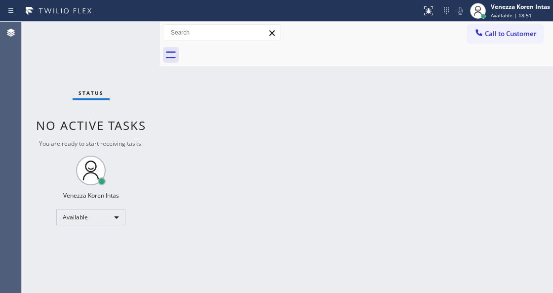
click at [91, 55] on div "Status No active tasks You are ready to start receiving tasks. Venezza Koren In…" at bounding box center [91, 157] width 138 height 271
click at [114, 43] on div "Status No active tasks You are ready to start receiving tasks. Venezza Koren In…" at bounding box center [91, 157] width 138 height 271
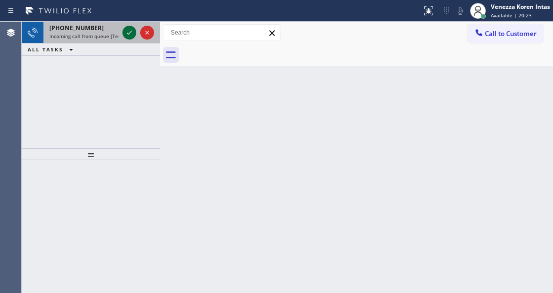
click at [130, 30] on icon at bounding box center [129, 33] width 12 height 12
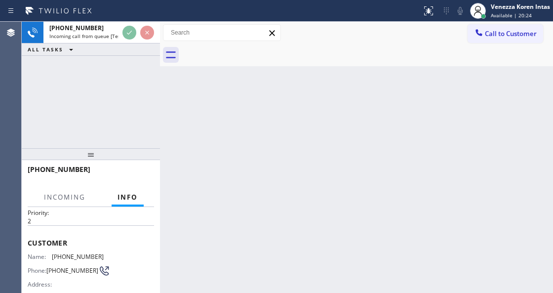
scroll to position [131, 0]
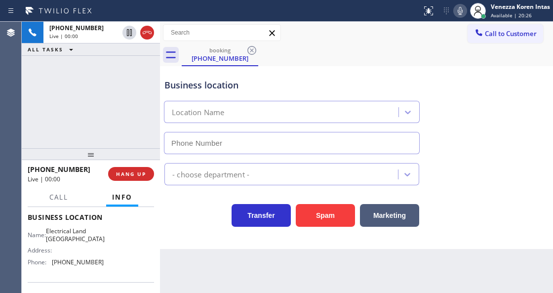
type input "[PHONE_NUMBER]"
click at [193, 231] on div "Business location Electrical Land [GEOGRAPHIC_DATA] [PHONE_NUMBER] Electricians…" at bounding box center [356, 157] width 393 height 183
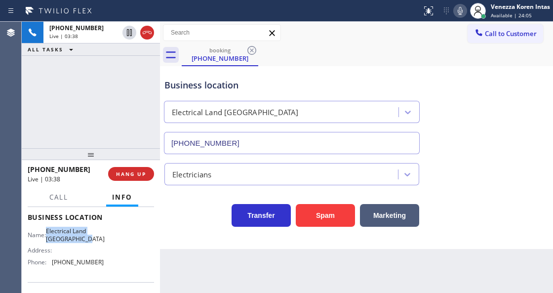
drag, startPoint x: 51, startPoint y: 230, endPoint x: 93, endPoint y: 242, distance: 44.4
click at [93, 242] on div "Name: Electrical Land [GEOGRAPHIC_DATA] Address: Phone: [PHONE_NUMBER]" at bounding box center [66, 248] width 76 height 42
click at [454, 10] on icon at bounding box center [460, 11] width 12 height 12
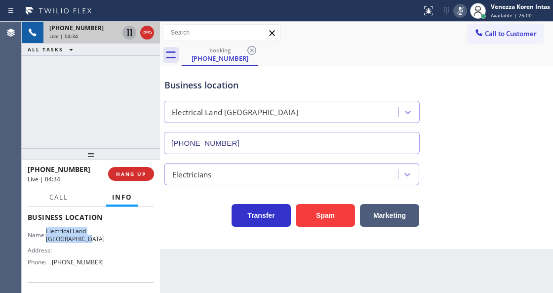
click at [130, 33] on icon at bounding box center [129, 32] width 5 height 7
click at [303, 30] on div "Call to Customer Outbound call Location American Service Alliance [GEOGRAPHIC_D…" at bounding box center [356, 32] width 393 height 17
click at [122, 83] on div "[PHONE_NUMBER] Live | 04:46 ALL TASKS ALL TASKS ACTIVE TASKS TASKS IN WRAP UP" at bounding box center [91, 85] width 138 height 126
click at [367, 63] on div "booking [PHONE_NUMBER]" at bounding box center [367, 55] width 371 height 22
click at [461, 15] on icon at bounding box center [460, 11] width 12 height 12
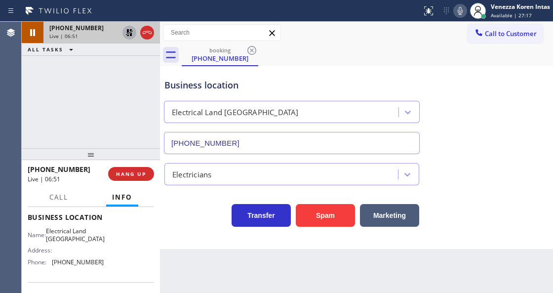
click at [128, 33] on icon at bounding box center [129, 33] width 12 height 12
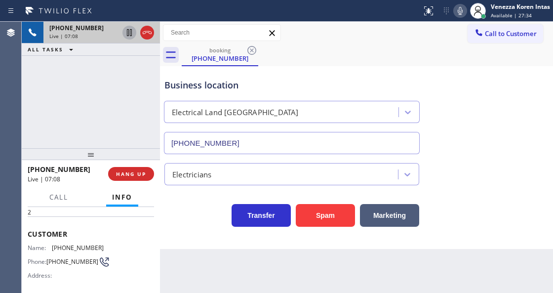
scroll to position [33, 0]
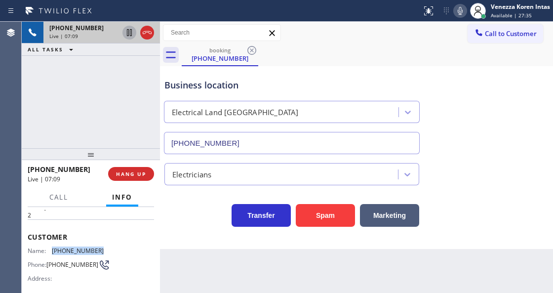
drag, startPoint x: 102, startPoint y: 245, endPoint x: 53, endPoint y: 246, distance: 48.4
click at [53, 247] on div "Name: [PHONE_NUMBER] Phone: [PHONE_NUMBER] Address:" at bounding box center [91, 266] width 126 height 39
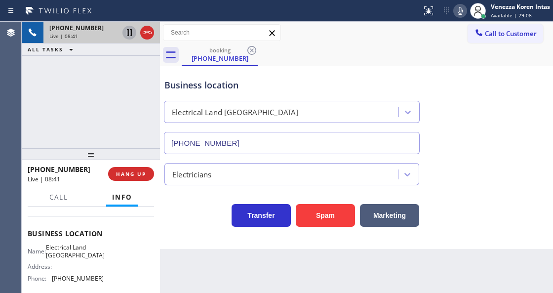
scroll to position [131, 0]
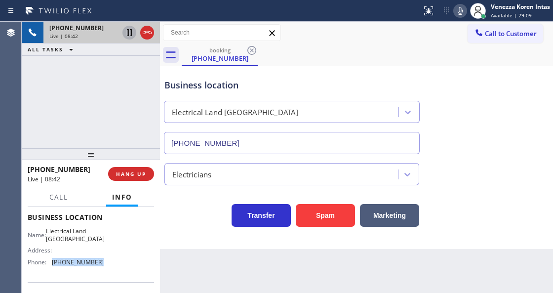
drag, startPoint x: 102, startPoint y: 262, endPoint x: 51, endPoint y: 263, distance: 50.9
click at [51, 263] on div "Name: Electrical Land [GEOGRAPHIC_DATA] Address: Phone: [PHONE_NUMBER]" at bounding box center [91, 248] width 126 height 42
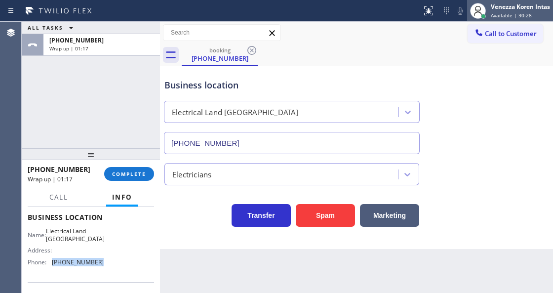
click at [496, 14] on span "Available | 30:28" at bounding box center [511, 15] width 41 height 7
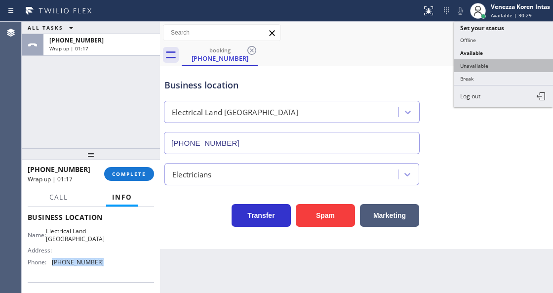
click at [489, 63] on button "Unavailable" at bounding box center [503, 65] width 99 height 13
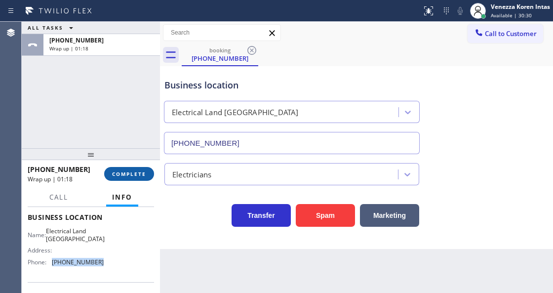
click at [135, 172] on span "COMPLETE" at bounding box center [129, 173] width 34 height 7
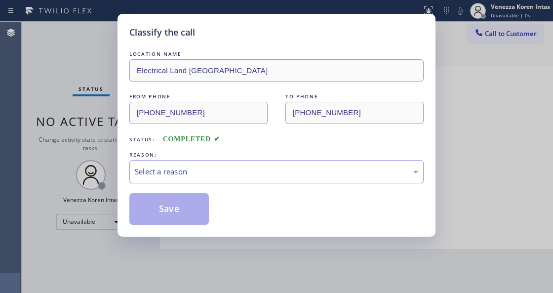
click at [246, 169] on div "Select a reason" at bounding box center [276, 171] width 283 height 11
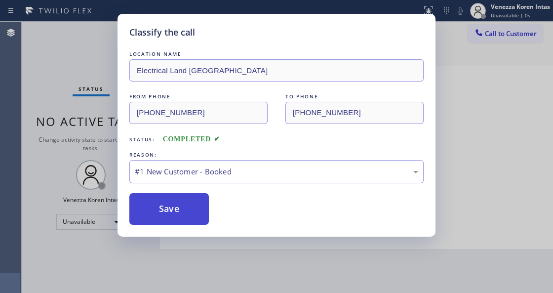
drag, startPoint x: 219, startPoint y: 197, endPoint x: 189, endPoint y: 218, distance: 37.1
click at [189, 218] on button "Save" at bounding box center [168, 209] width 79 height 32
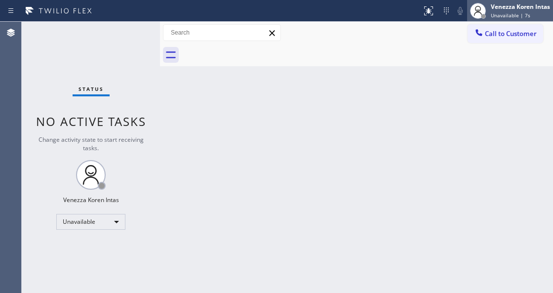
click at [538, 12] on div "Unavailable | 7s" at bounding box center [520, 15] width 59 height 7
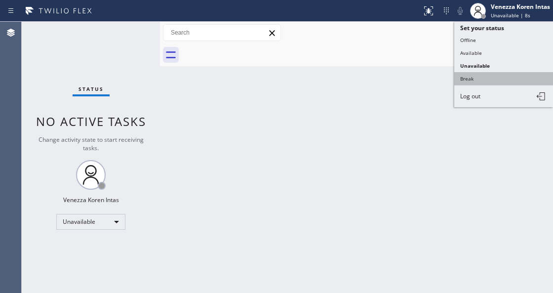
click at [471, 73] on button "Break" at bounding box center [503, 78] width 99 height 13
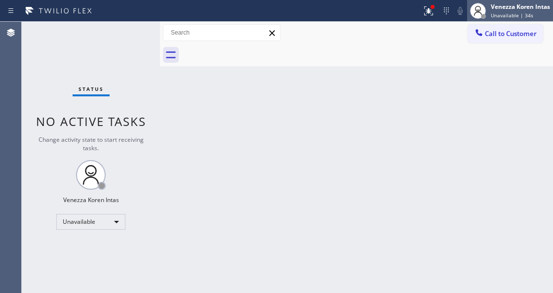
click at [496, 10] on div "Venezza Koren Intas" at bounding box center [520, 6] width 59 height 8
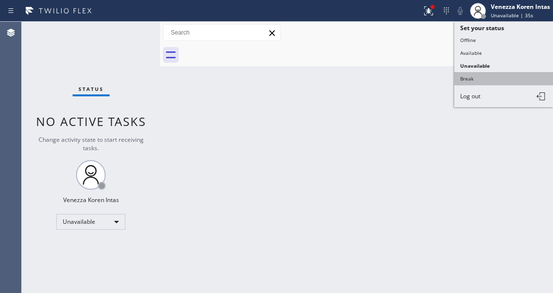
click at [483, 76] on button "Break" at bounding box center [503, 78] width 99 height 13
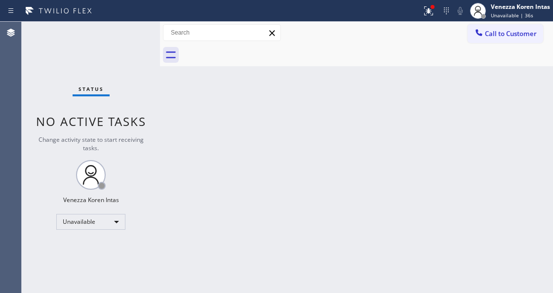
drag, startPoint x: 436, startPoint y: 16, endPoint x: 430, endPoint y: 64, distance: 48.8
click at [435, 13] on div at bounding box center [429, 11] width 22 height 12
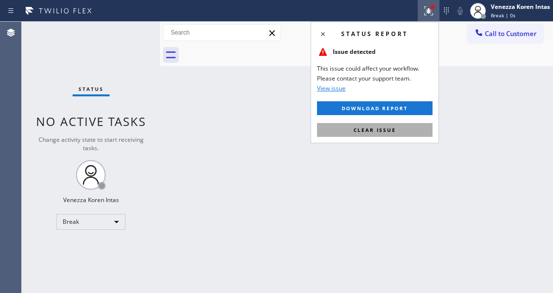
click at [403, 129] on button "Clear issue" at bounding box center [375, 130] width 116 height 14
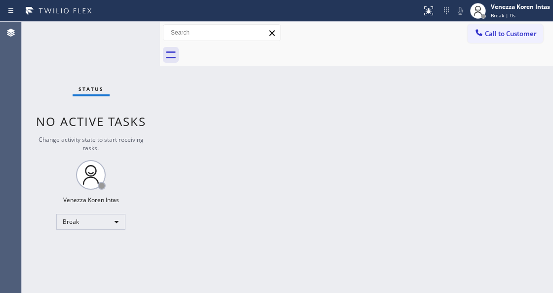
click at [497, 134] on div "Back to Dashboard Change Sender ID Customers Technicians Select a contact Outbo…" at bounding box center [356, 157] width 393 height 271
